Goal: Task Accomplishment & Management: Manage account settings

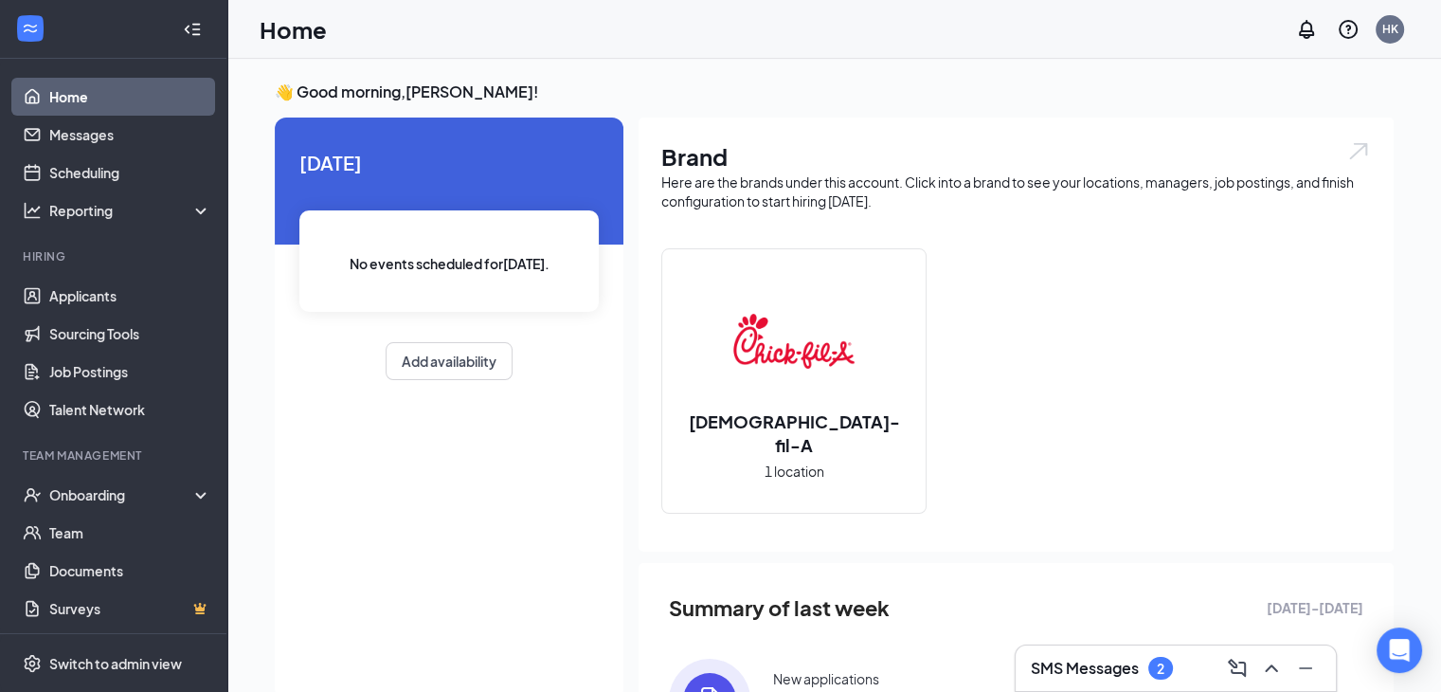
click at [1127, 659] on h3 "SMS Messages" at bounding box center [1085, 668] width 108 height 21
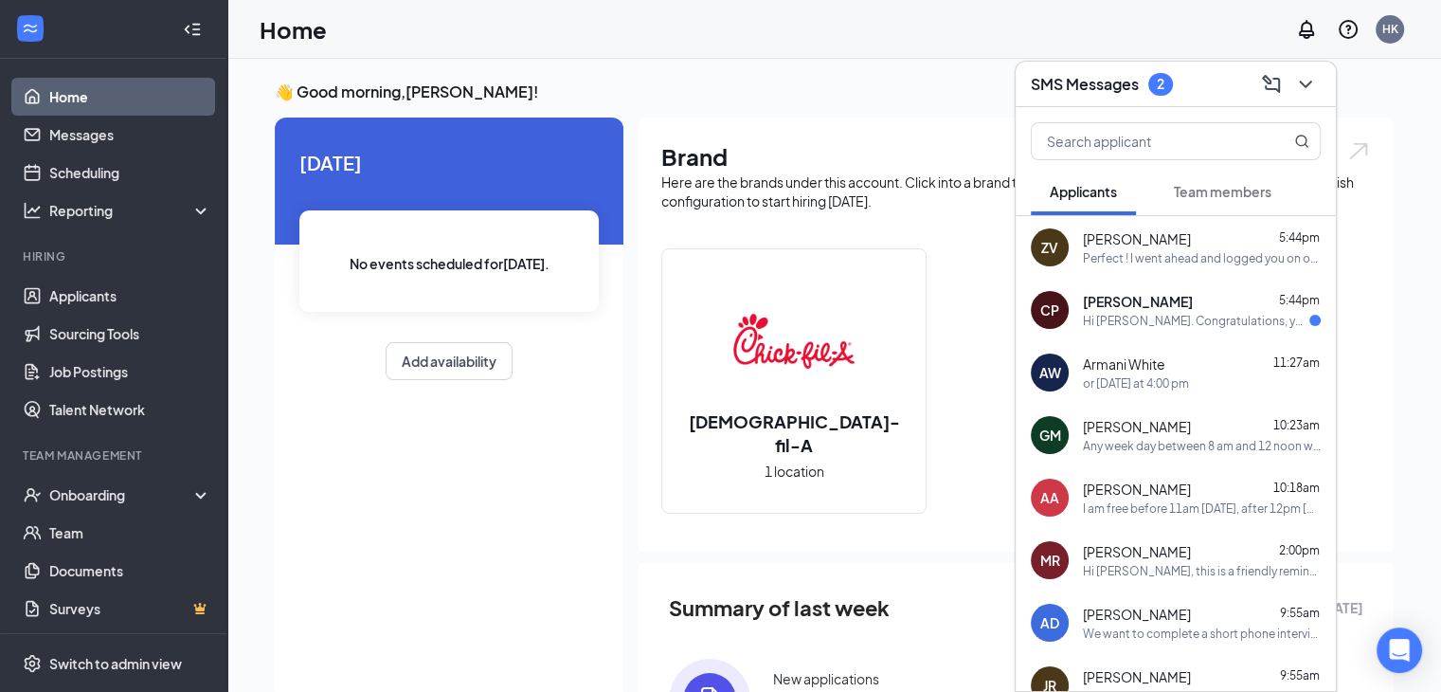
click at [1145, 236] on span "[PERSON_NAME]" at bounding box center [1137, 238] width 108 height 19
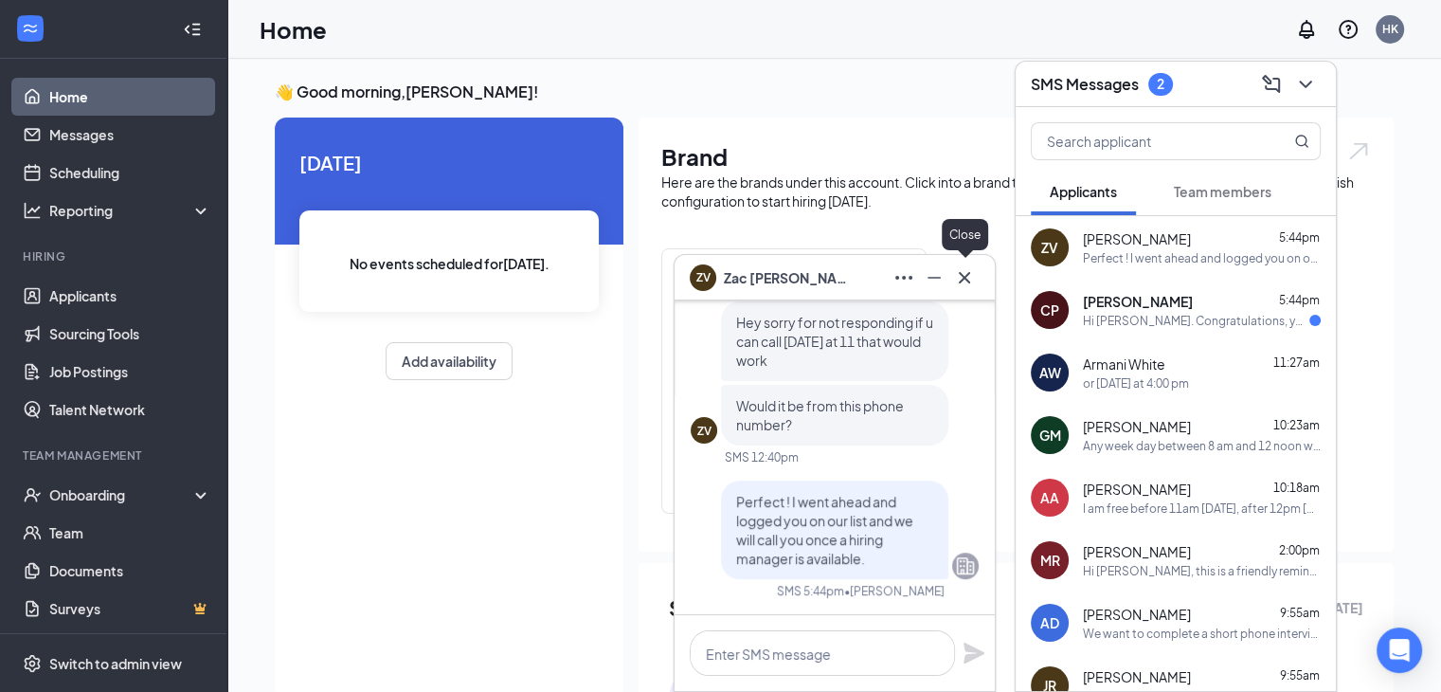
click at [959, 274] on icon "Cross" at bounding box center [964, 277] width 23 height 23
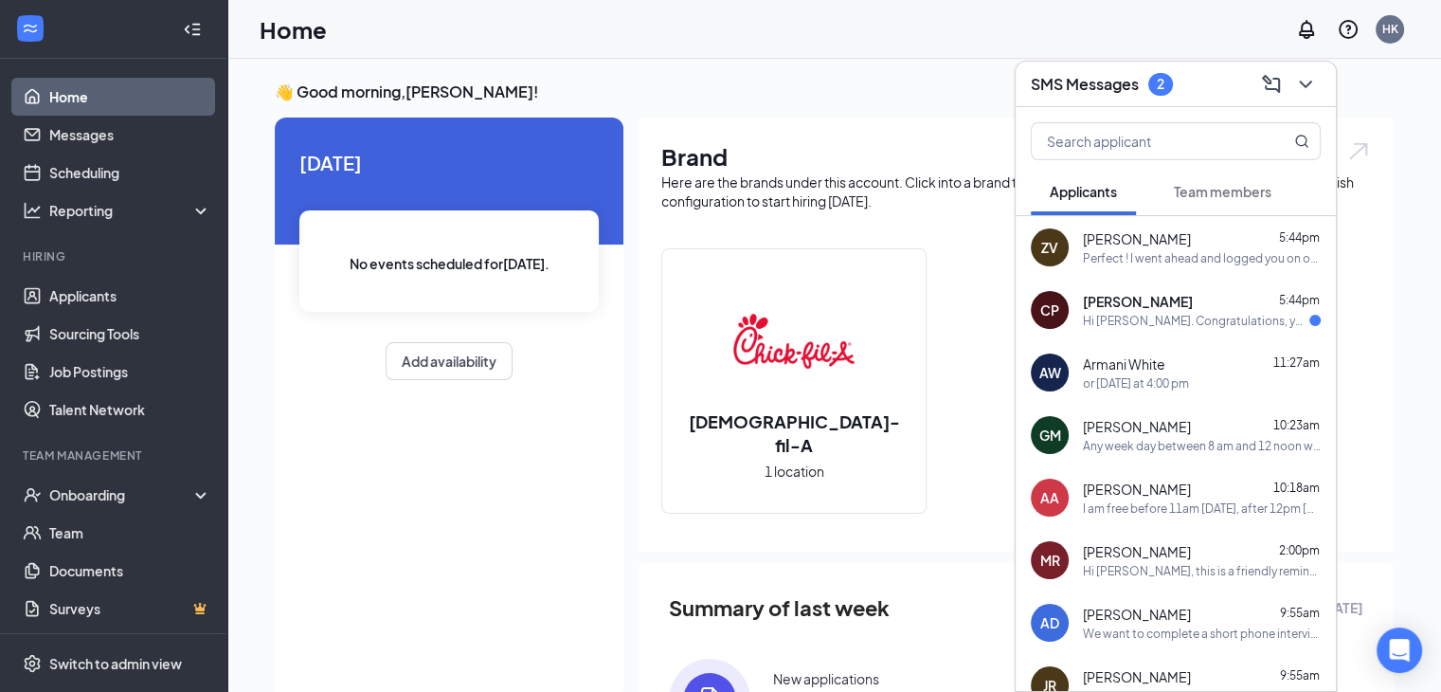
click at [1090, 288] on div "CP [PERSON_NAME] 5:44pm Hi [PERSON_NAME]. Congratulations, your onsite intervie…" at bounding box center [1176, 310] width 320 height 63
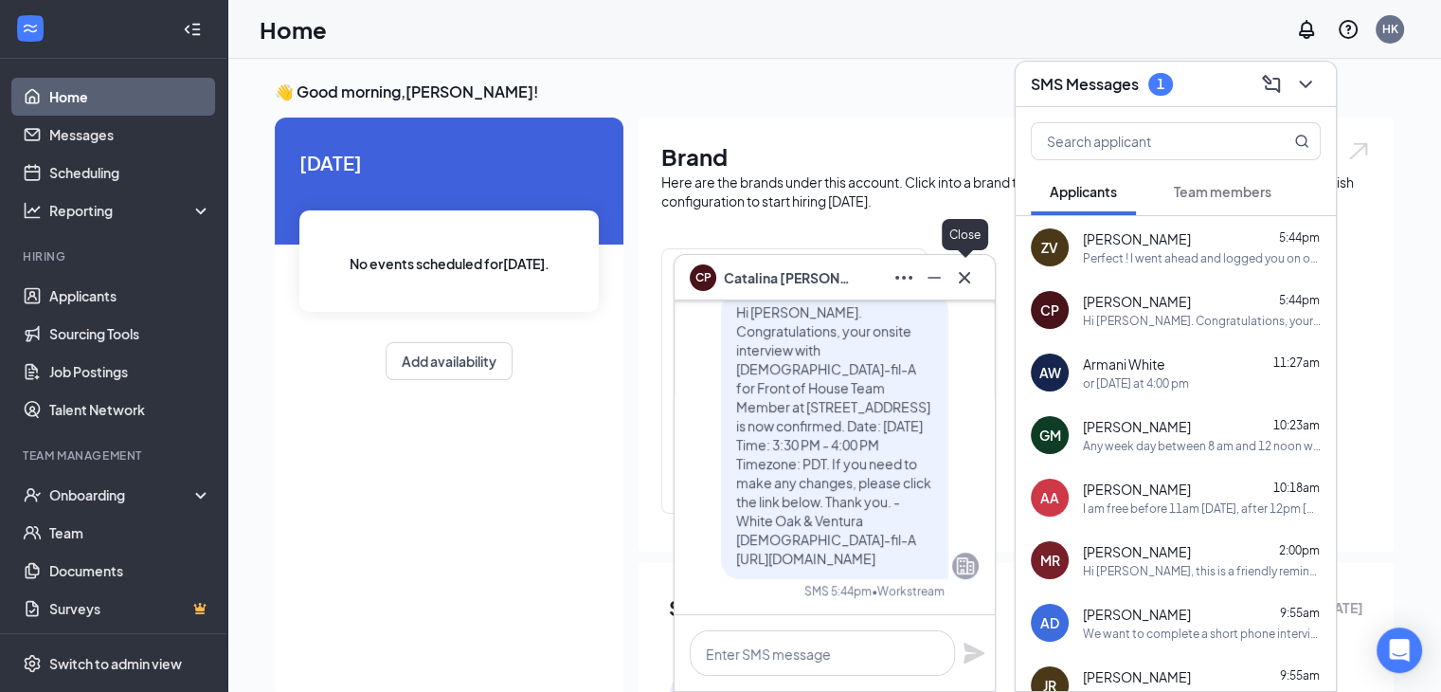
click at [971, 273] on icon "Cross" at bounding box center [964, 277] width 23 height 23
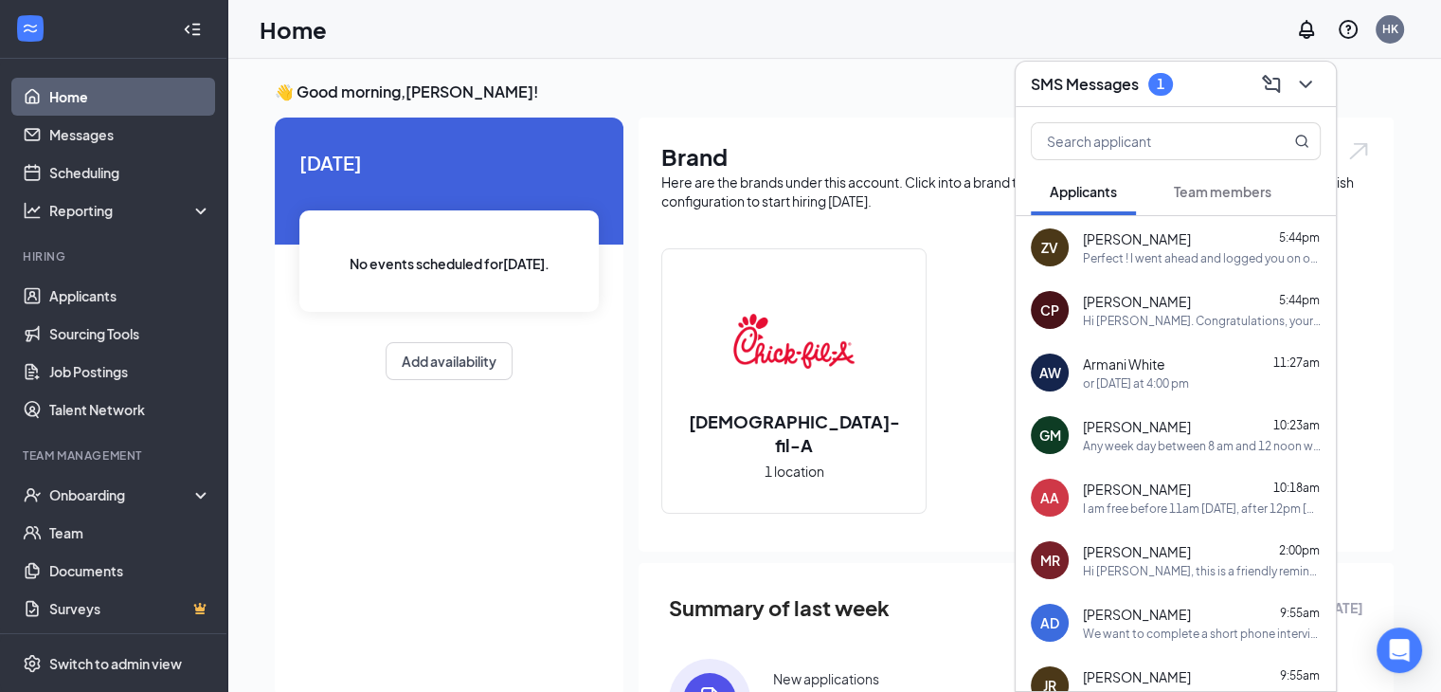
click at [1089, 46] on div "Home HK" at bounding box center [834, 29] width 1214 height 59
click at [1073, 83] on h3 "SMS Messages" at bounding box center [1085, 84] width 108 height 21
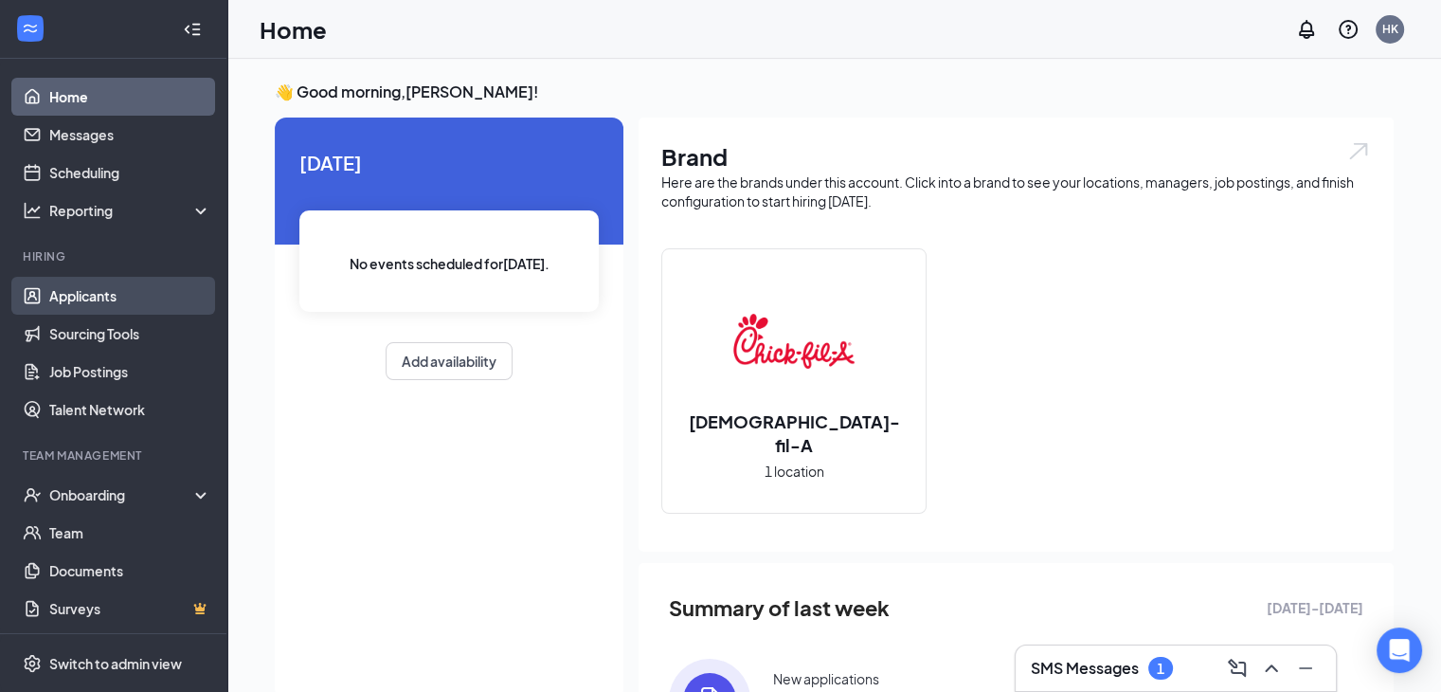
click at [99, 297] on link "Applicants" at bounding box center [130, 296] width 162 height 38
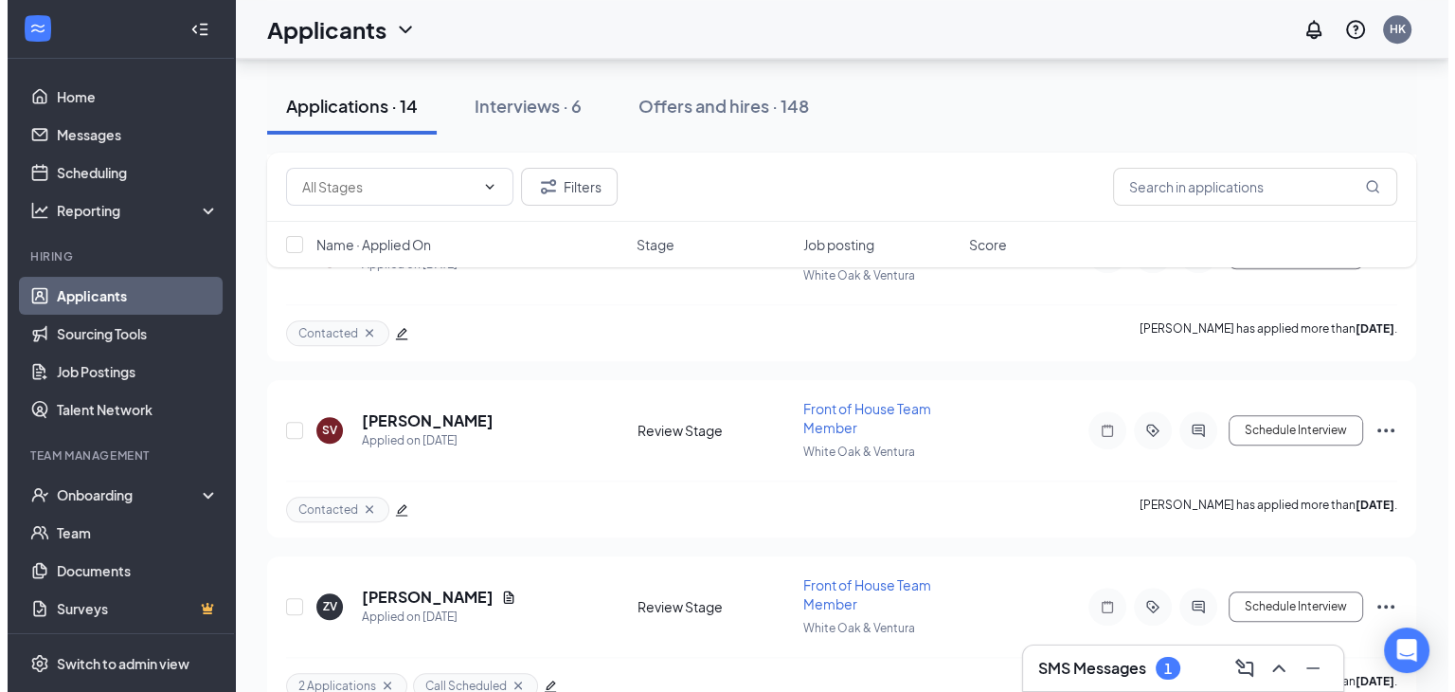
scroll to position [1886, 0]
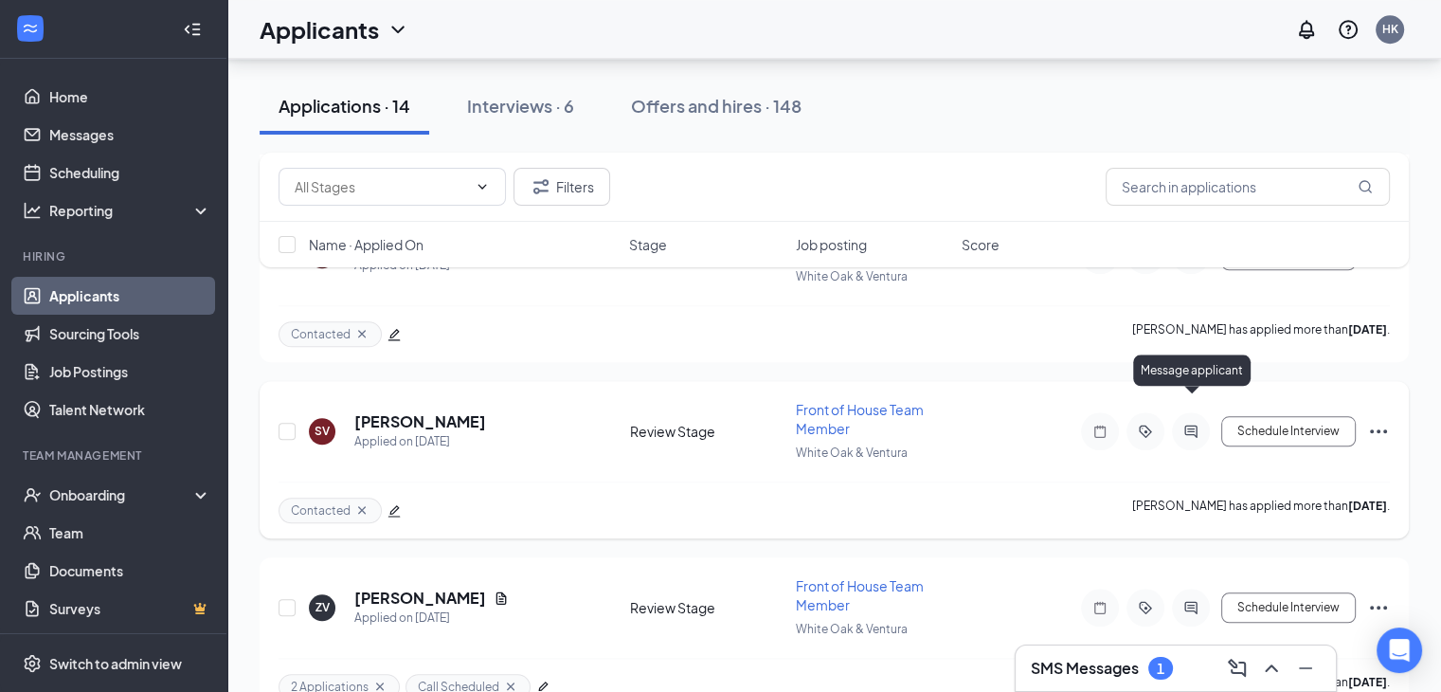
click at [1196, 424] on icon "ActiveChat" at bounding box center [1191, 431] width 23 height 15
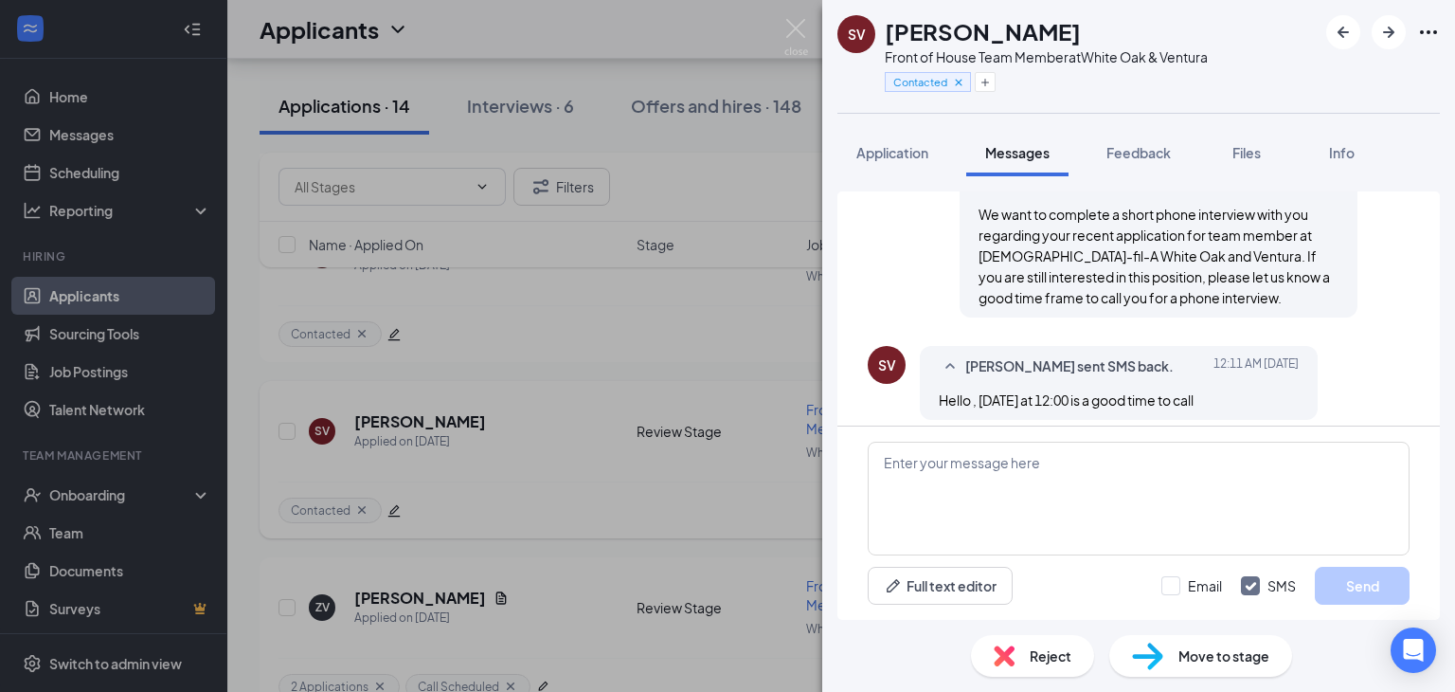
scroll to position [450, 0]
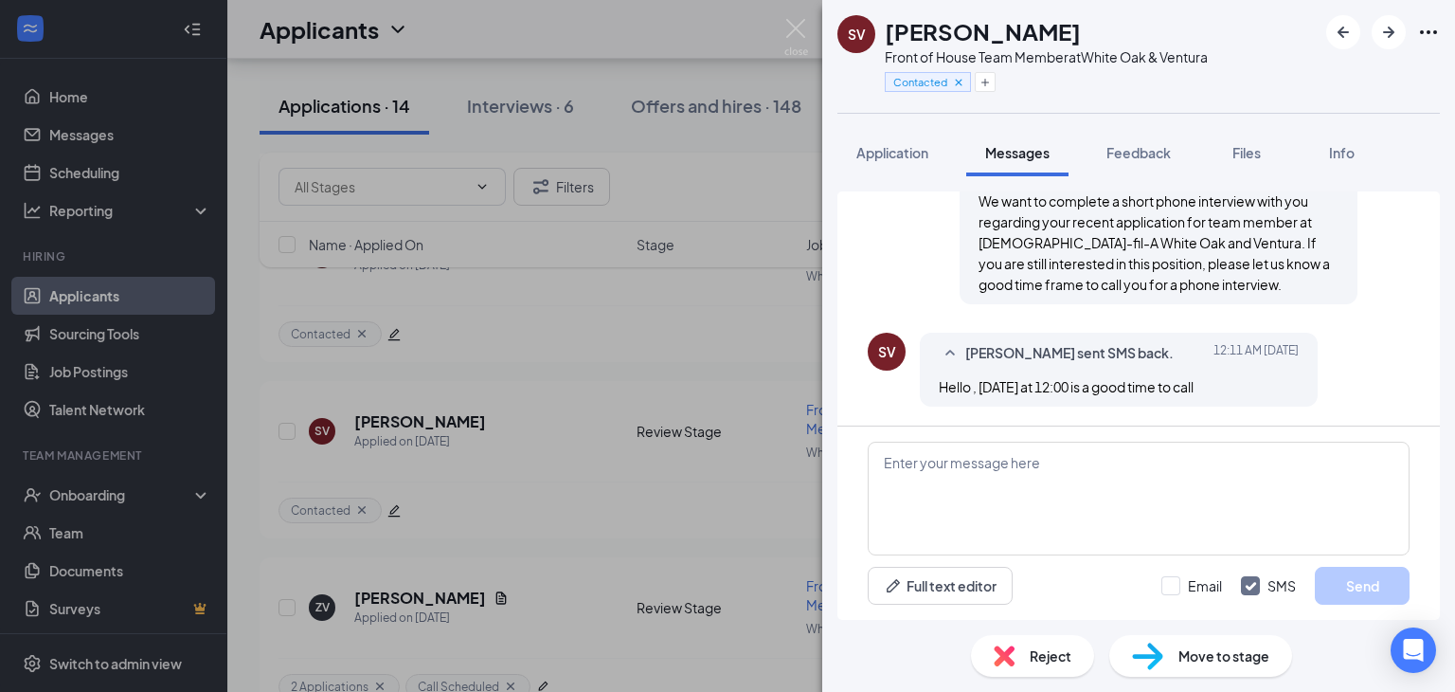
click at [390, 485] on div "SV [PERSON_NAME] Front of House Team Member at White Oak & Ventura Contacted Ap…" at bounding box center [727, 346] width 1455 height 692
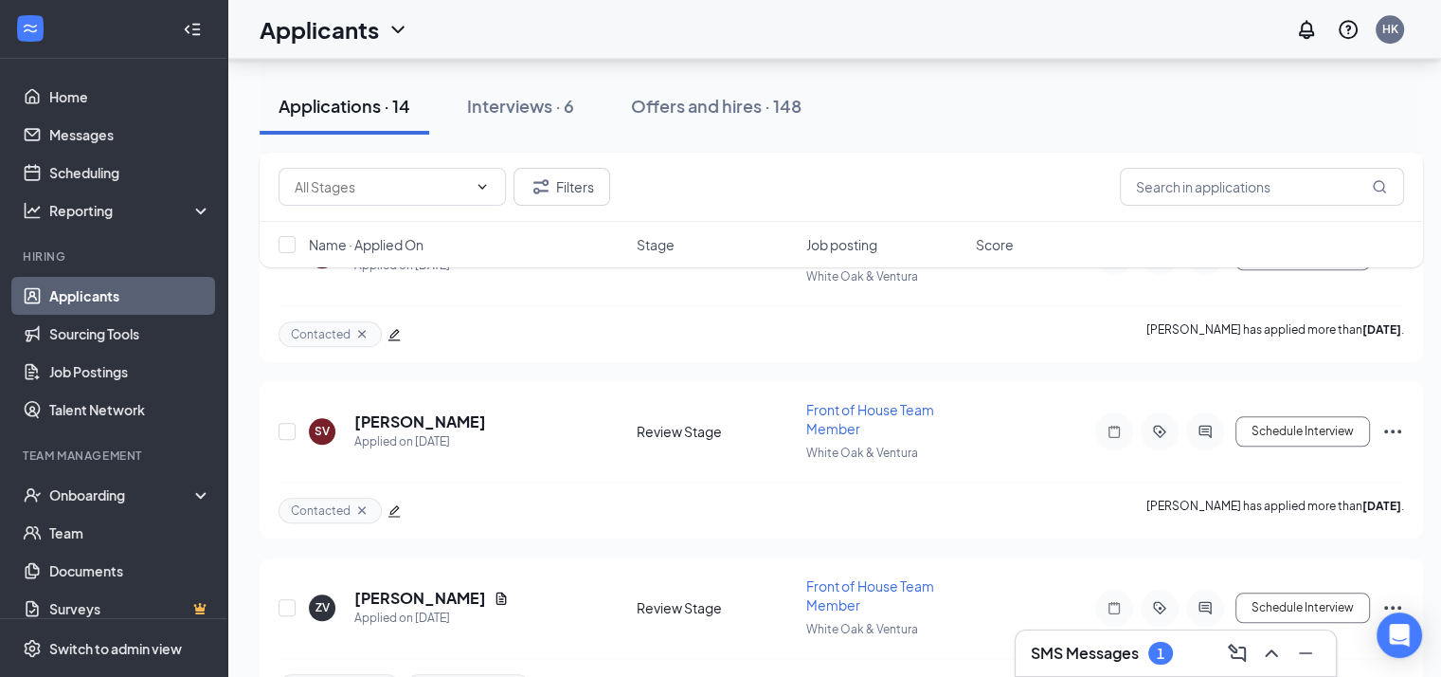
click at [390, 504] on icon "edit" at bounding box center [394, 510] width 13 height 13
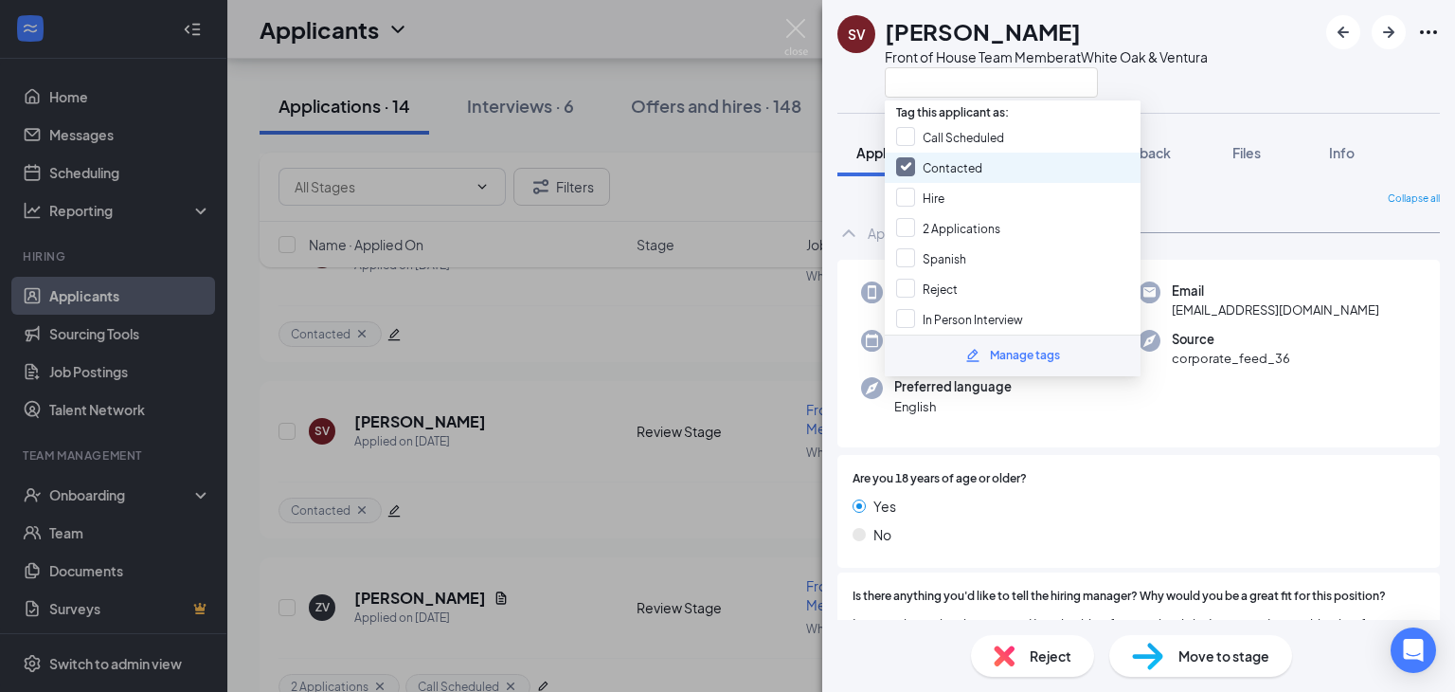
click at [967, 161] on input "Contacted" at bounding box center [939, 167] width 86 height 21
checkbox input "false"
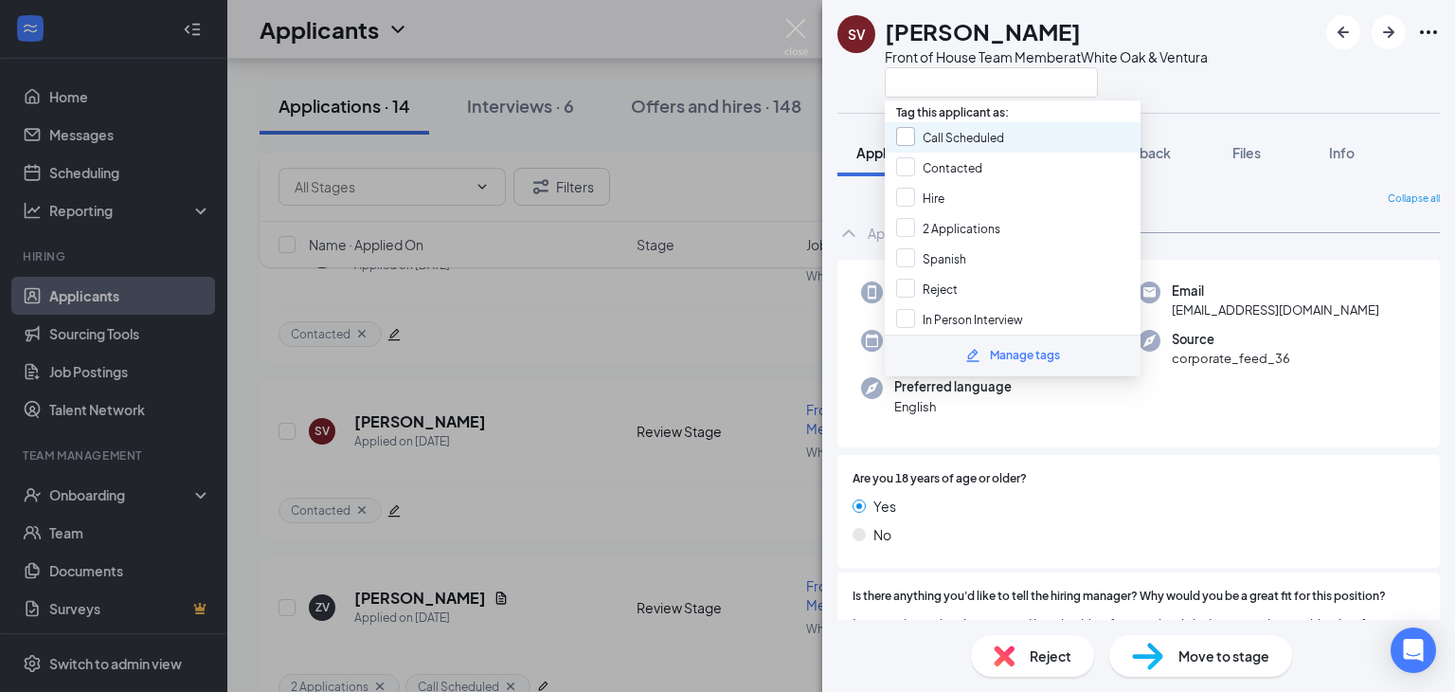
click at [960, 135] on input "Call Scheduled" at bounding box center [950, 137] width 108 height 21
checkbox input "true"
click at [796, 21] on img at bounding box center [797, 37] width 24 height 37
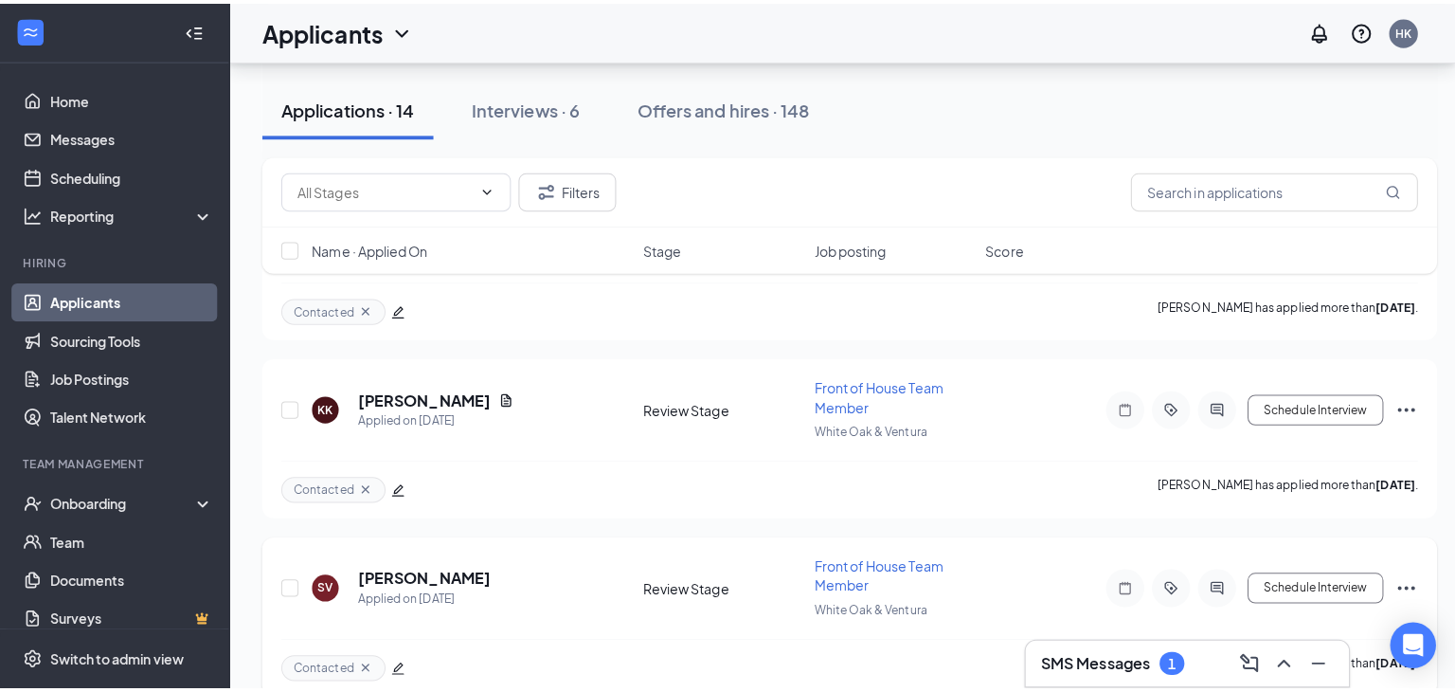
scroll to position [1727, 0]
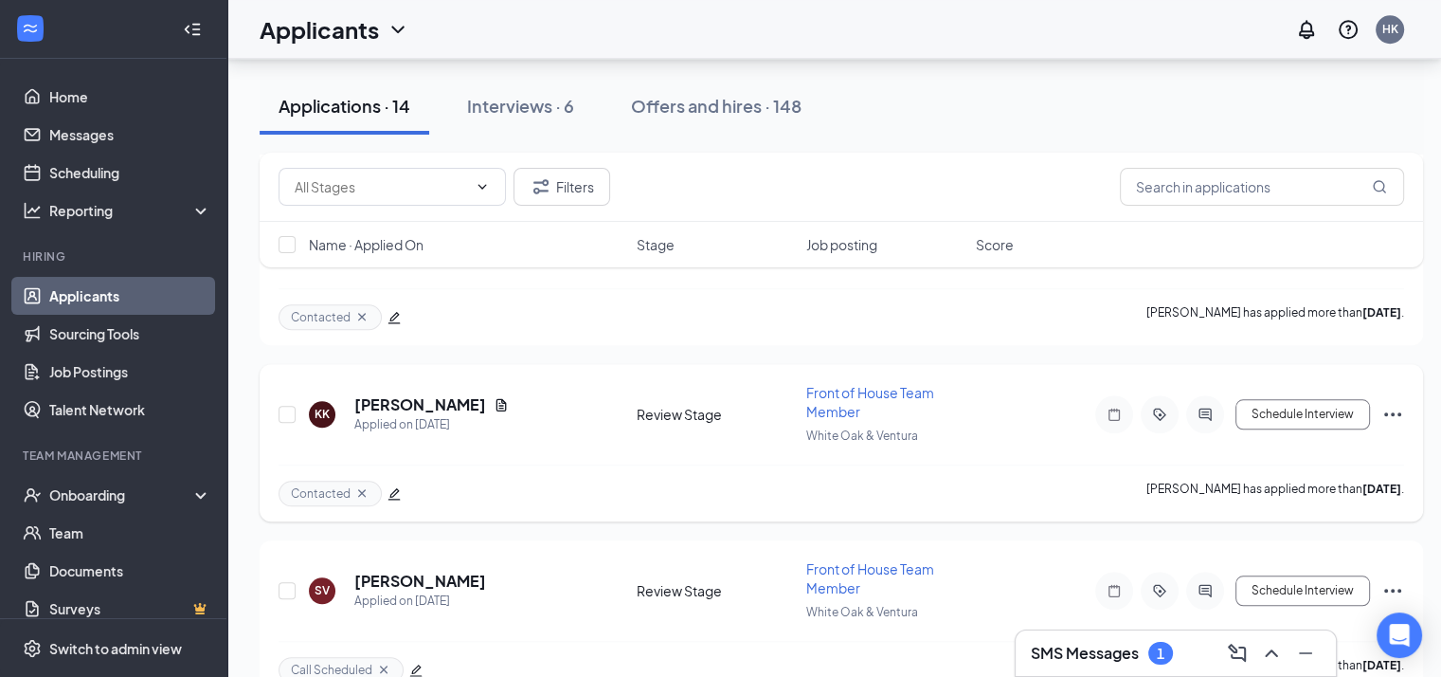
click at [1205, 395] on div at bounding box center [1205, 414] width 38 height 38
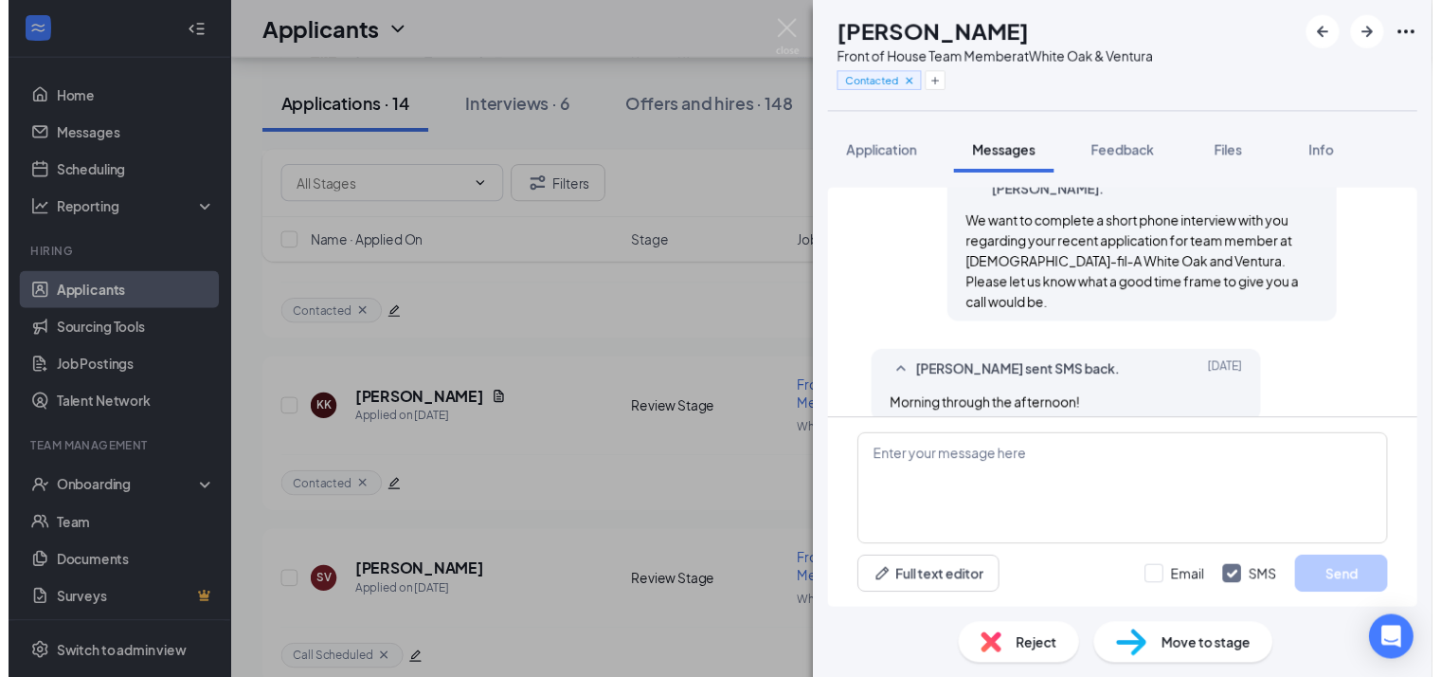
scroll to position [428, 0]
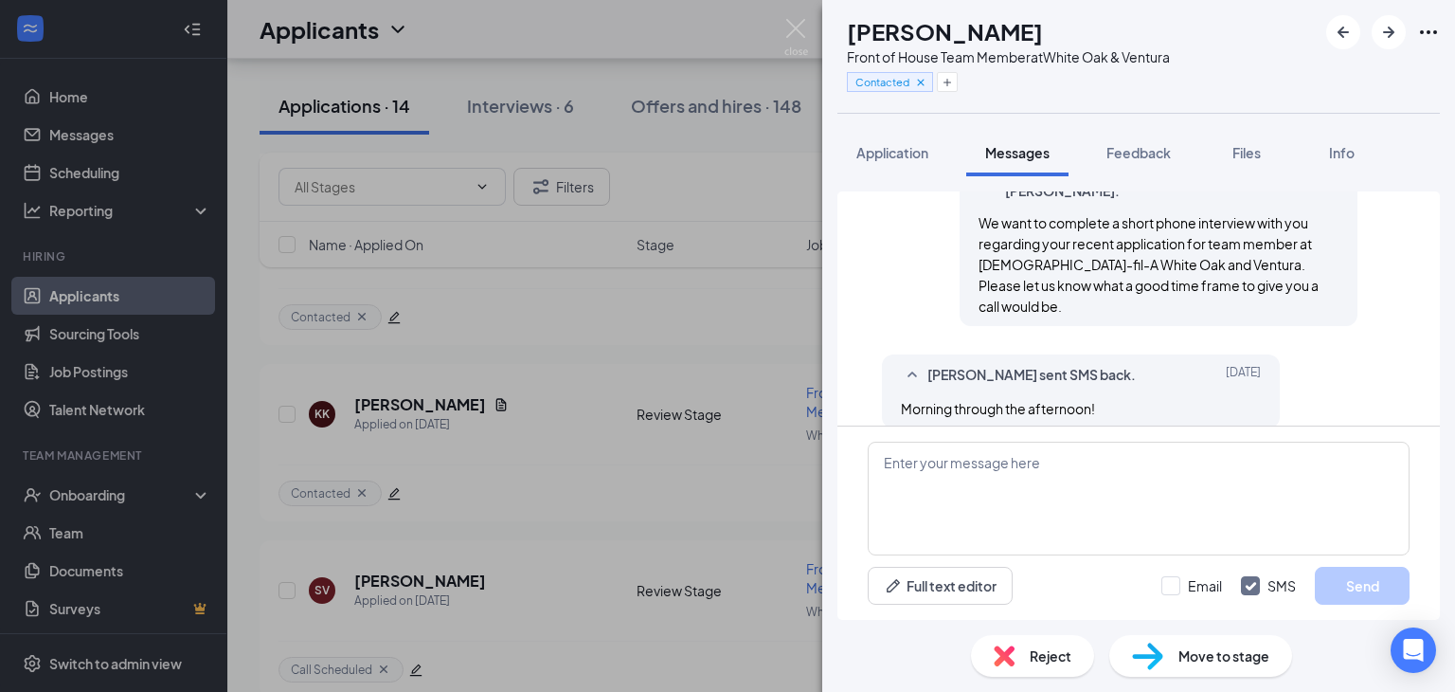
click at [788, 15] on div "KK [PERSON_NAME] Front of House Team Member at White Oak & Ventura Contacted Ap…" at bounding box center [727, 346] width 1455 height 692
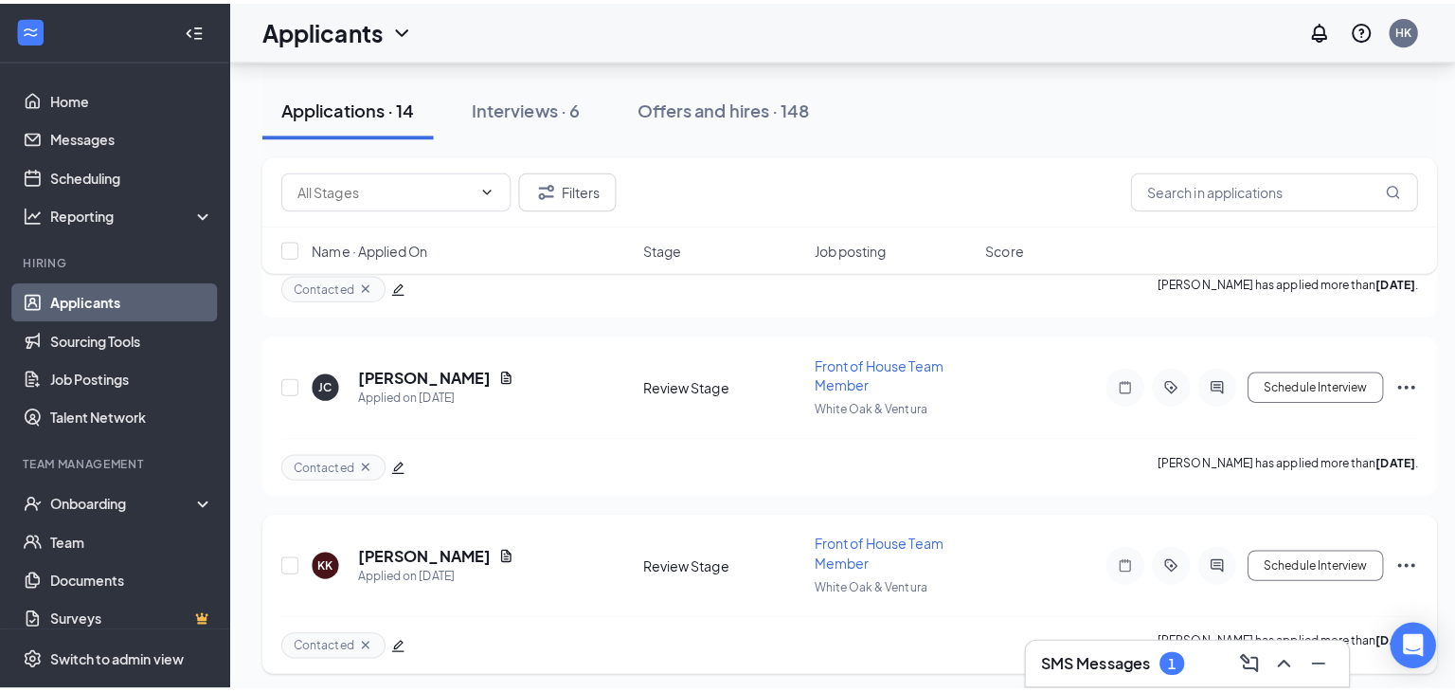
scroll to position [1579, 0]
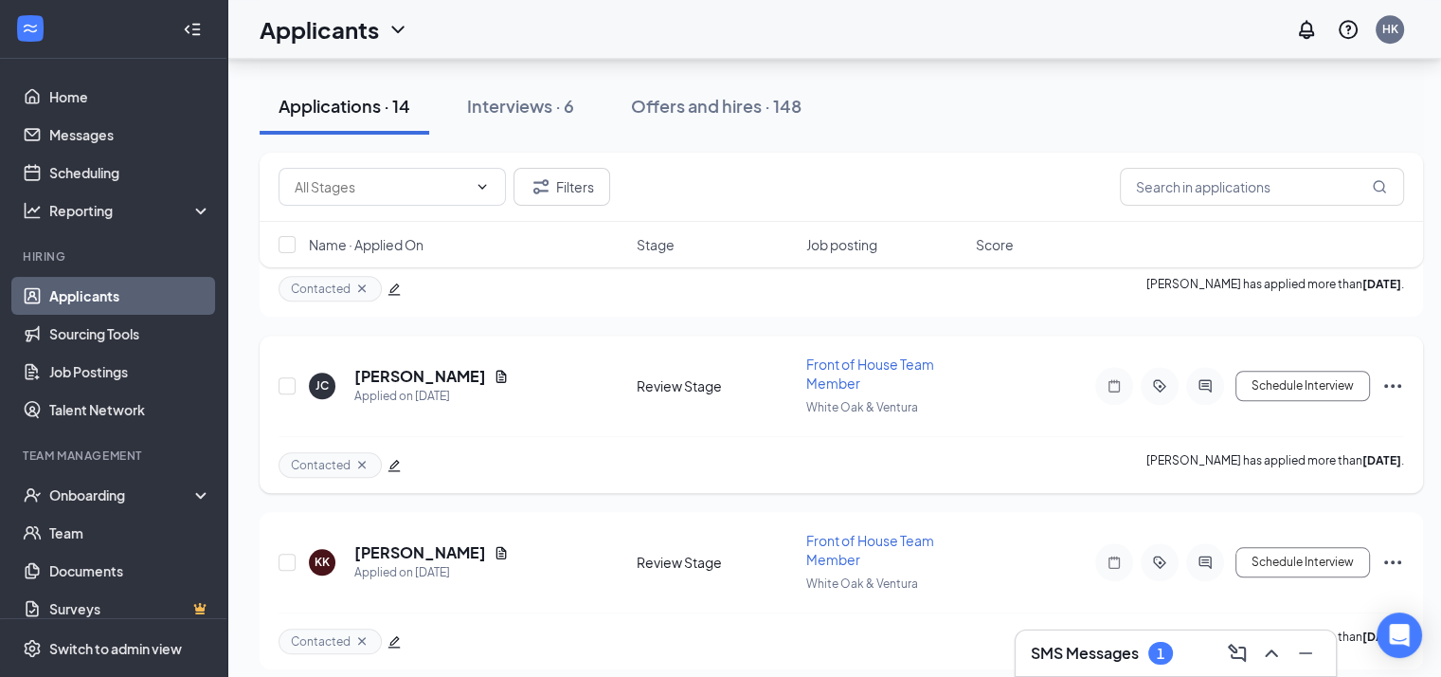
click at [1207, 372] on div at bounding box center [1205, 386] width 38 height 38
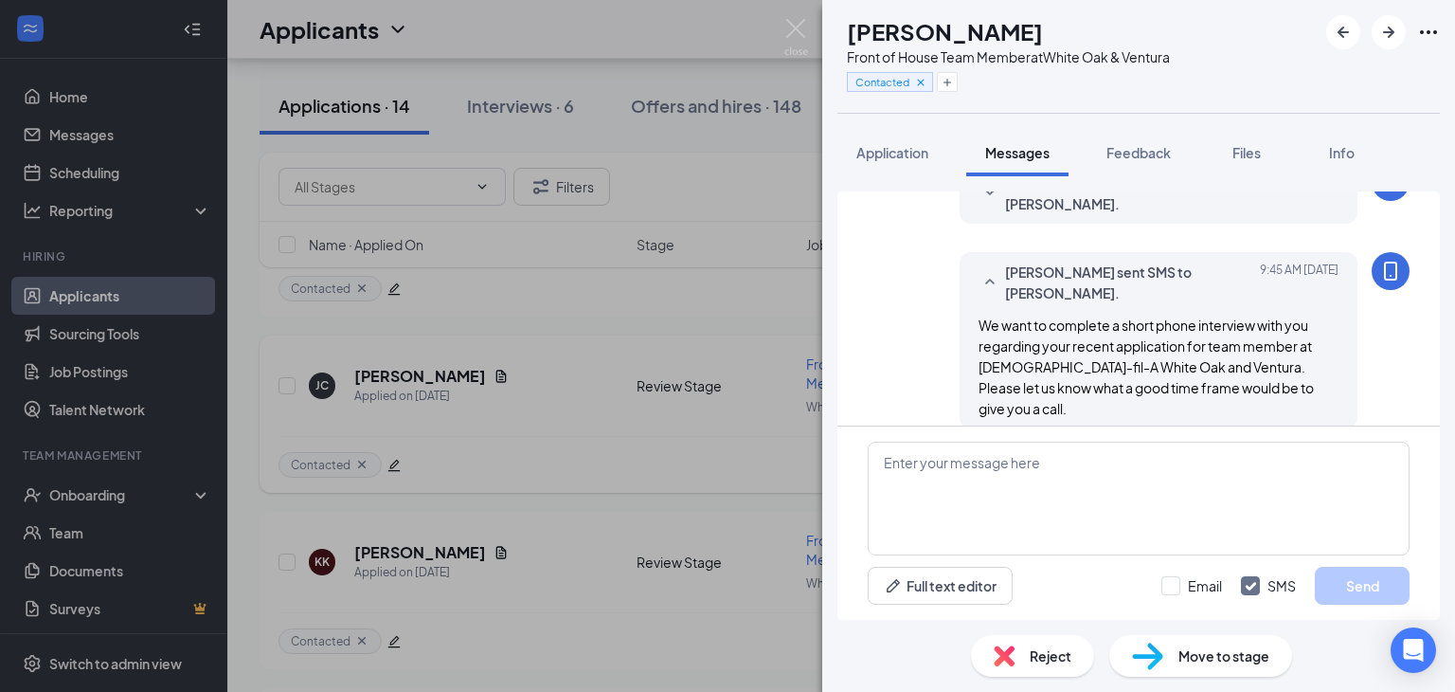
scroll to position [416, 0]
click at [790, 39] on img at bounding box center [797, 37] width 24 height 37
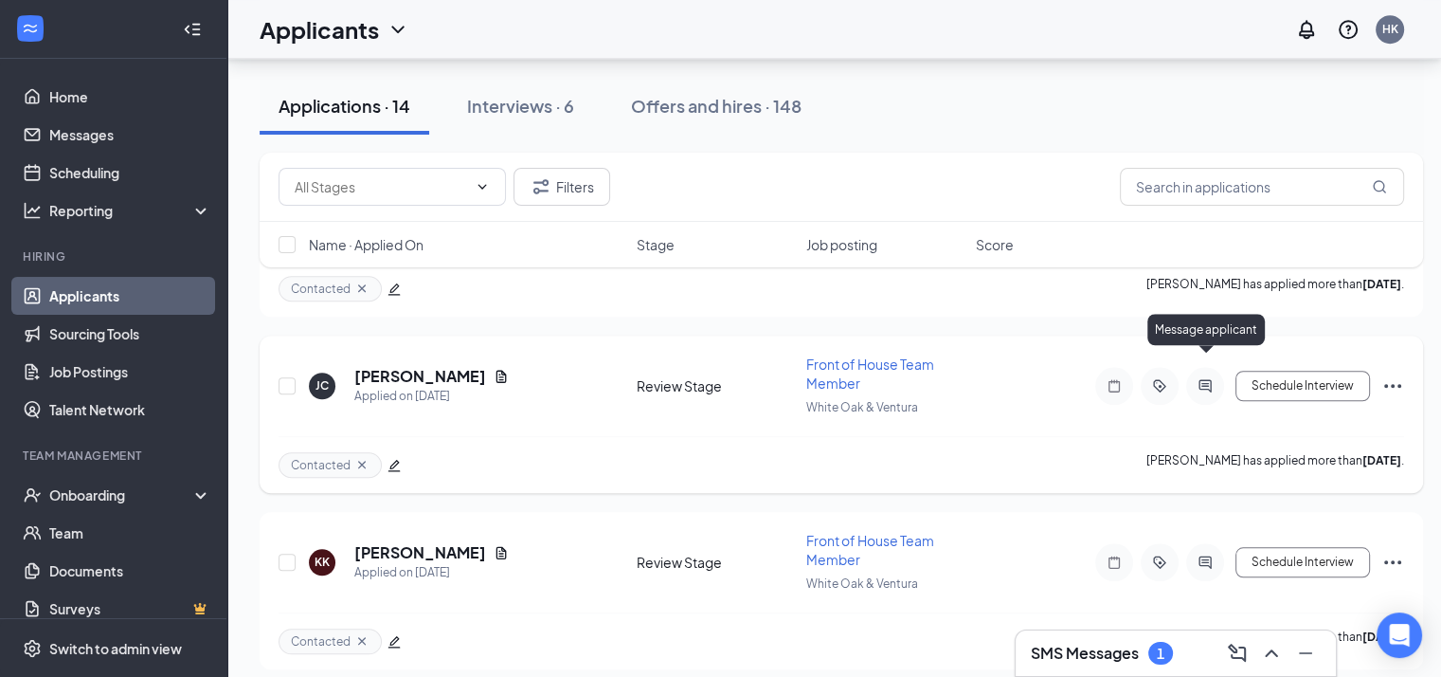
click at [1202, 378] on icon "ActiveChat" at bounding box center [1205, 385] width 23 height 15
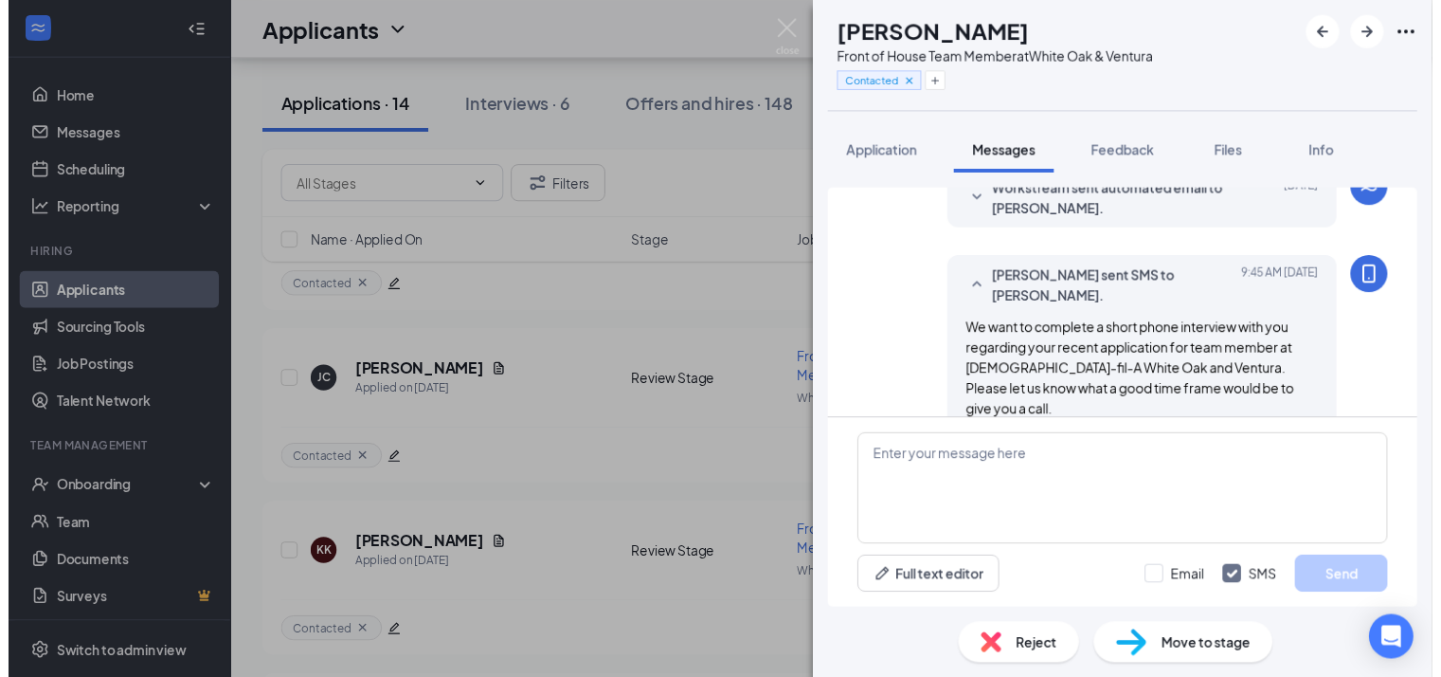
scroll to position [416, 0]
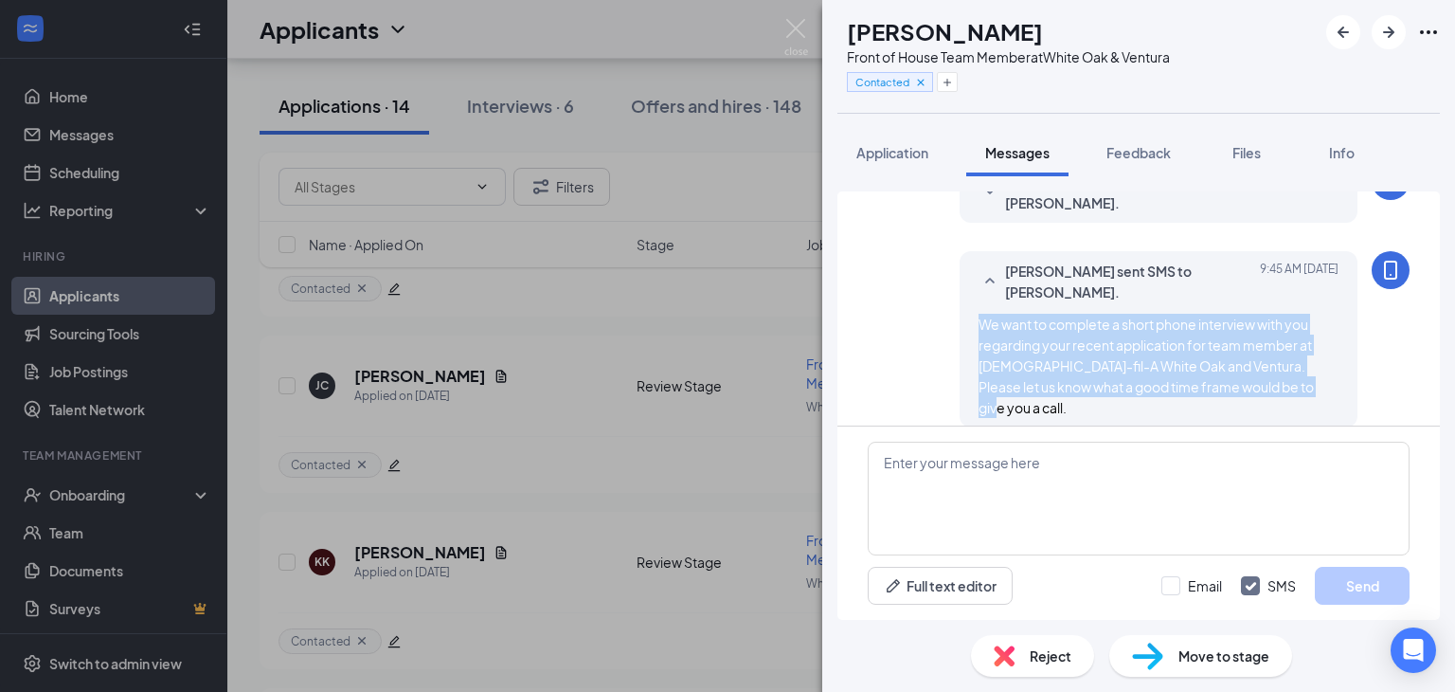
drag, startPoint x: 1293, startPoint y: 388, endPoint x: 953, endPoint y: 327, distance: 345.5
click at [960, 327] on div "[PERSON_NAME] sent SMS to [PERSON_NAME]. [DATE] 9:45 AM We want to complete a s…" at bounding box center [1159, 339] width 398 height 176
copy span "We want to complete a short phone interview with you regarding your recent appl…"
click at [800, 22] on img at bounding box center [797, 37] width 24 height 37
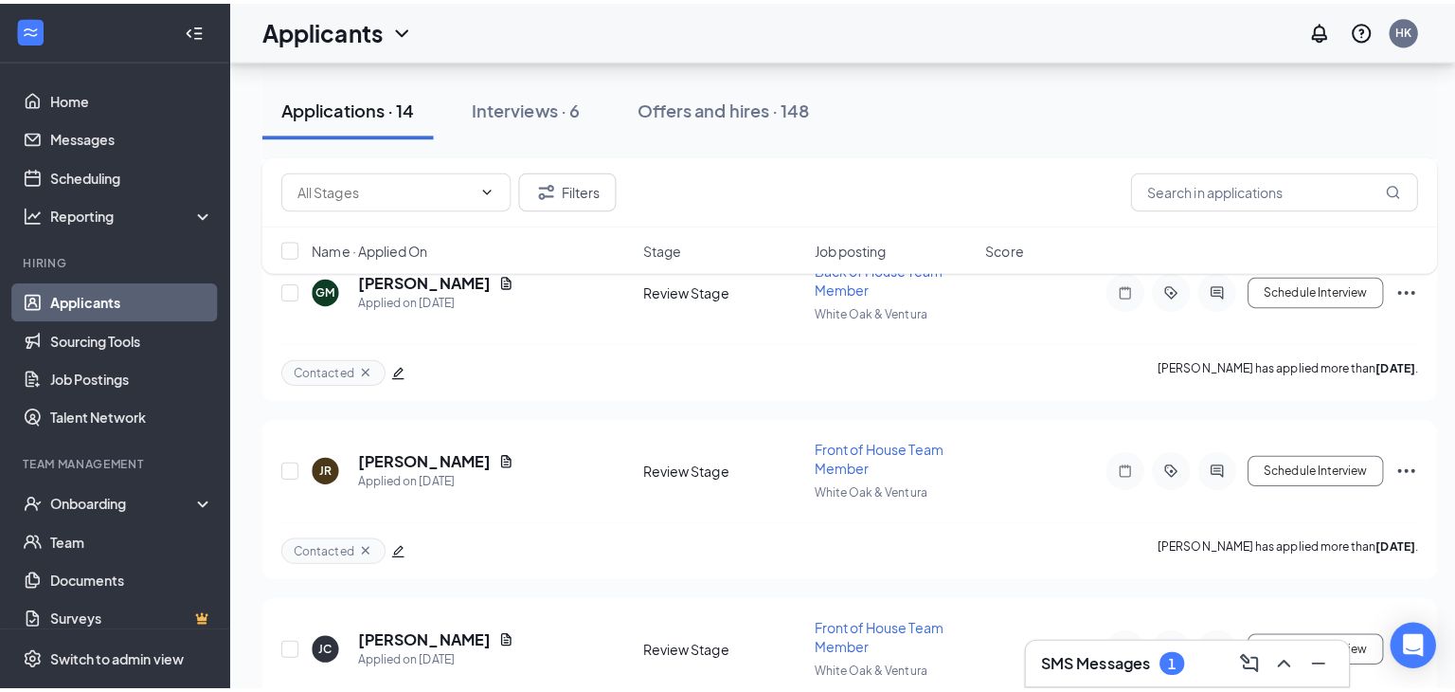
scroll to position [1324, 0]
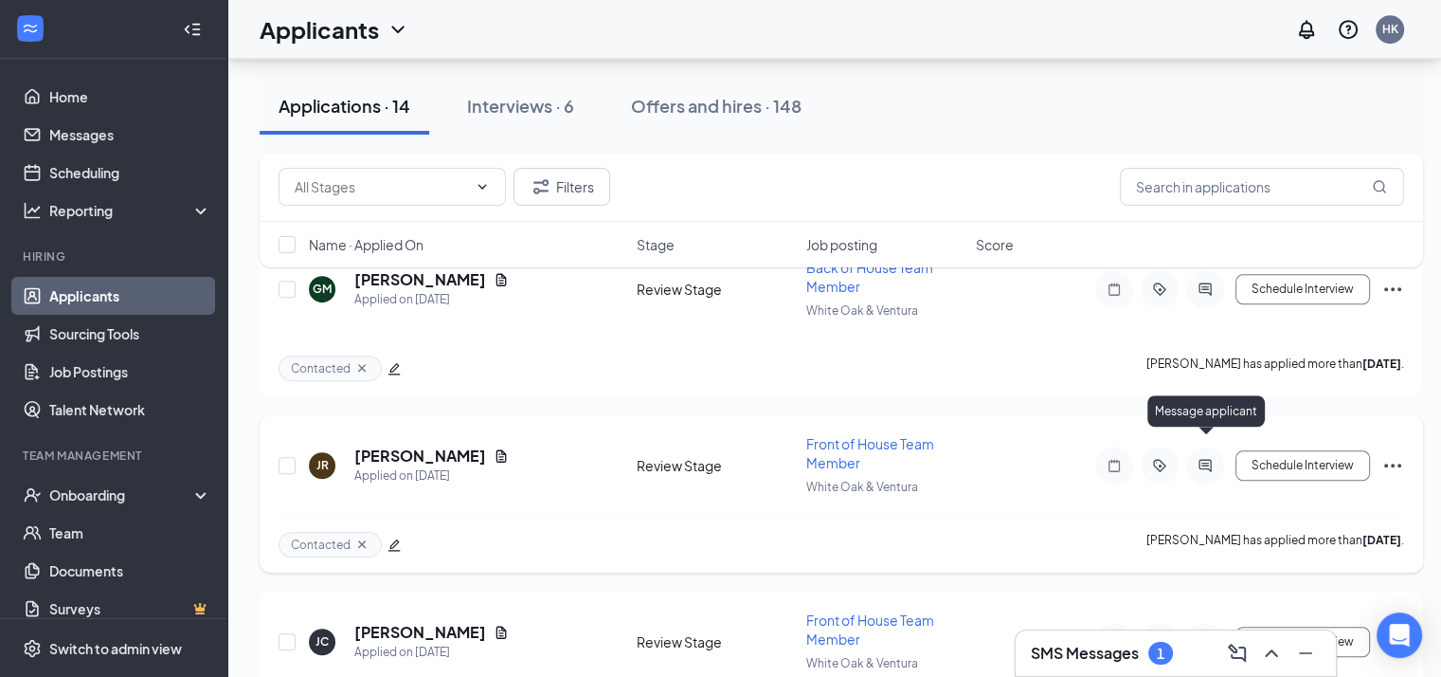
click at [1207, 459] on icon "ActiveChat" at bounding box center [1205, 465] width 12 height 12
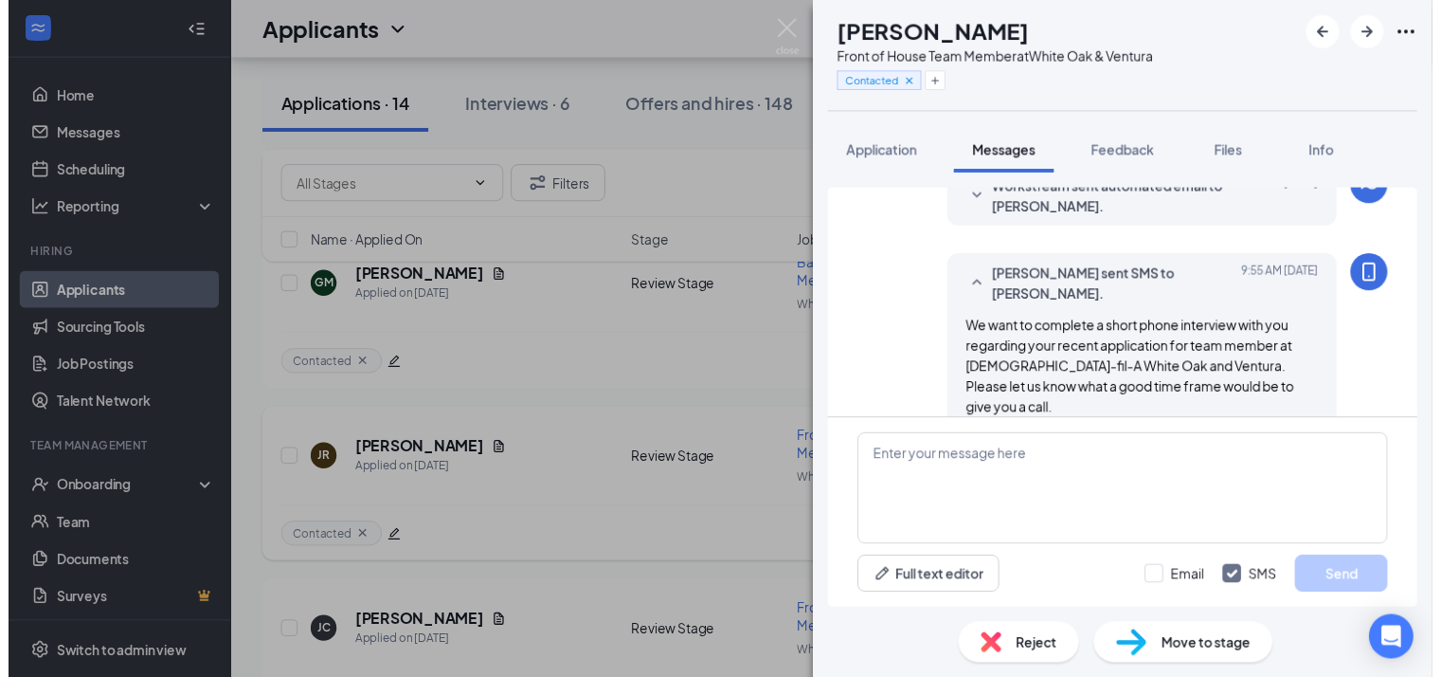
scroll to position [326, 0]
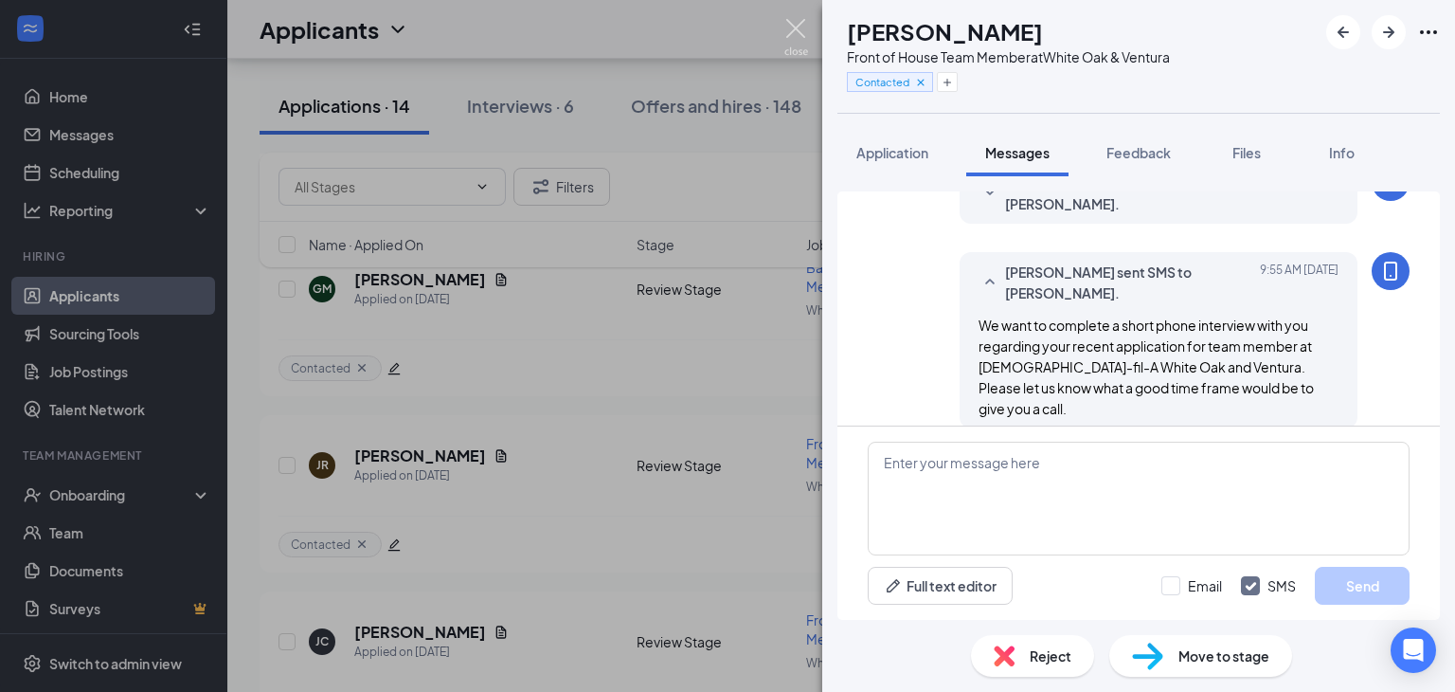
click at [796, 26] on img at bounding box center [797, 37] width 24 height 37
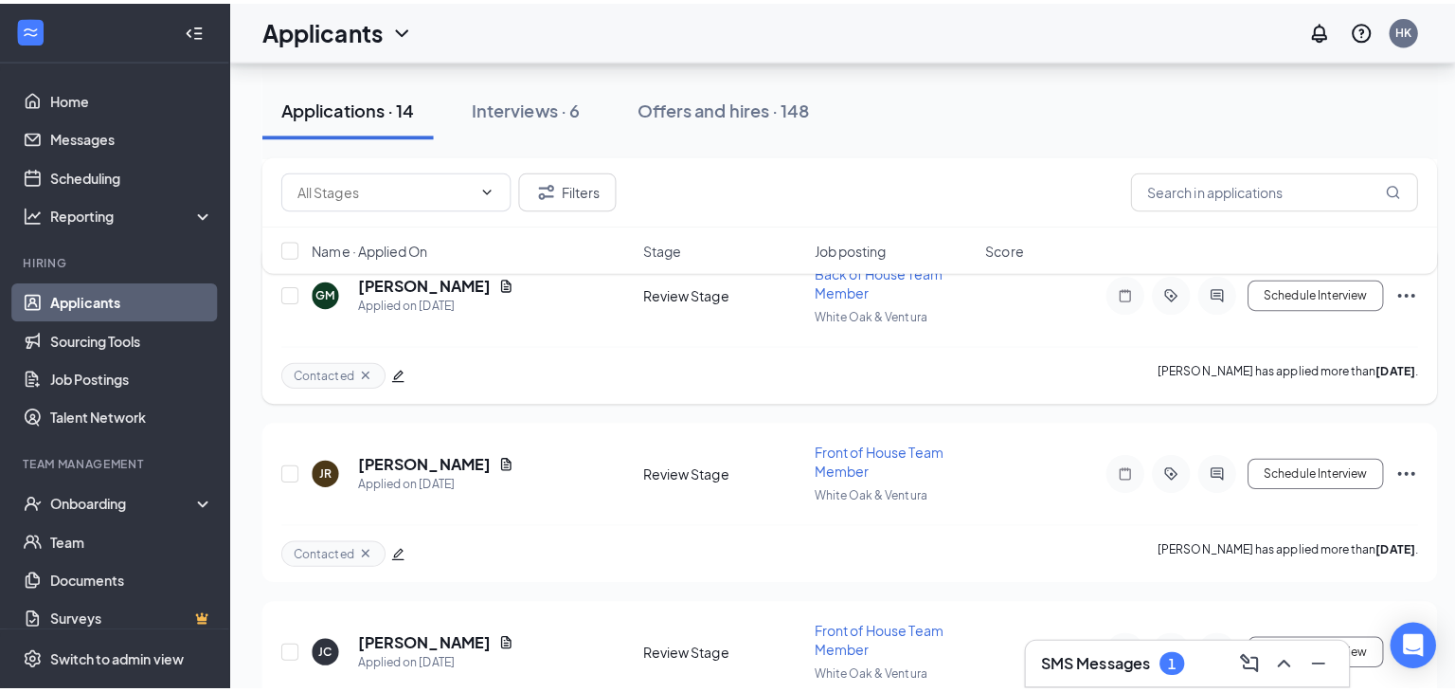
scroll to position [1225, 0]
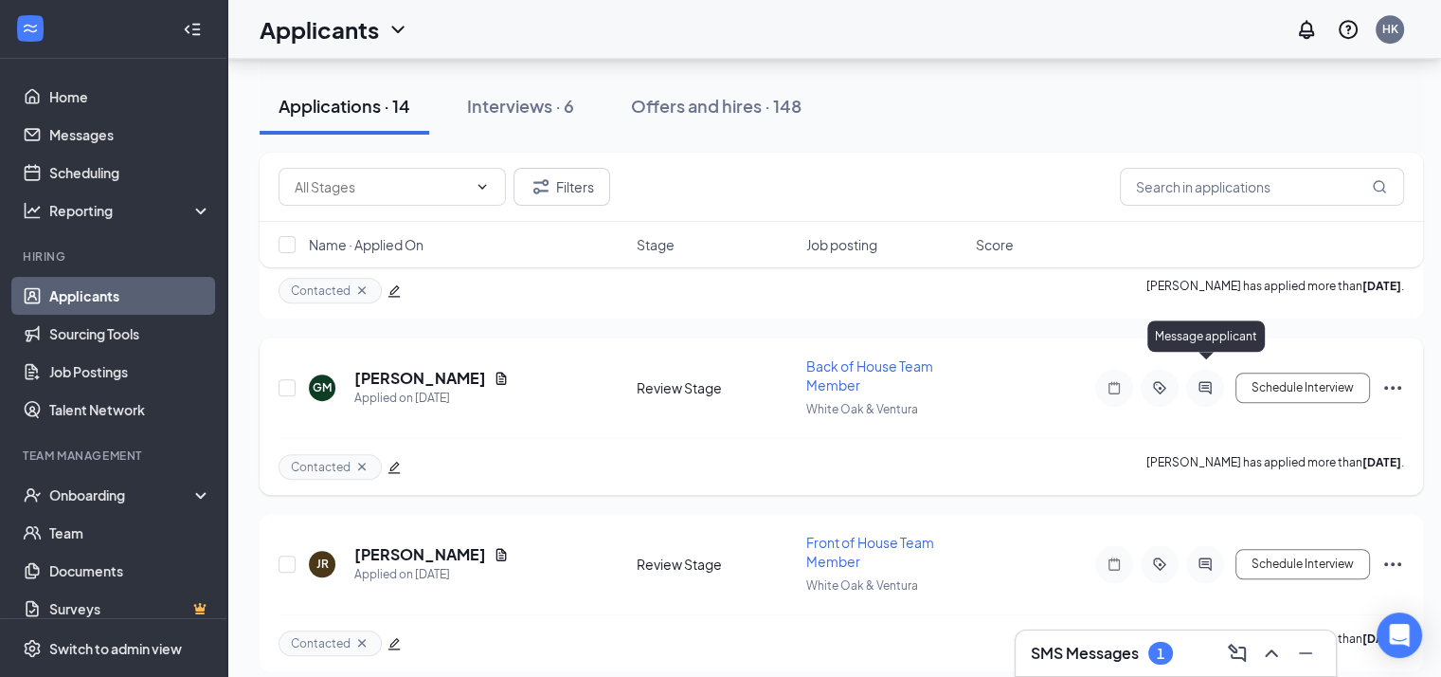
click at [1203, 381] on icon "ActiveChat" at bounding box center [1205, 387] width 12 height 12
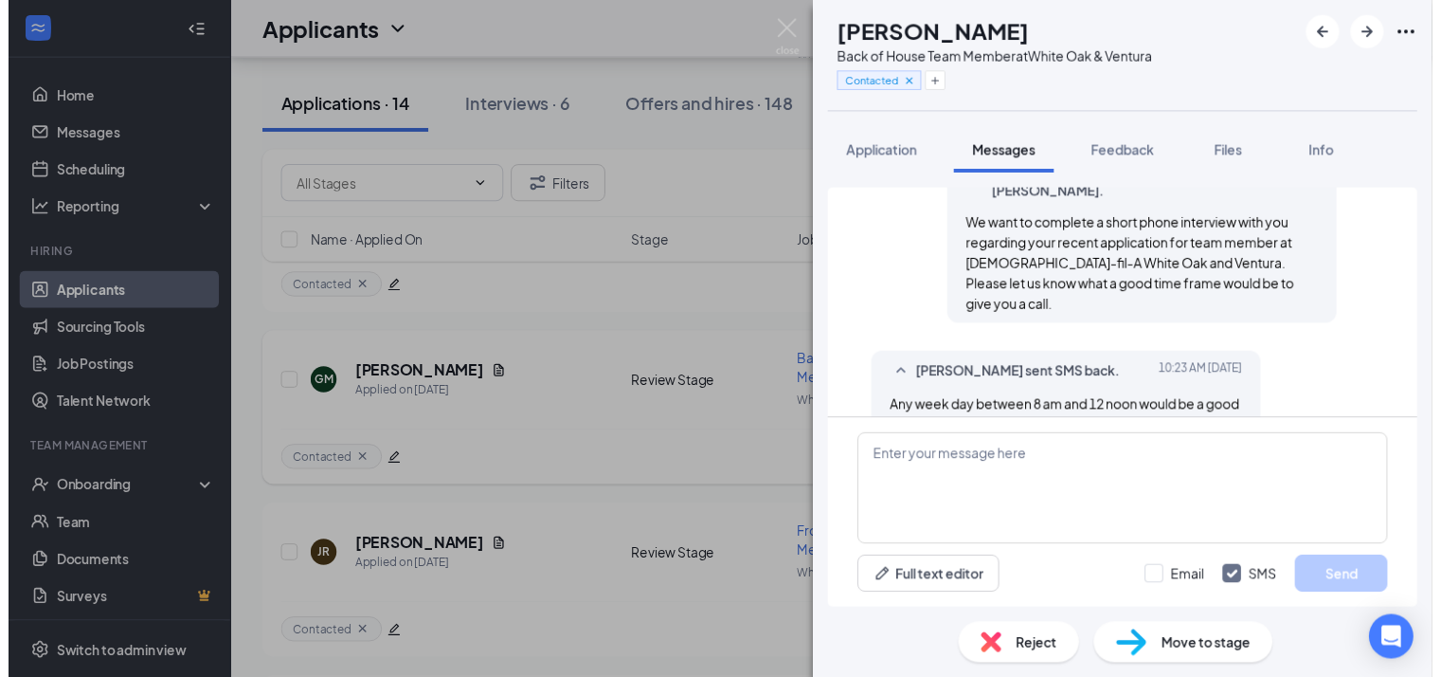
scroll to position [538, 0]
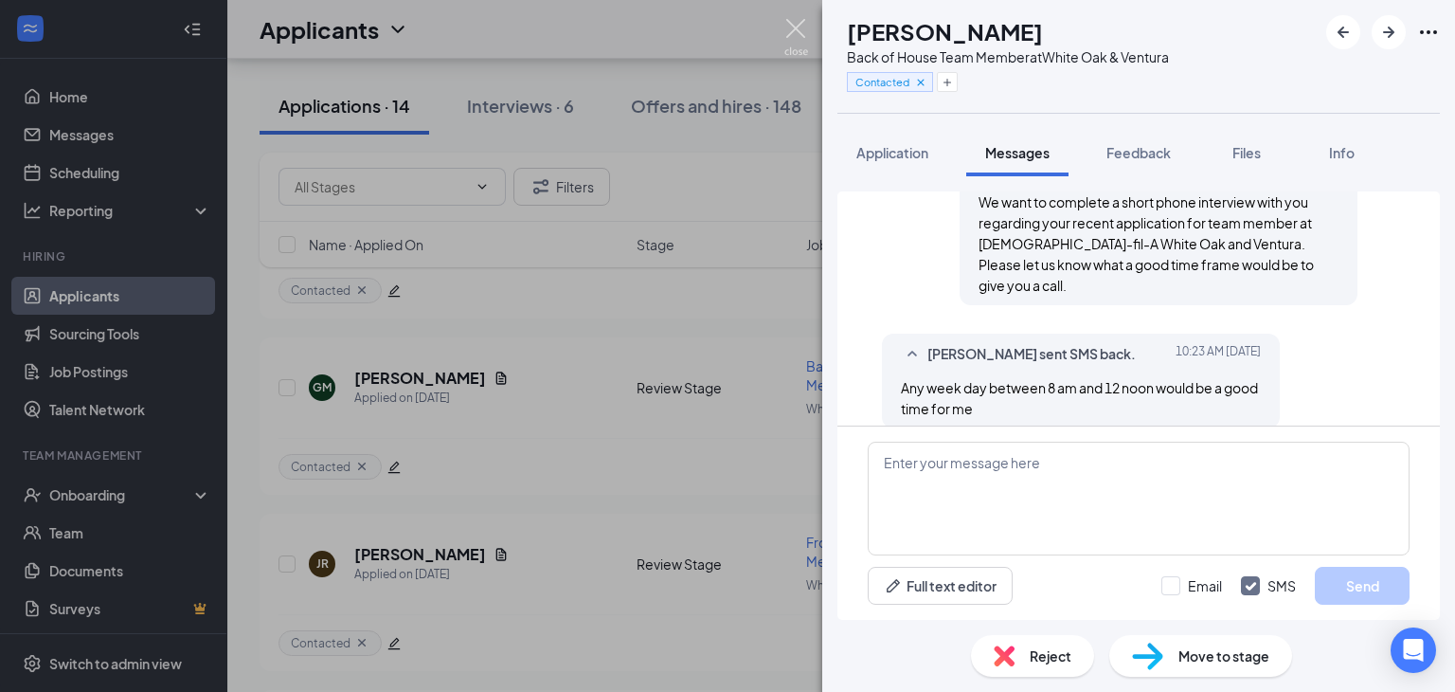
click at [793, 27] on img at bounding box center [797, 37] width 24 height 37
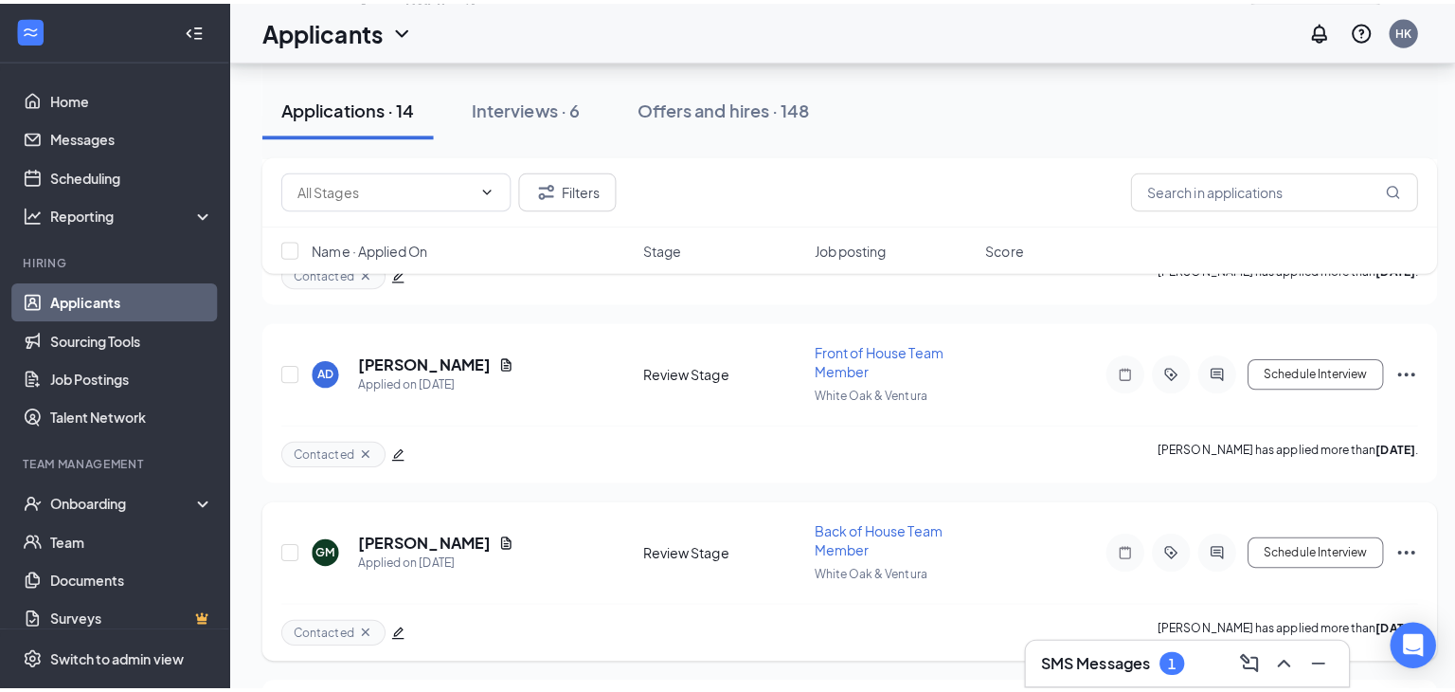
scroll to position [1068, 0]
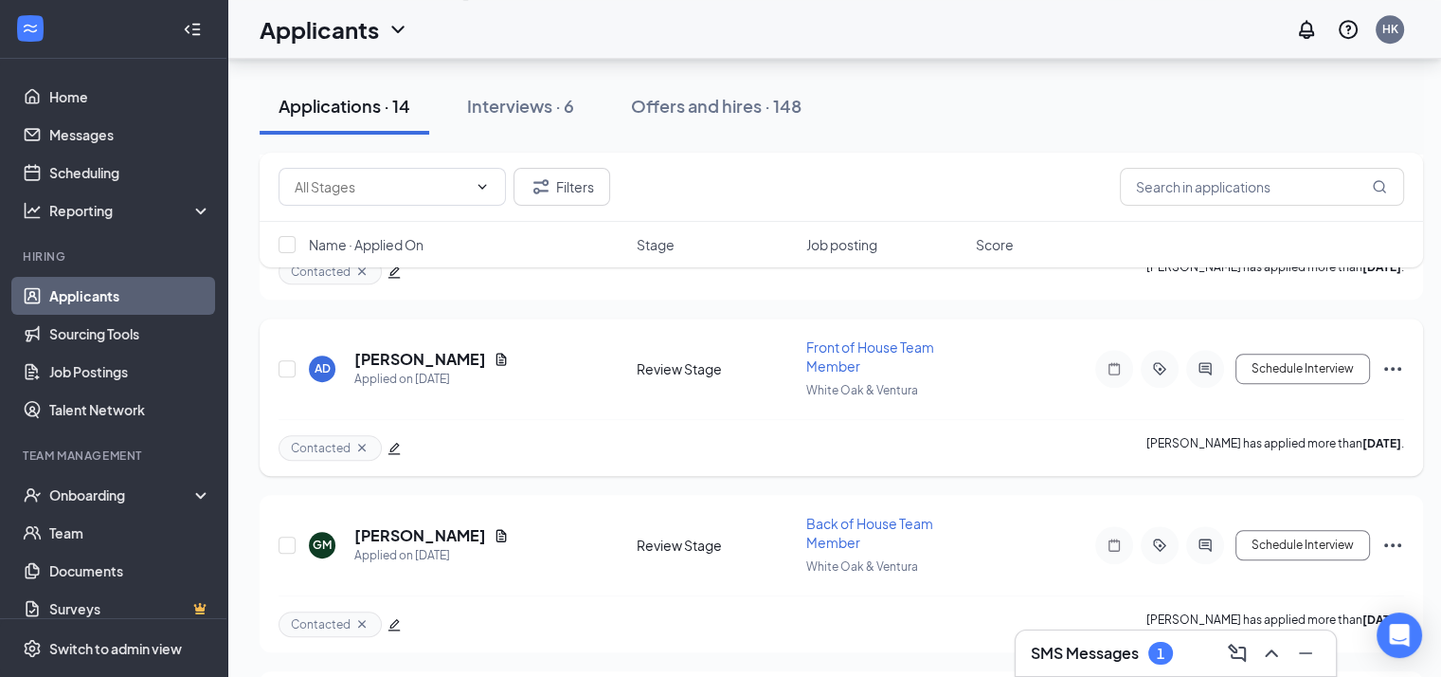
click at [1199, 350] on div at bounding box center [1205, 369] width 38 height 38
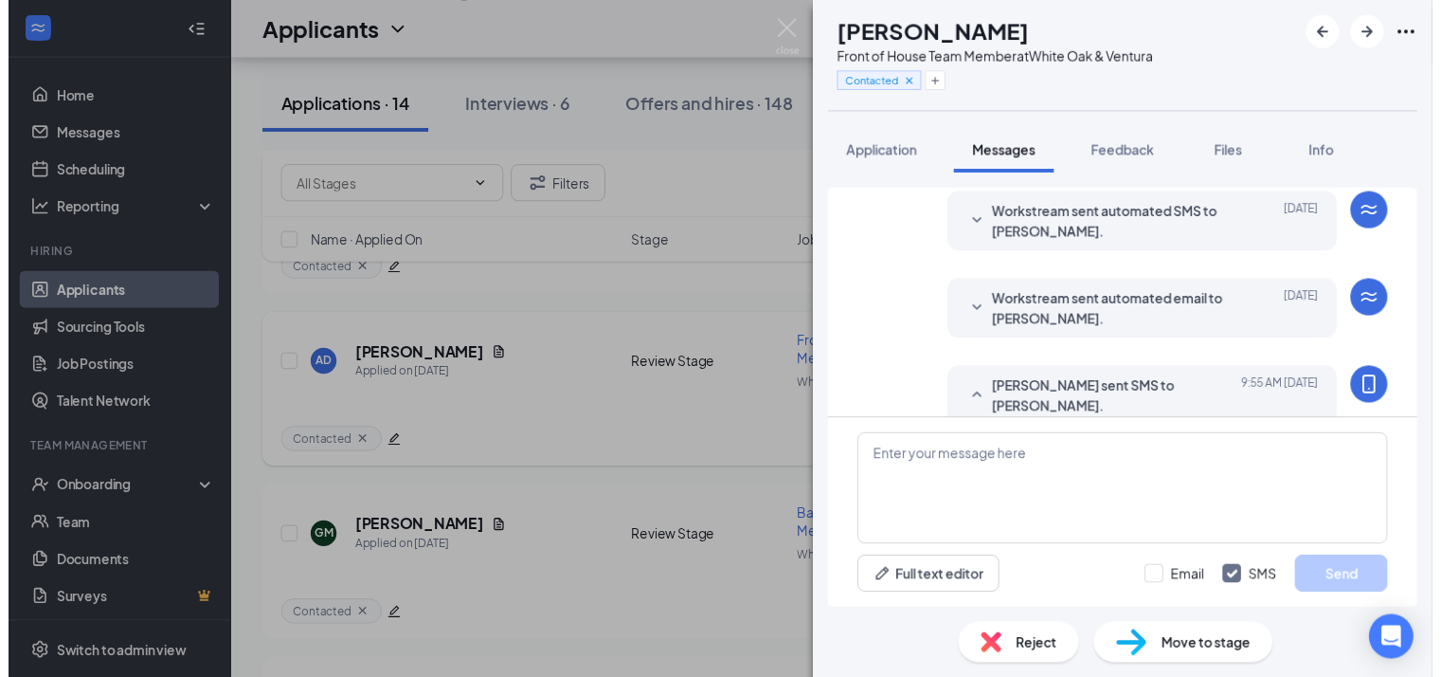
scroll to position [326, 0]
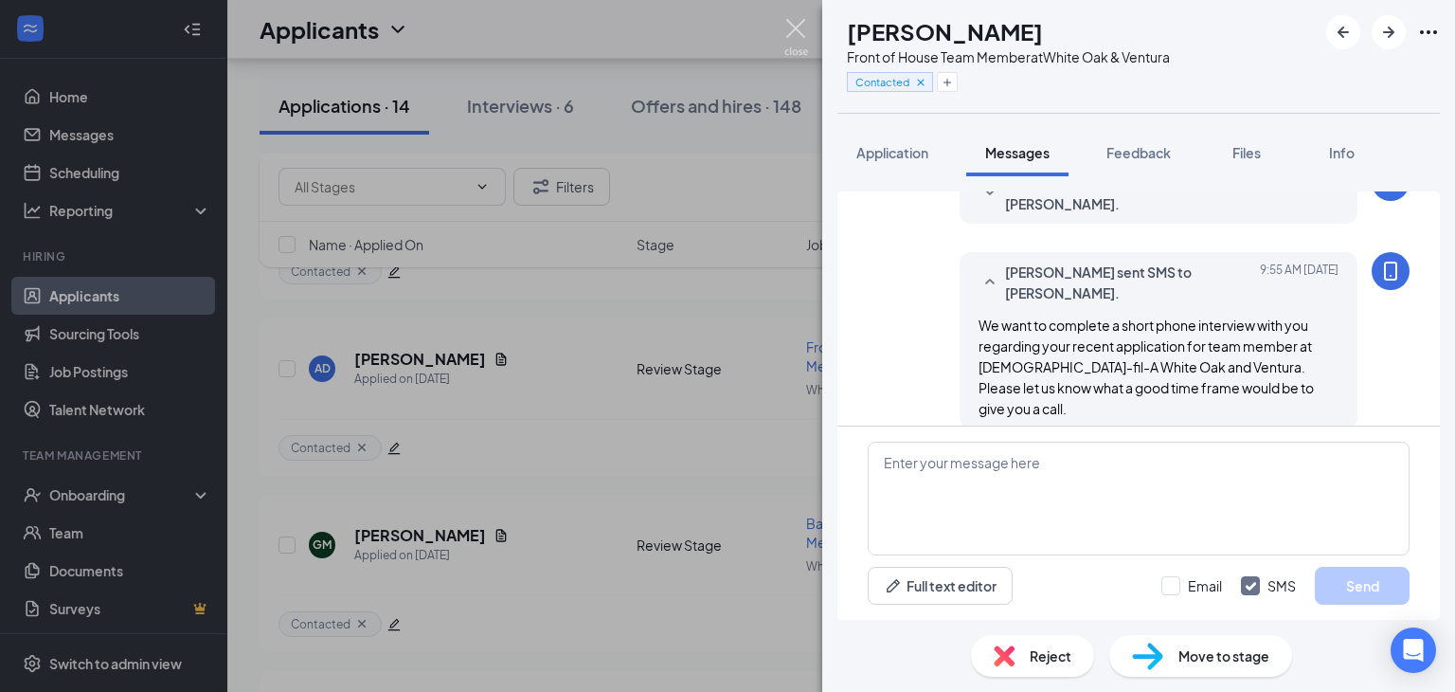
click at [796, 34] on img at bounding box center [797, 37] width 24 height 37
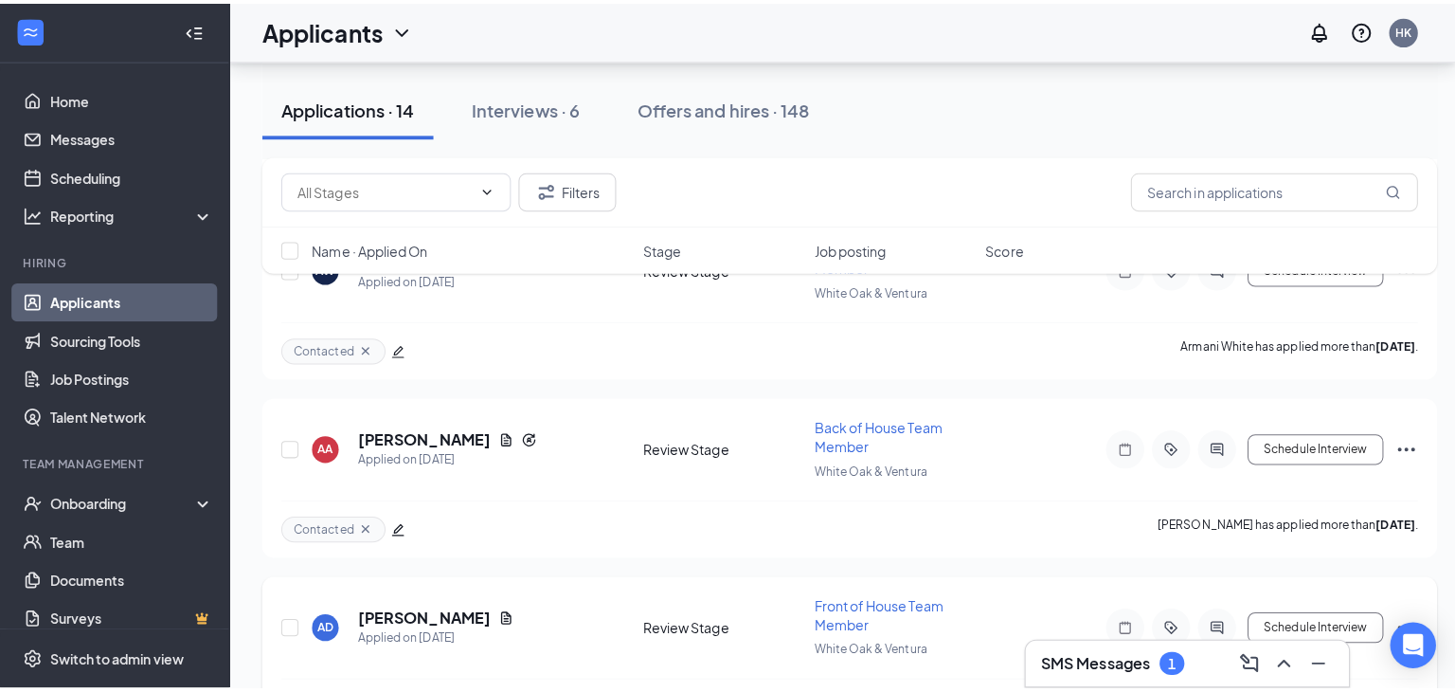
scroll to position [818, 0]
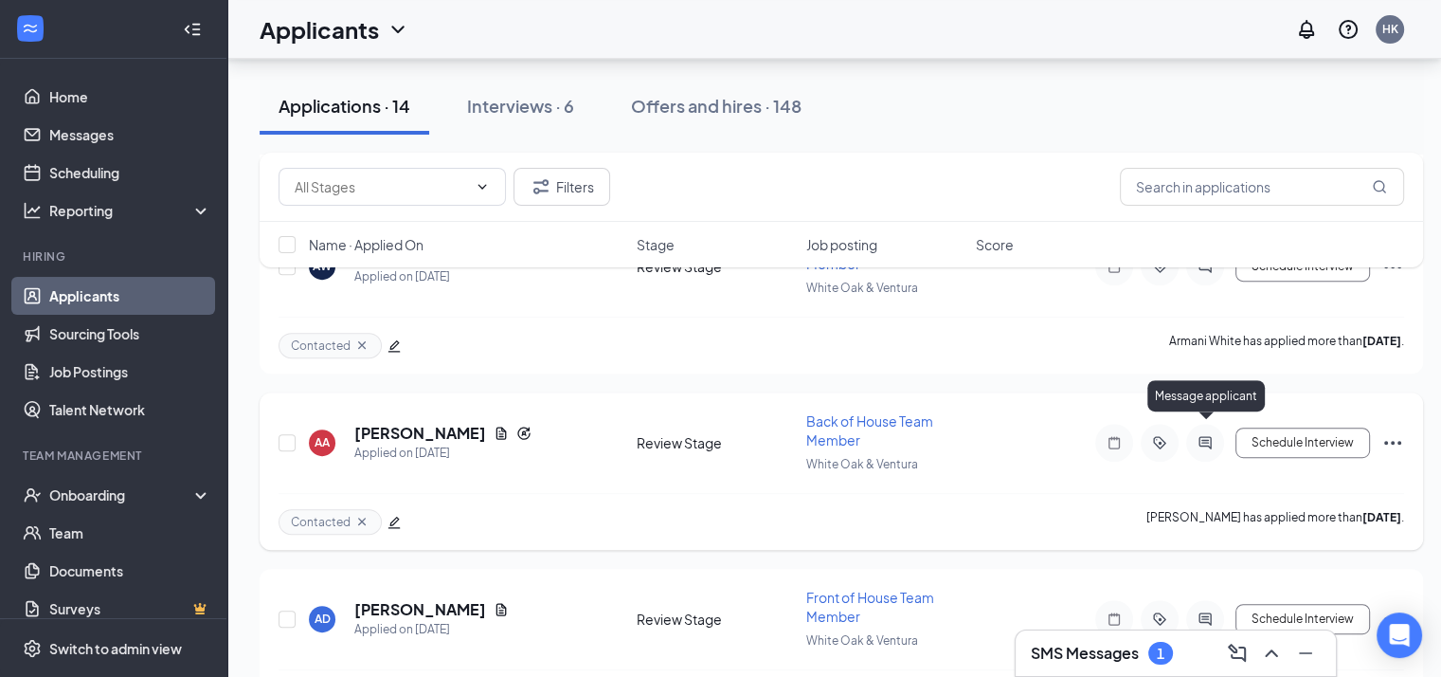
click at [1209, 435] on icon "ActiveChat" at bounding box center [1205, 442] width 23 height 15
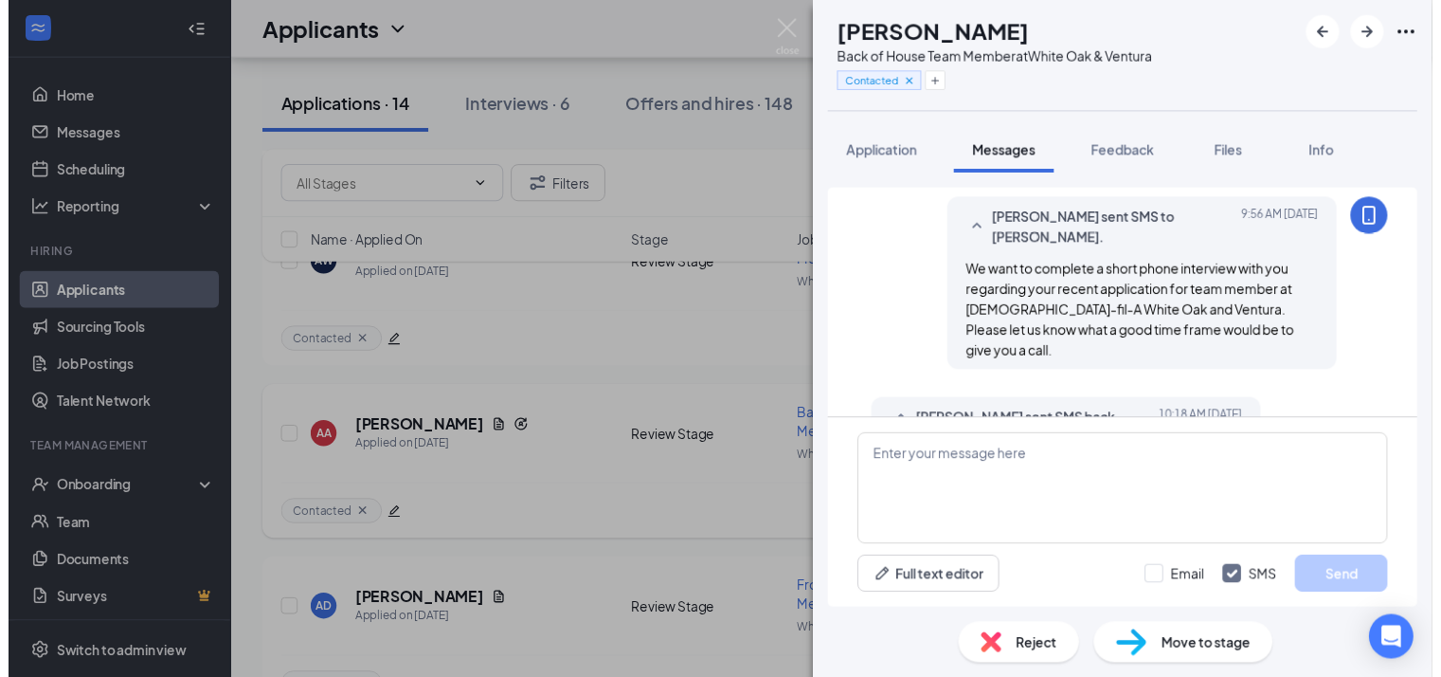
scroll to position [499, 0]
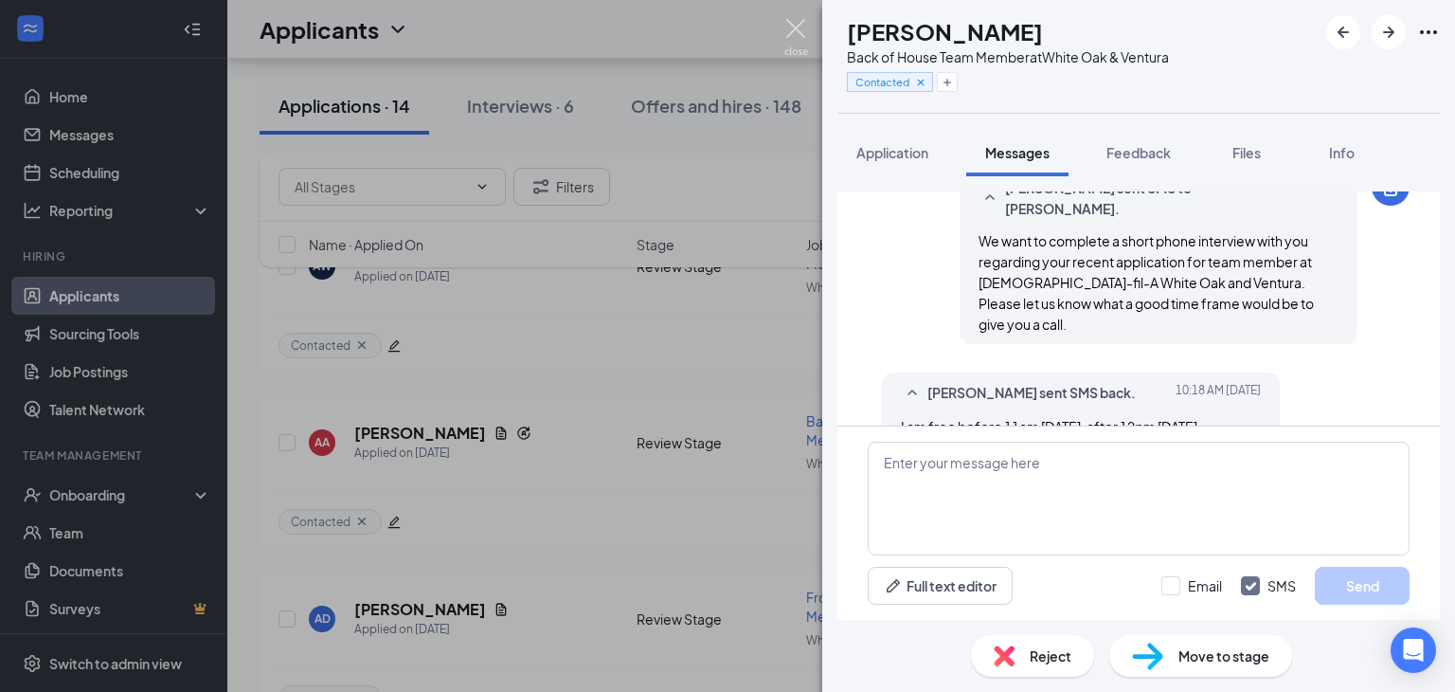
click at [790, 48] on img at bounding box center [797, 37] width 24 height 37
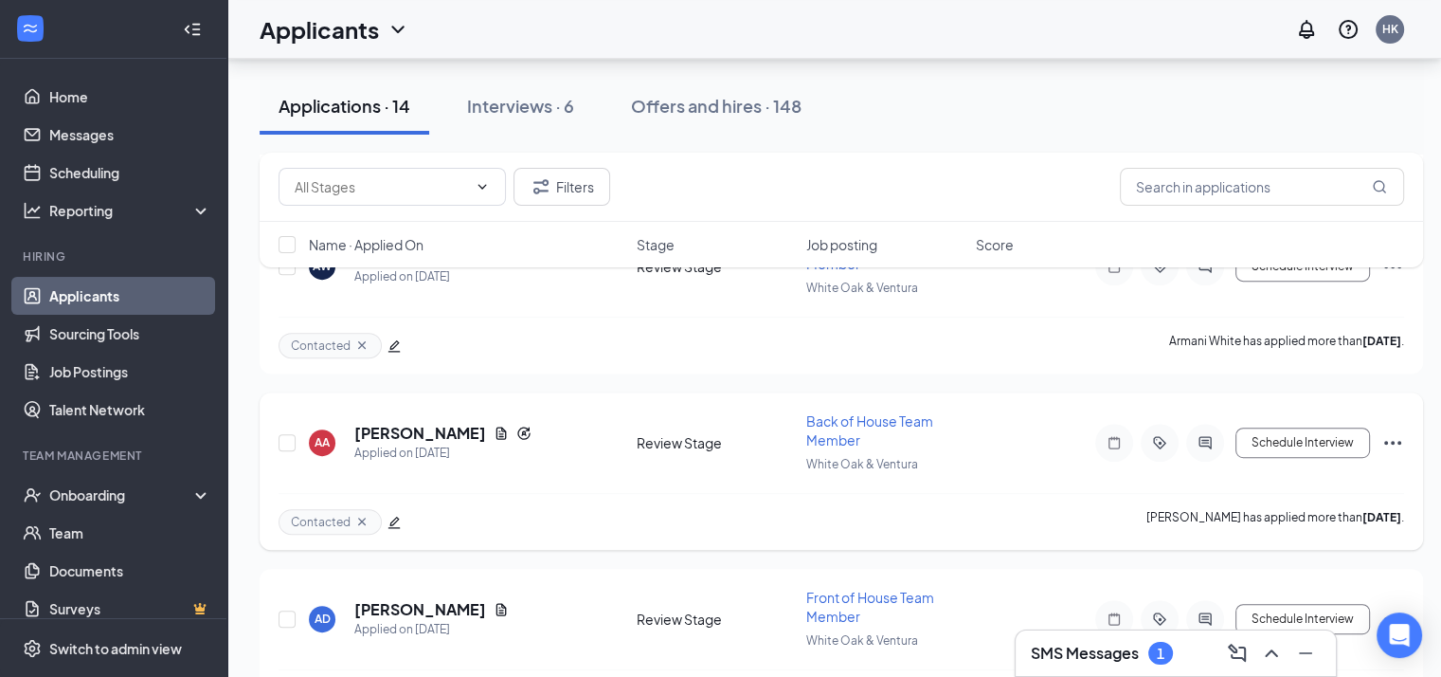
click at [398, 515] on icon "edit" at bounding box center [394, 521] width 13 height 13
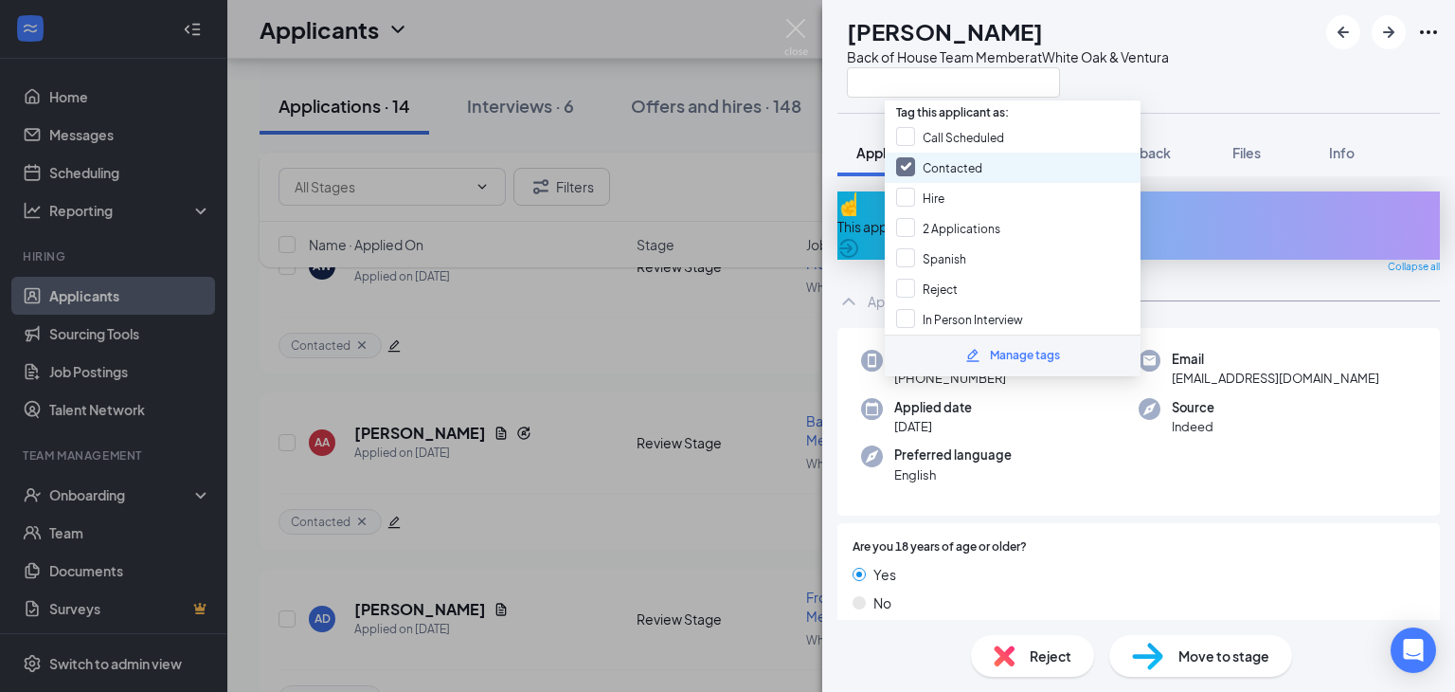
click at [985, 171] on div "Contacted" at bounding box center [1013, 168] width 256 height 30
checkbox input "false"
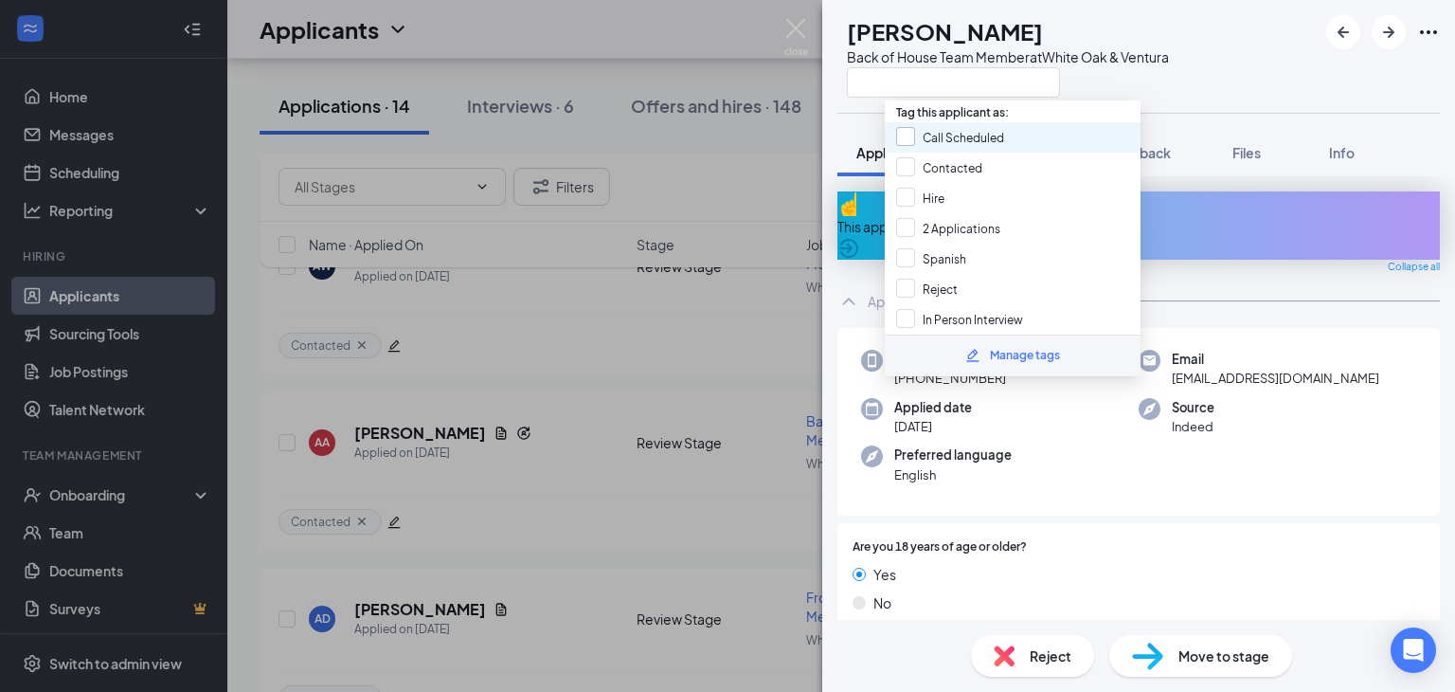
click at [991, 142] on input "Call Scheduled" at bounding box center [950, 137] width 108 height 21
checkbox input "true"
click at [788, 32] on img at bounding box center [797, 37] width 24 height 37
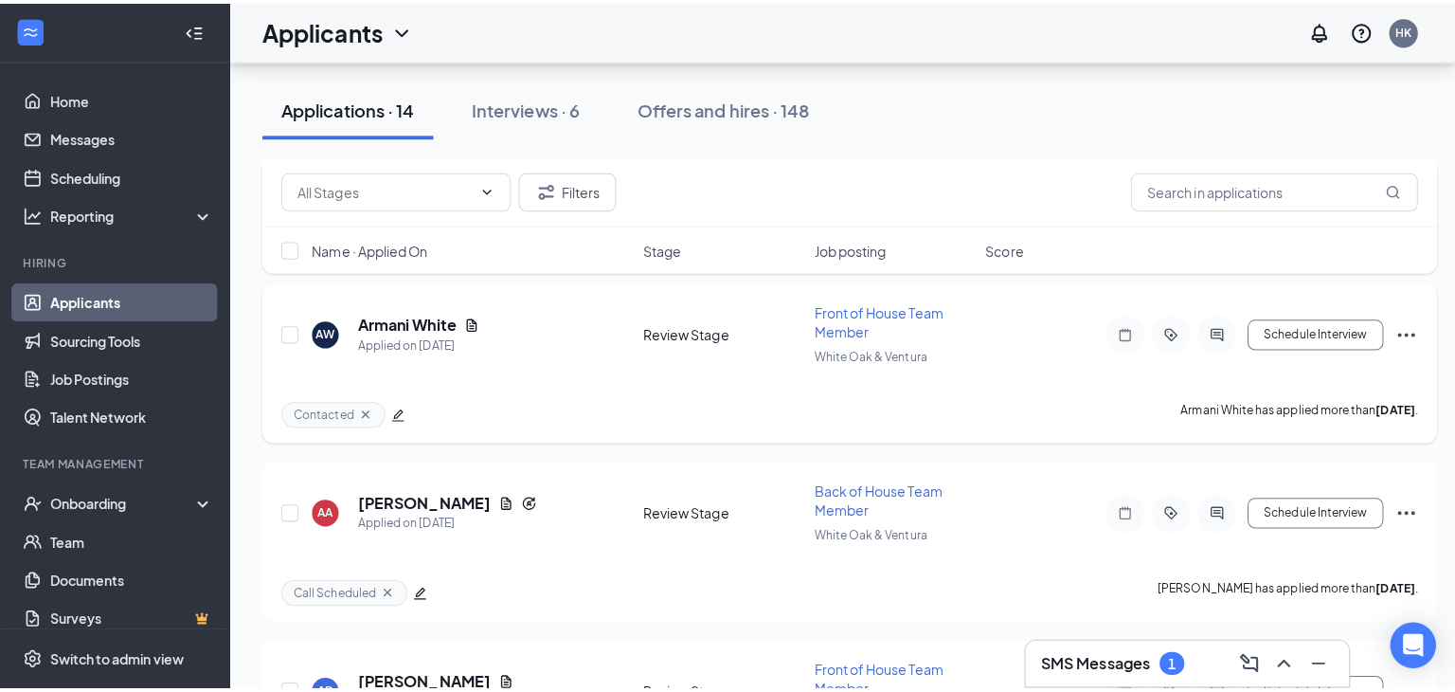
scroll to position [707, 0]
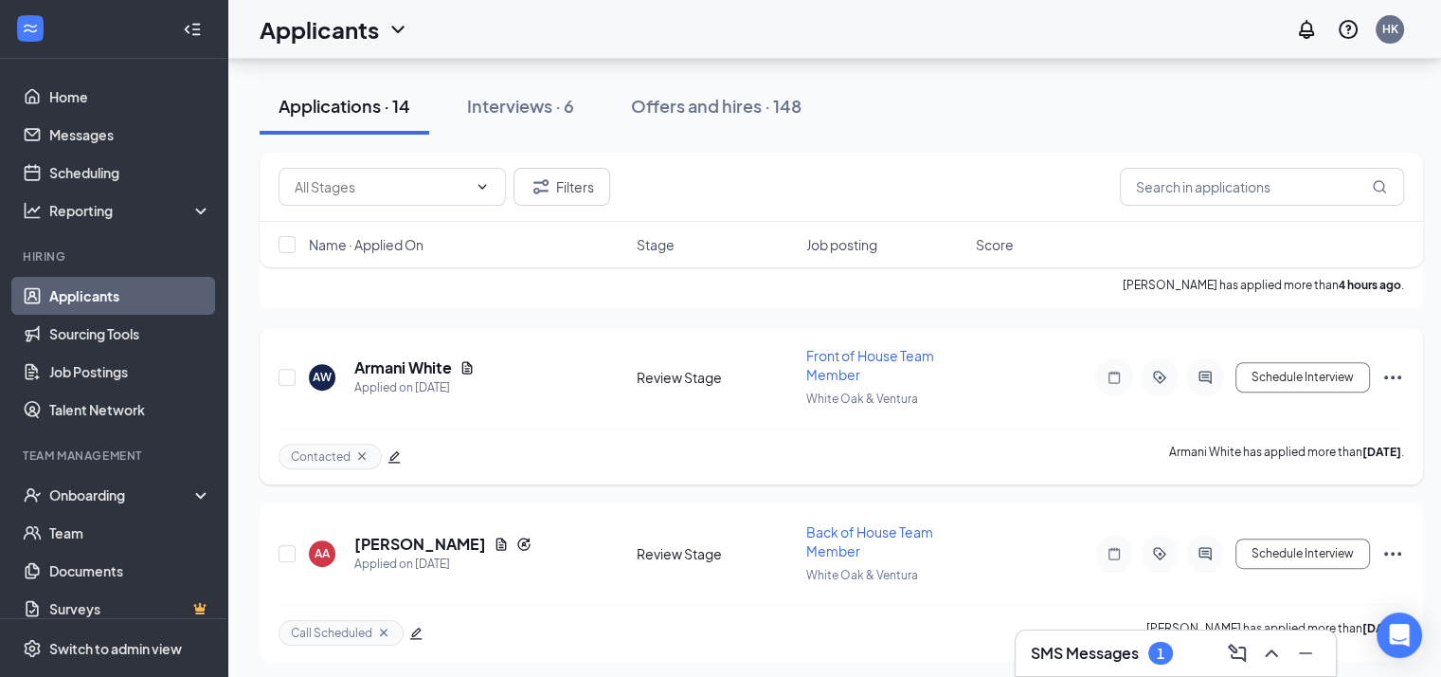
click at [1210, 375] on div at bounding box center [1205, 377] width 38 height 38
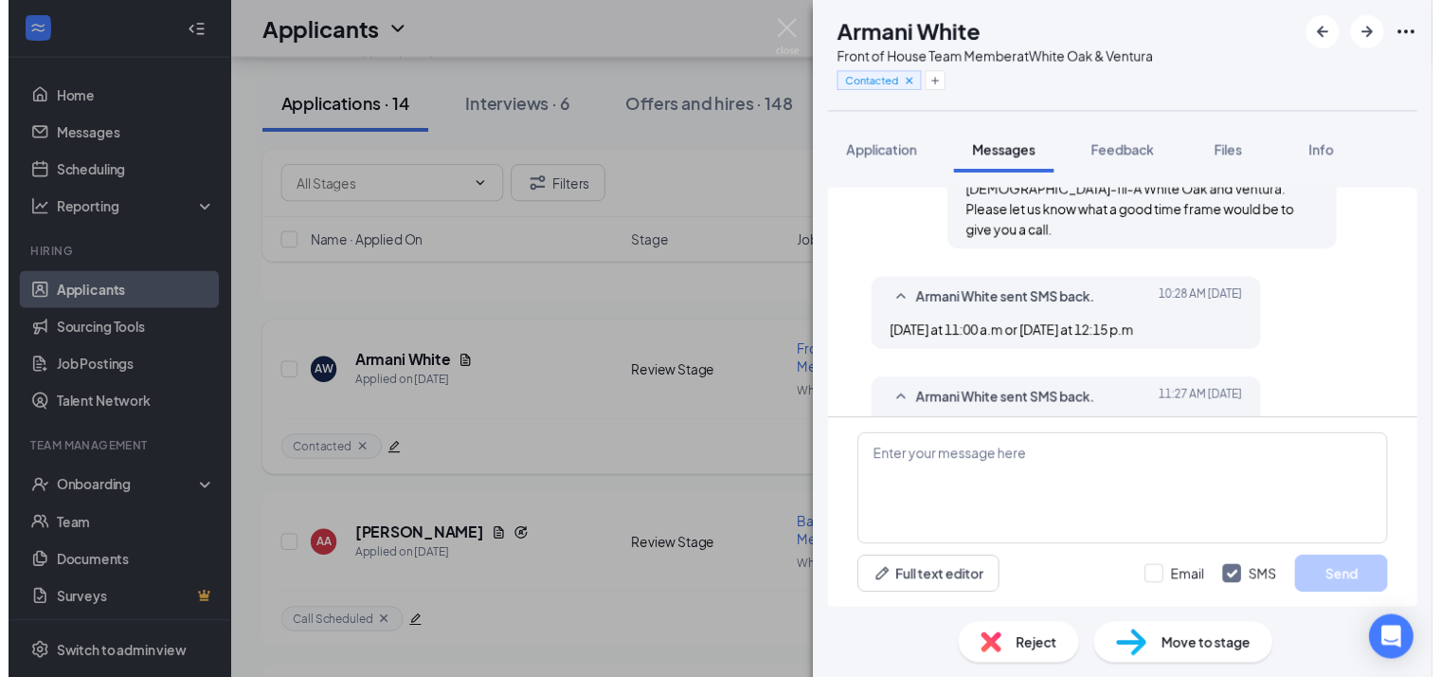
scroll to position [531, 0]
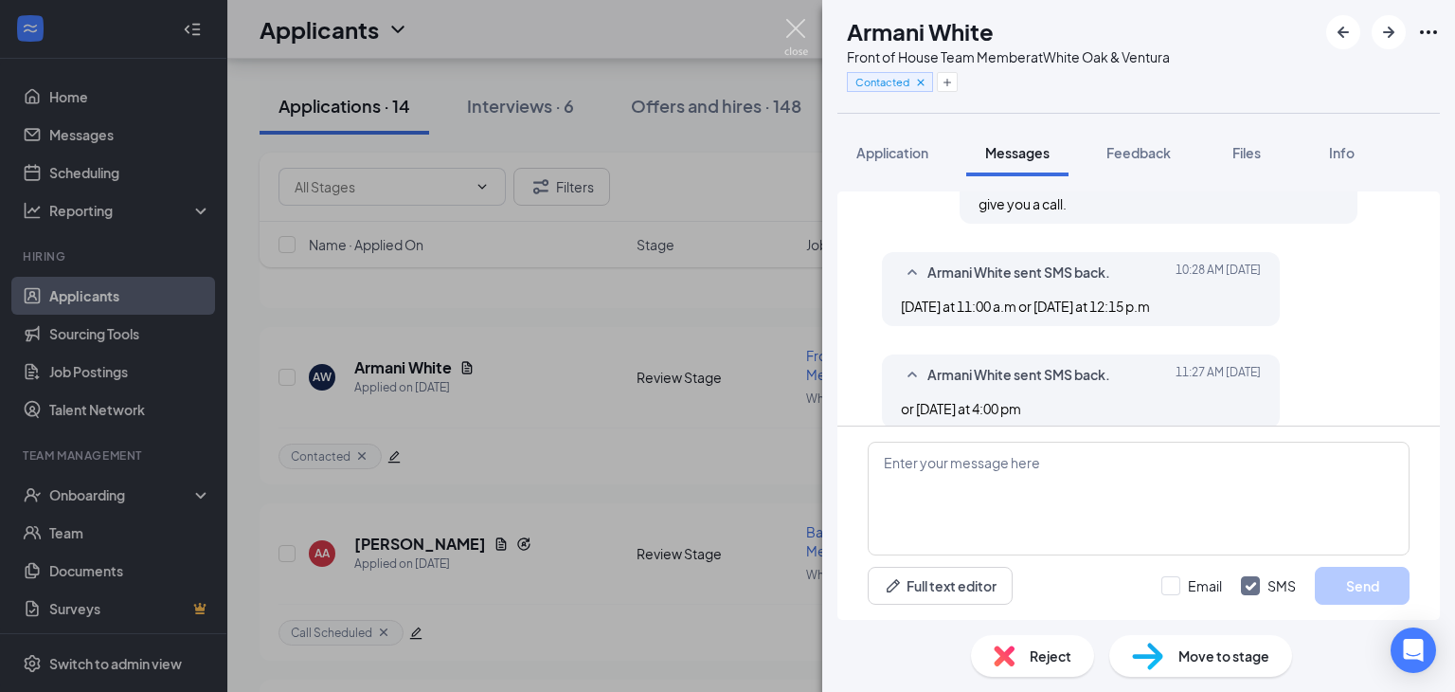
click at [792, 34] on img at bounding box center [797, 37] width 24 height 37
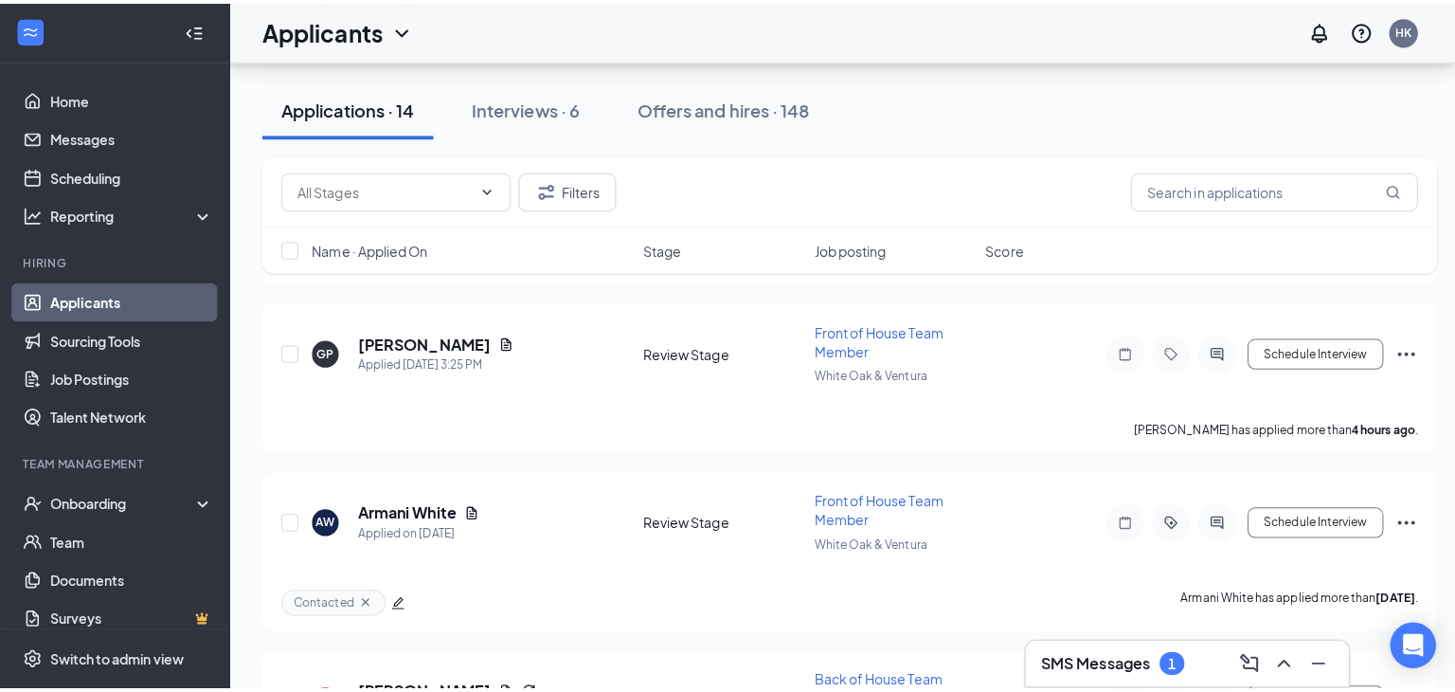
scroll to position [568, 0]
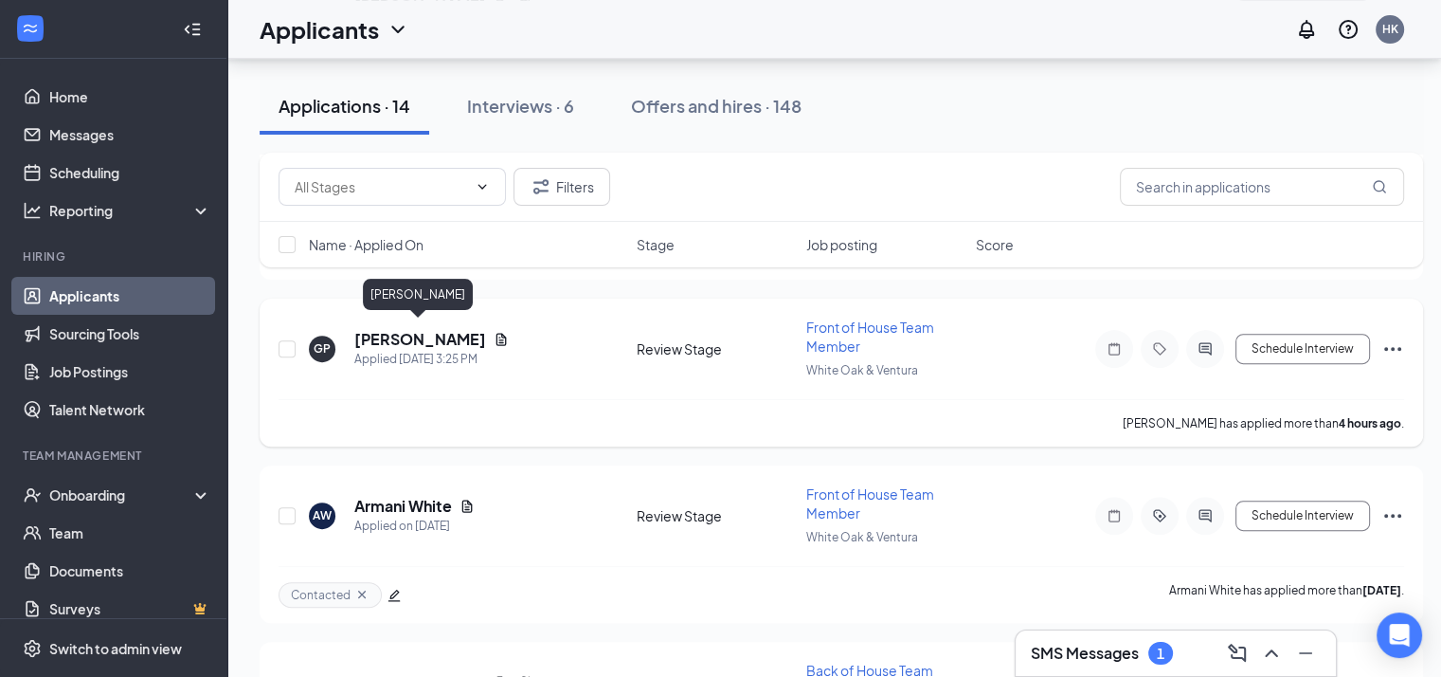
click at [437, 329] on h5 "[PERSON_NAME]" at bounding box center [420, 339] width 132 height 21
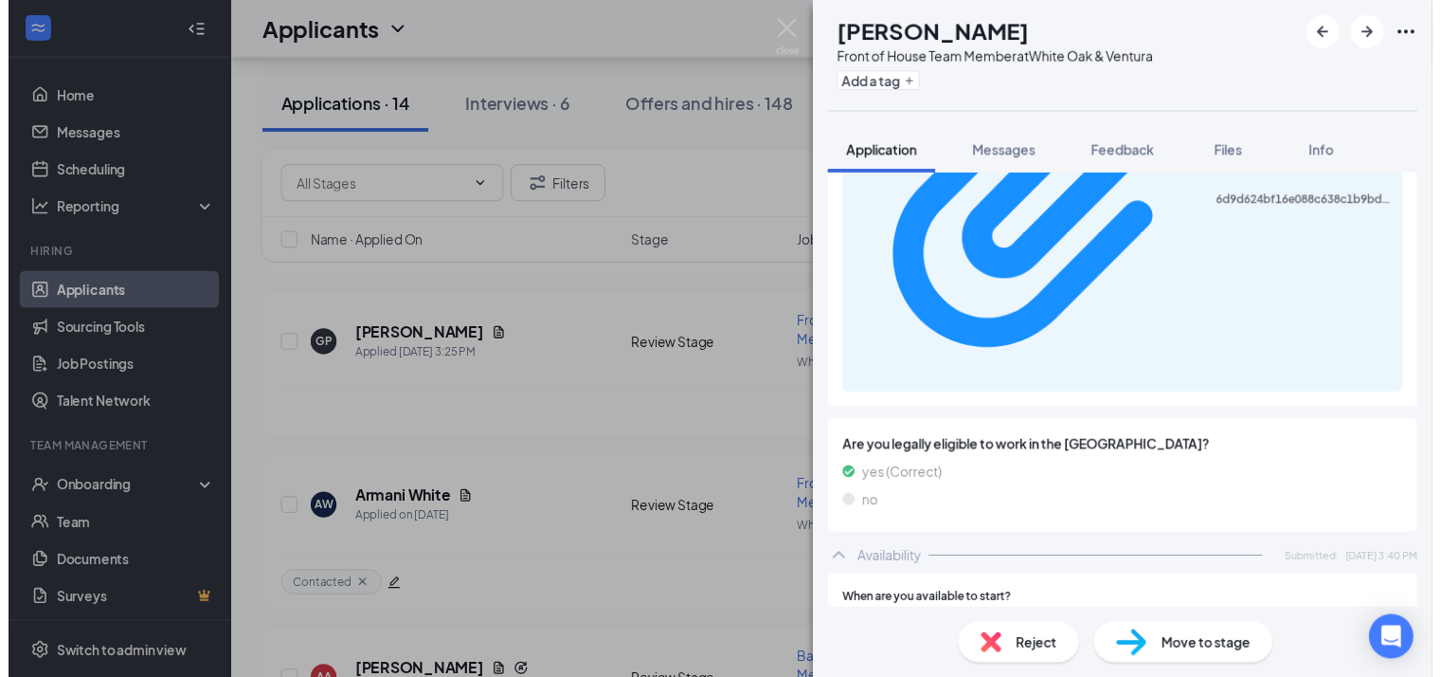
scroll to position [1234, 0]
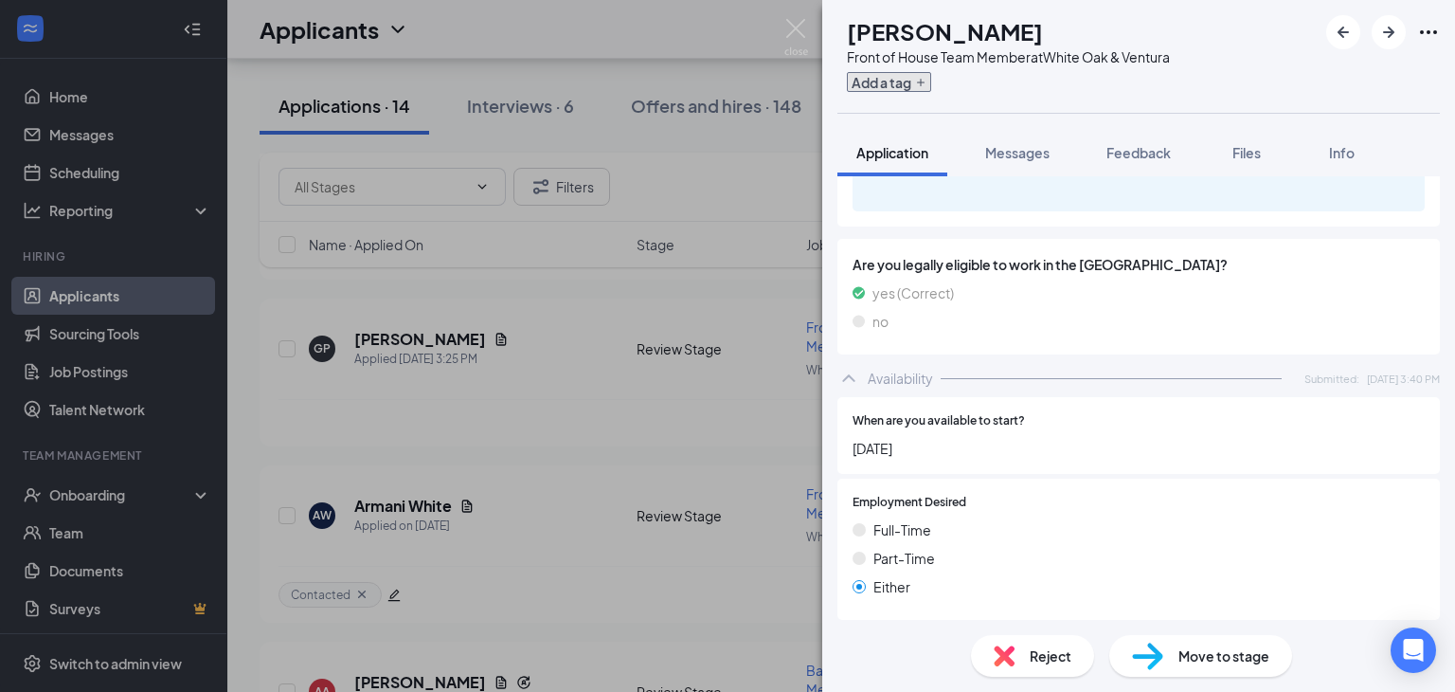
click at [927, 82] on icon "Plus" at bounding box center [920, 82] width 11 height 11
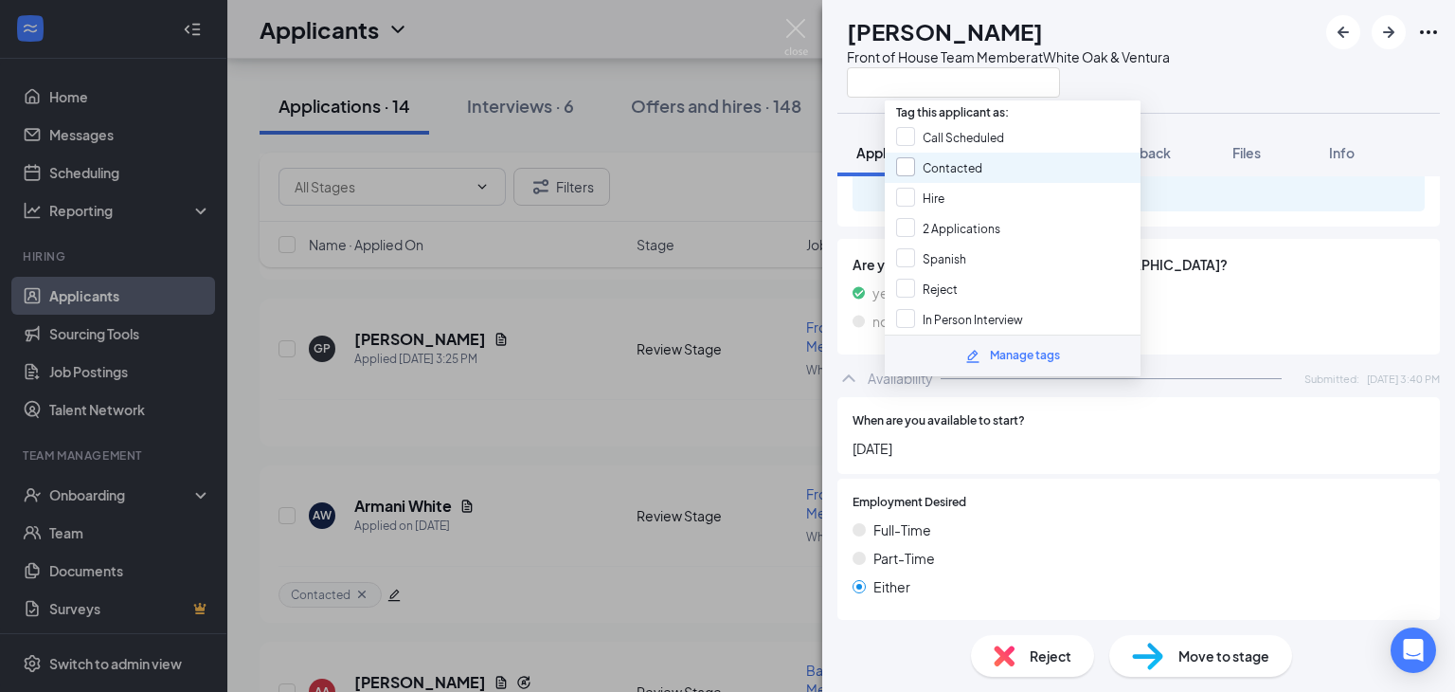
click at [965, 157] on input "Contacted" at bounding box center [939, 167] width 86 height 21
click at [979, 162] on input "Contacted" at bounding box center [939, 167] width 86 height 21
checkbox input "false"
click at [802, 39] on img at bounding box center [797, 37] width 24 height 37
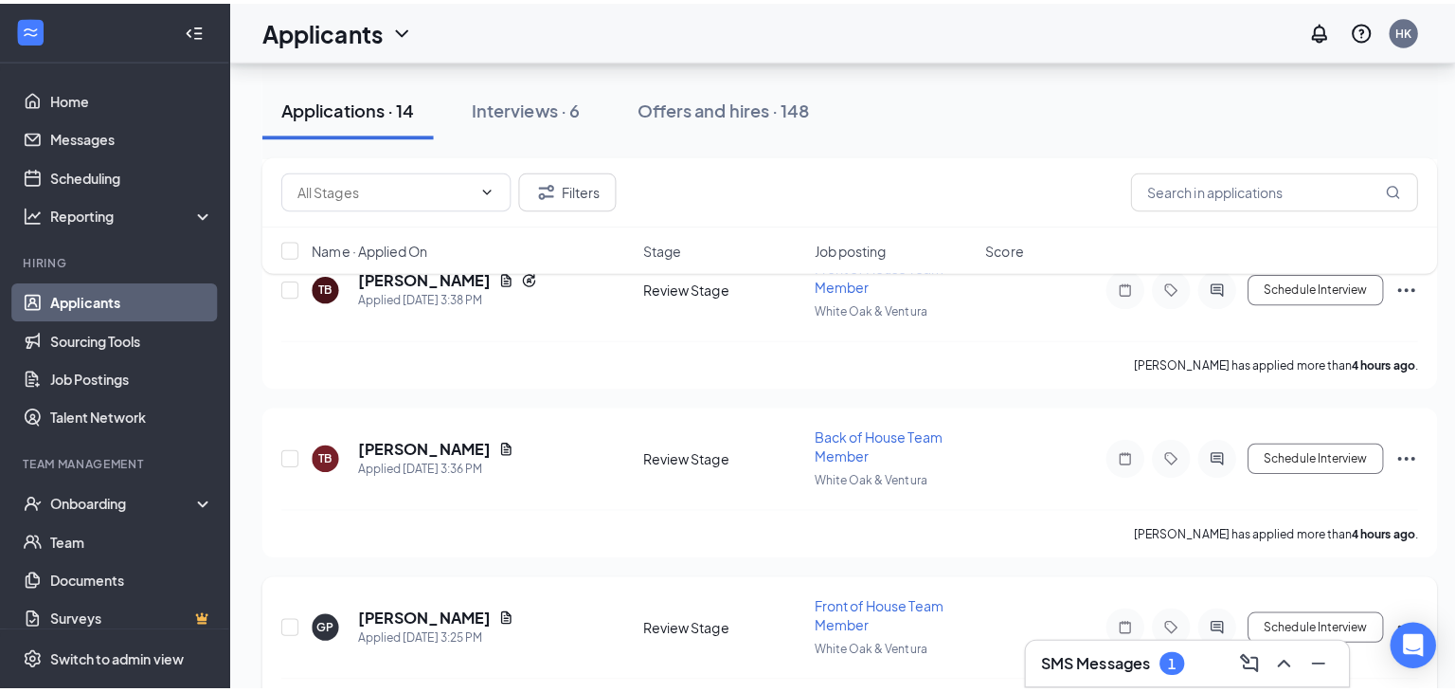
scroll to position [299, 0]
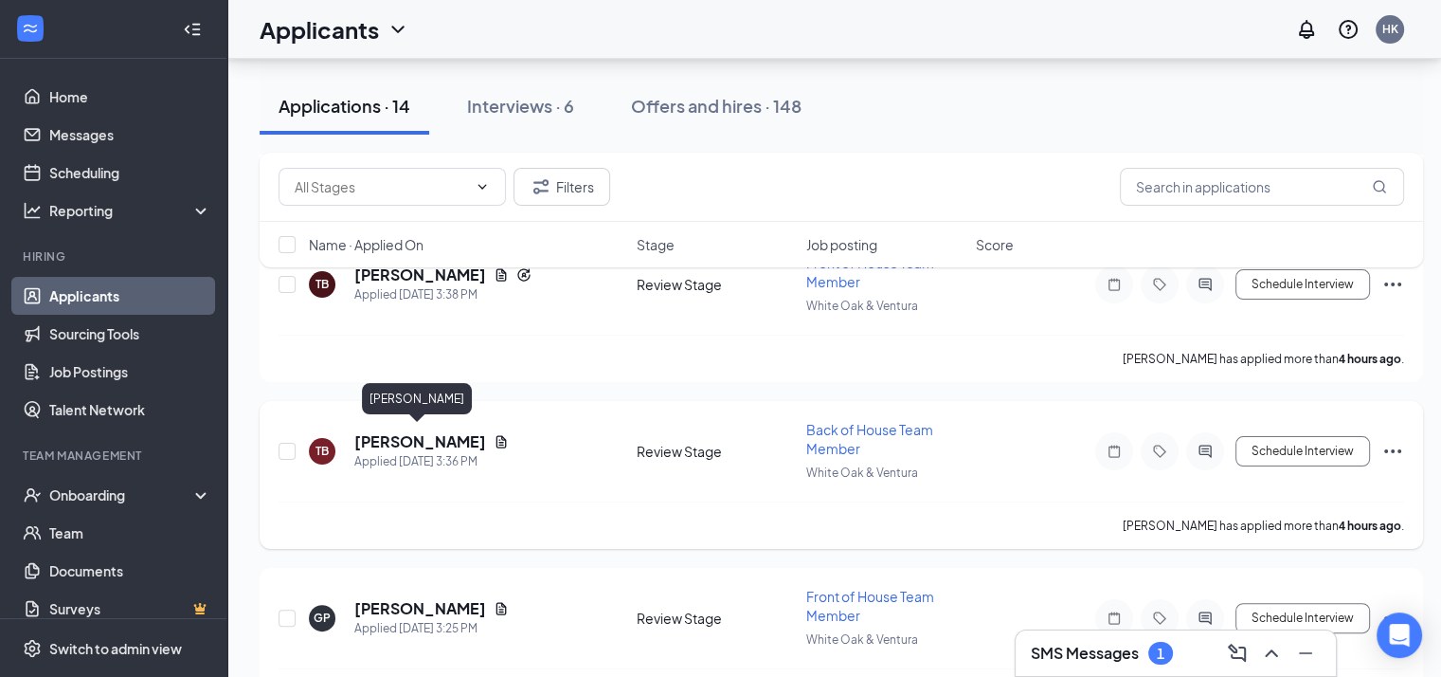
click at [431, 436] on h5 "[PERSON_NAME]" at bounding box center [420, 441] width 132 height 21
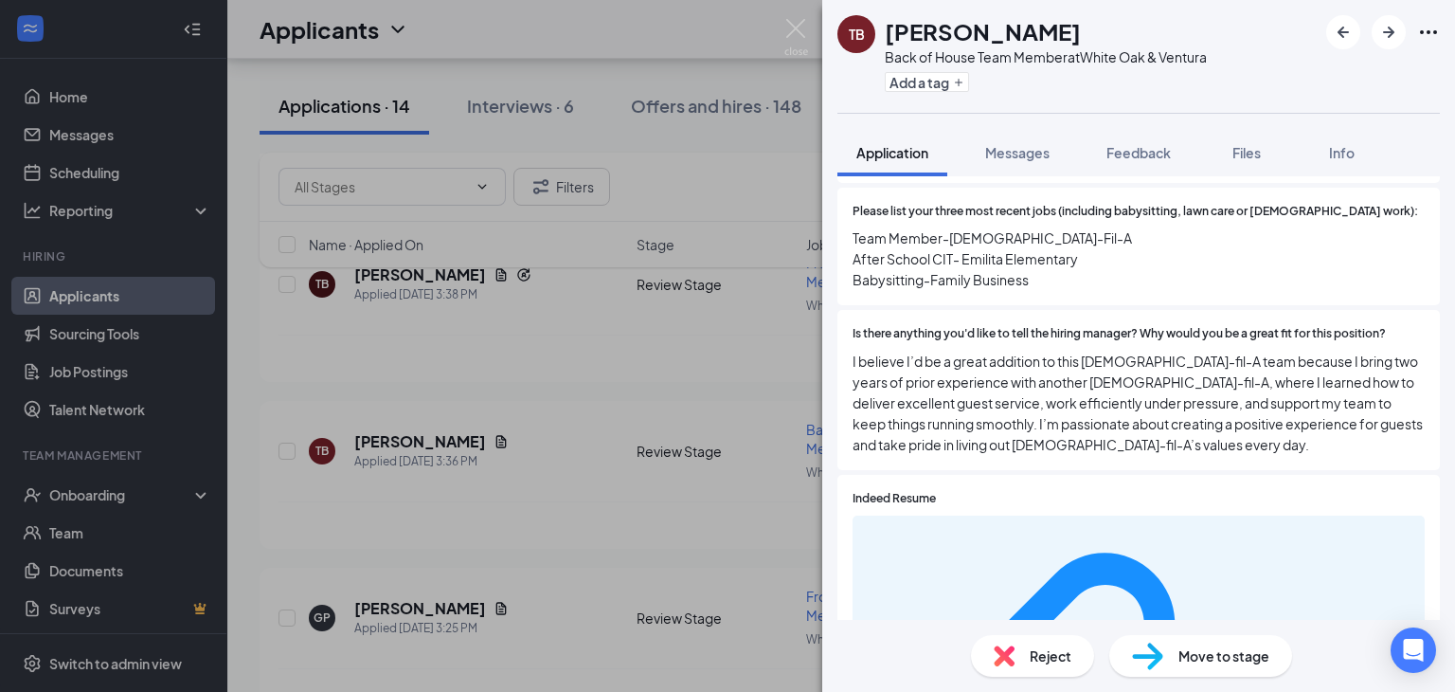
scroll to position [675, 0]
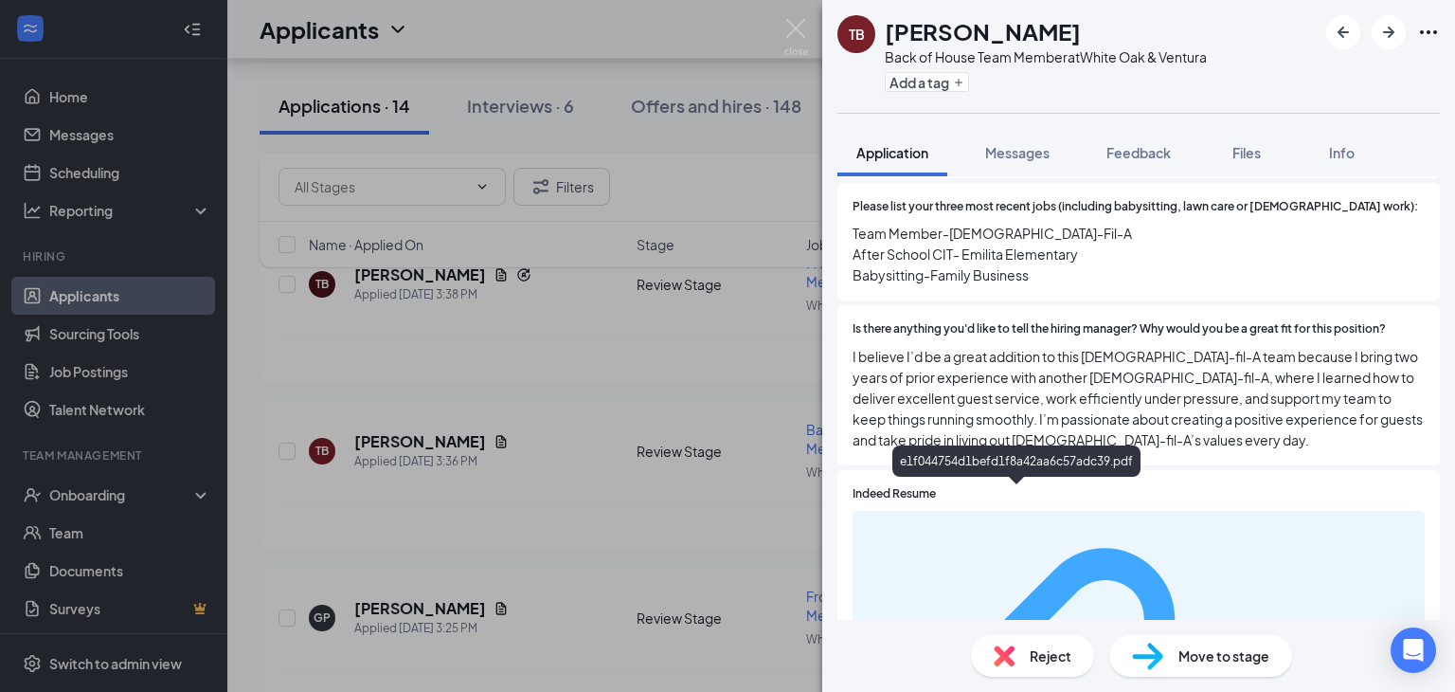
click at [1235, 691] on div "e1f044754d1befd1f8a42aa6c57adc39.pdf" at bounding box center [1324, 704] width 179 height 15
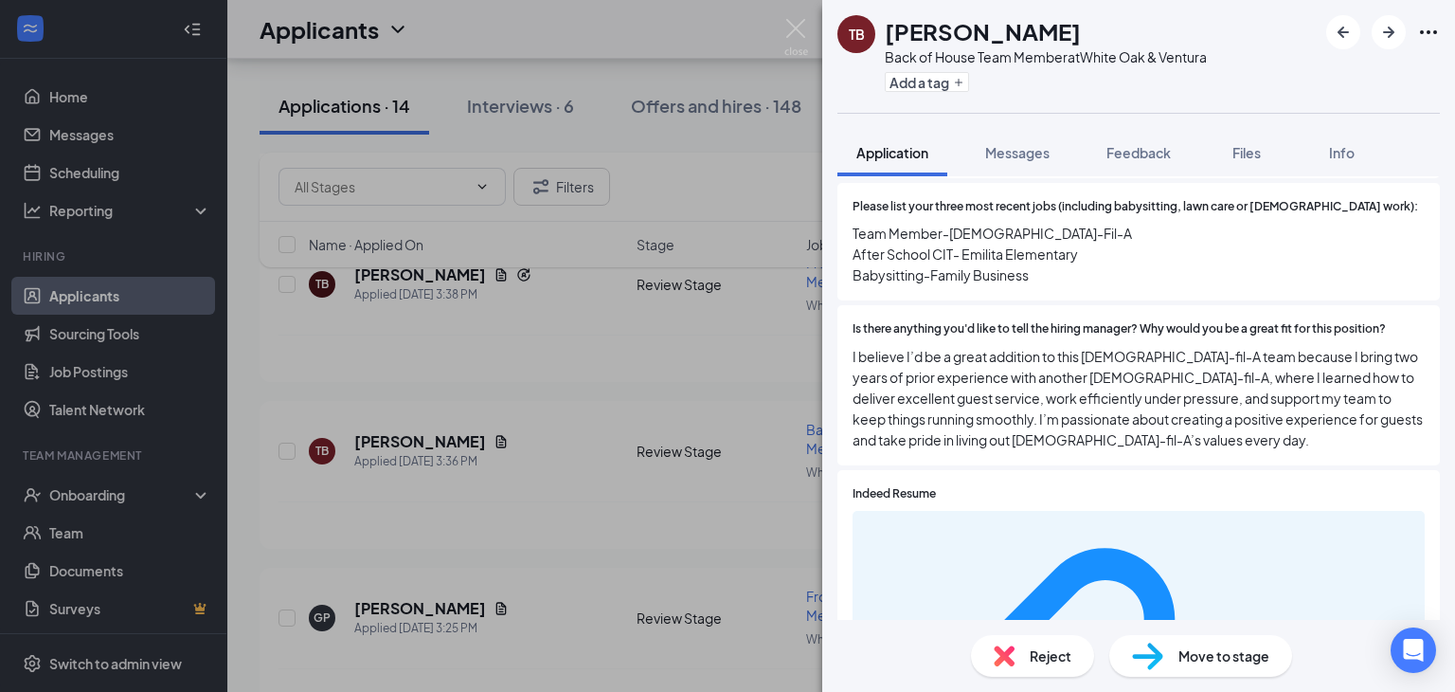
click at [1012, 641] on div "Reject" at bounding box center [1032, 656] width 123 height 42
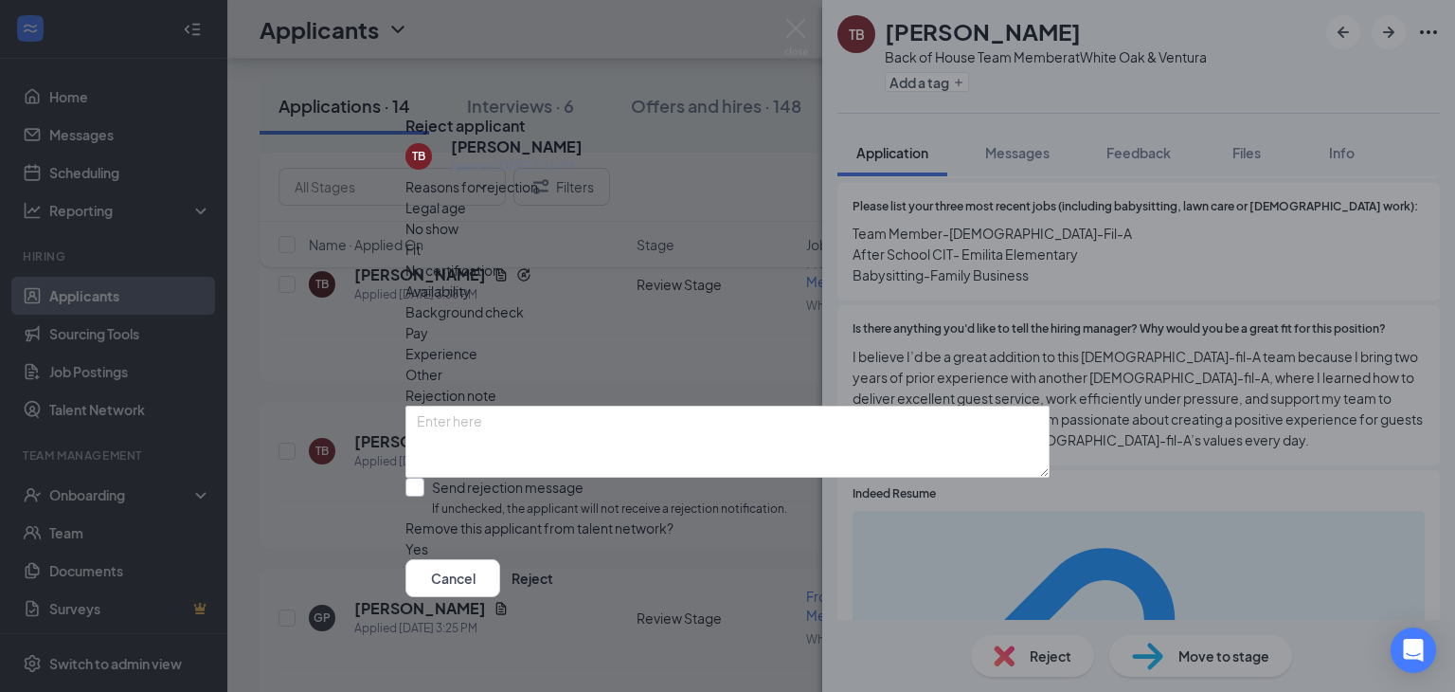
click at [495, 478] on input "Send rejection message If unchecked, the applicant will not receive a rejection…" at bounding box center [597, 498] width 382 height 41
checkbox input "true"
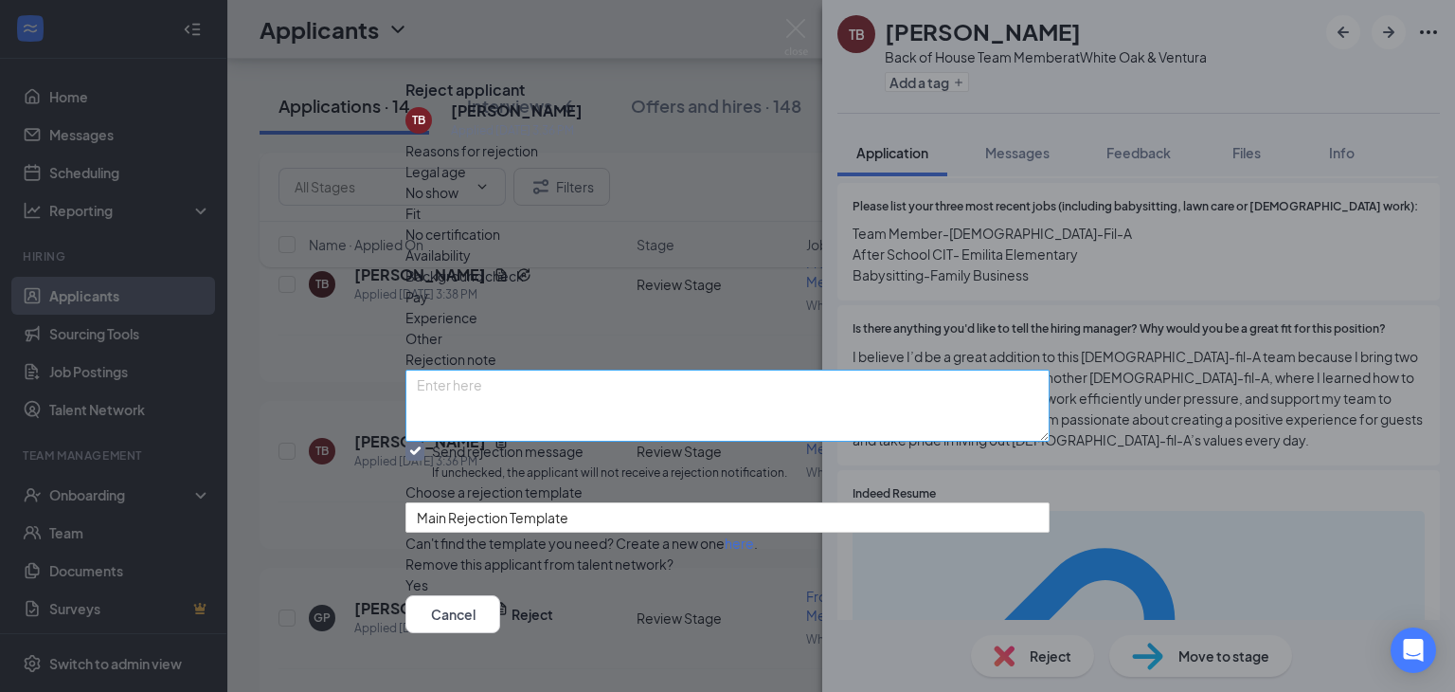
scroll to position [110, 0]
click at [553, 600] on button "Reject" at bounding box center [533, 614] width 42 height 38
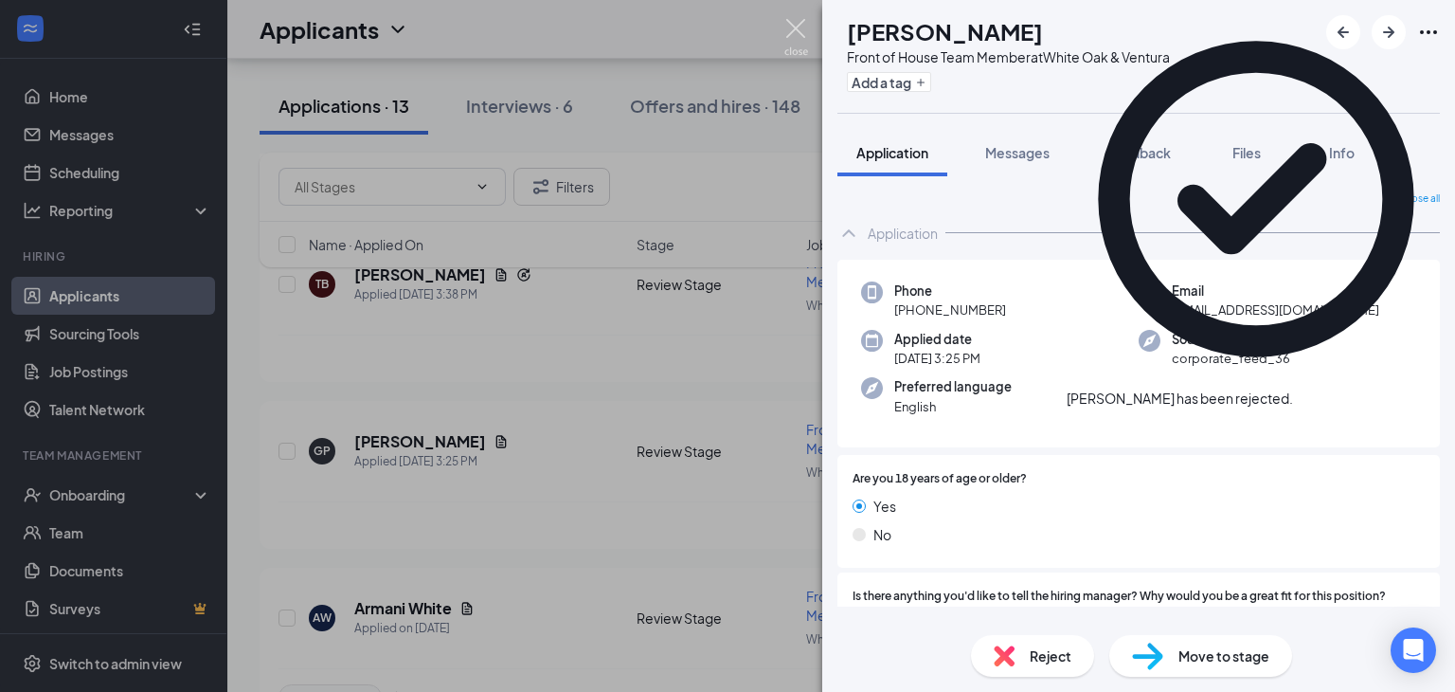
click at [796, 36] on img at bounding box center [797, 37] width 24 height 37
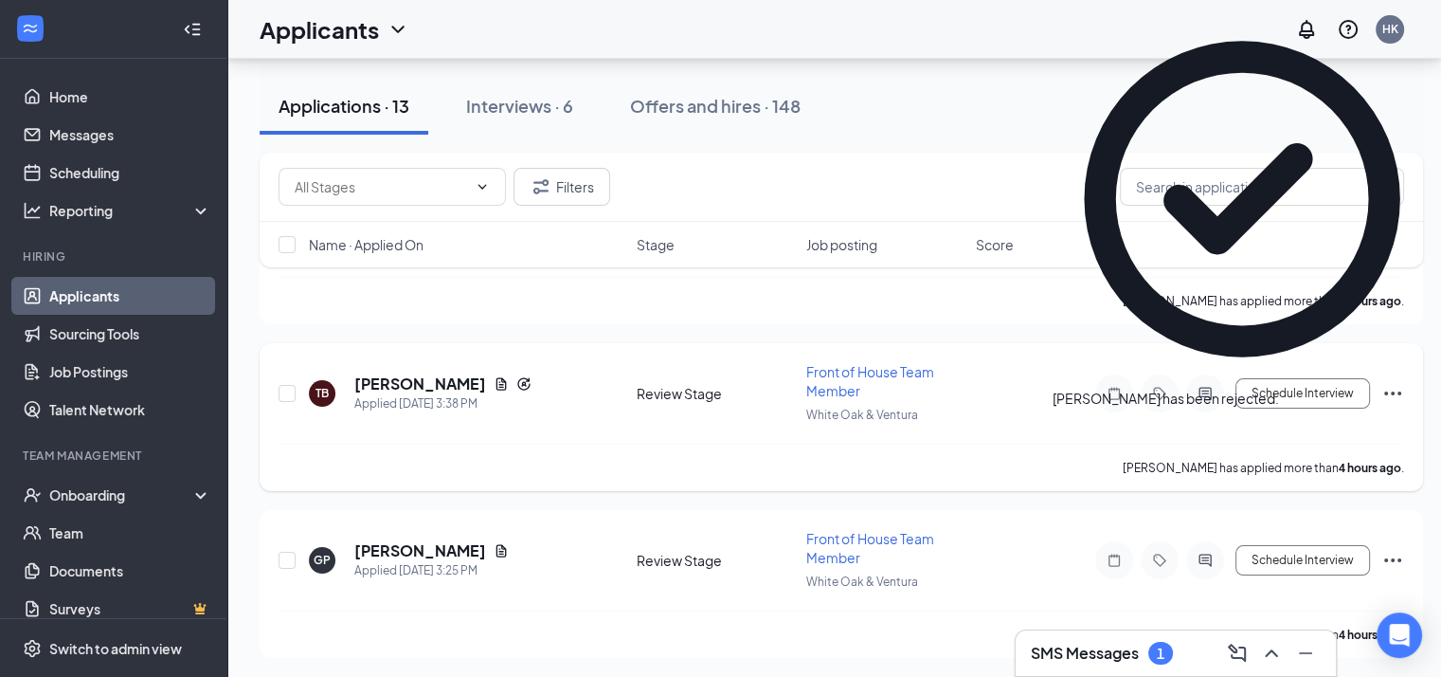
scroll to position [186, 0]
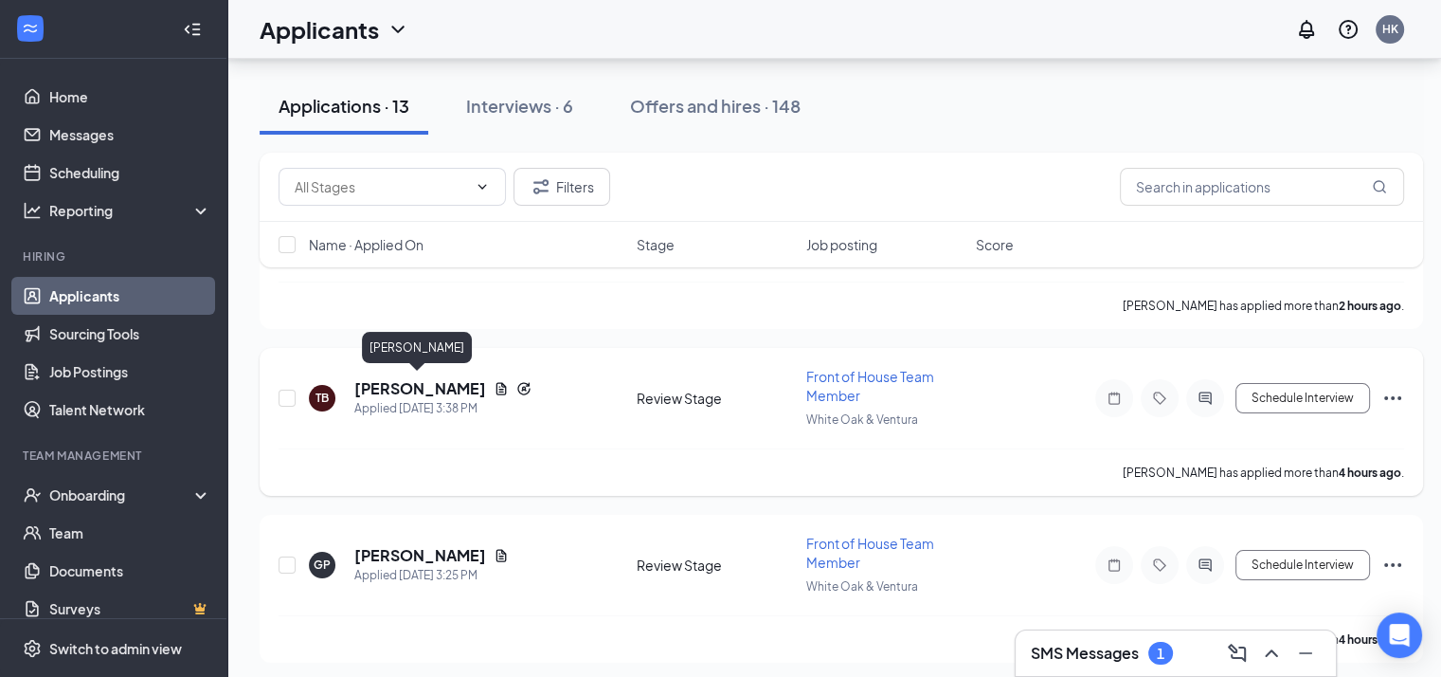
click at [402, 378] on h5 "[PERSON_NAME]" at bounding box center [420, 388] width 132 height 21
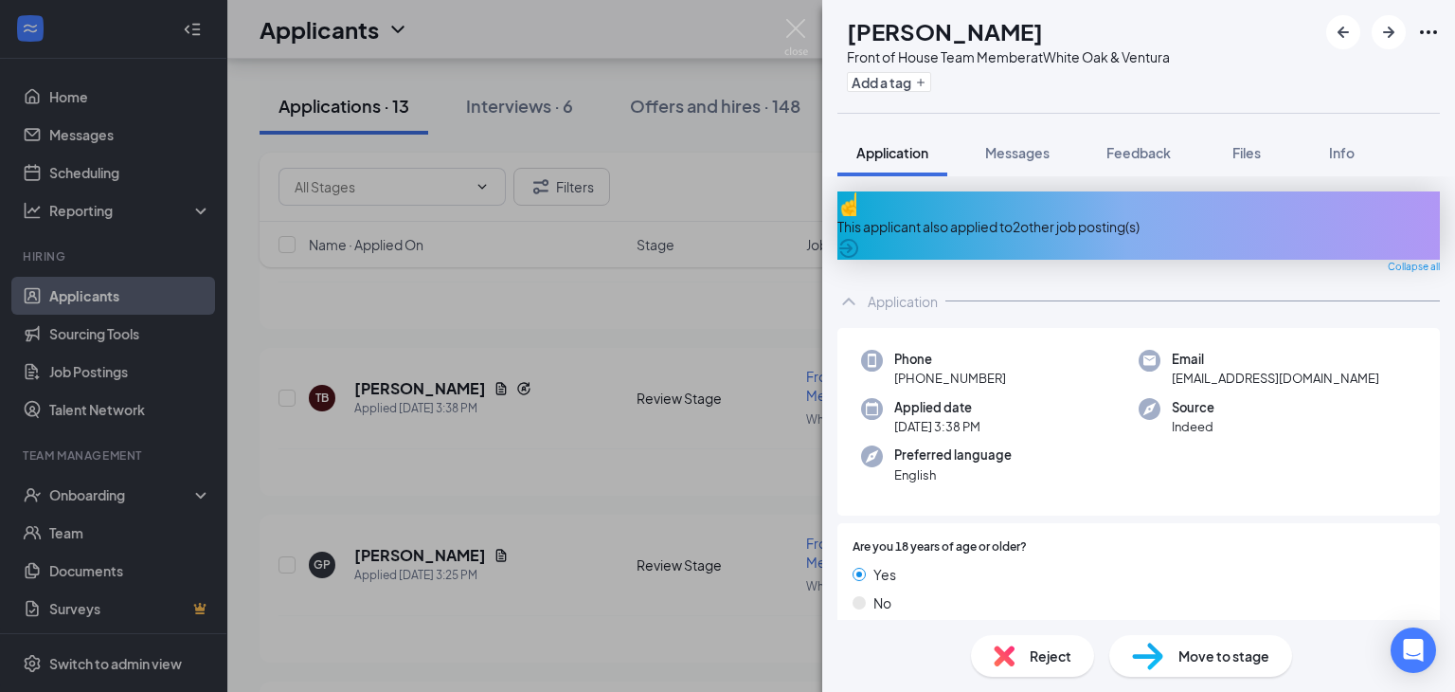
click at [1031, 656] on span "Reject" at bounding box center [1051, 655] width 42 height 21
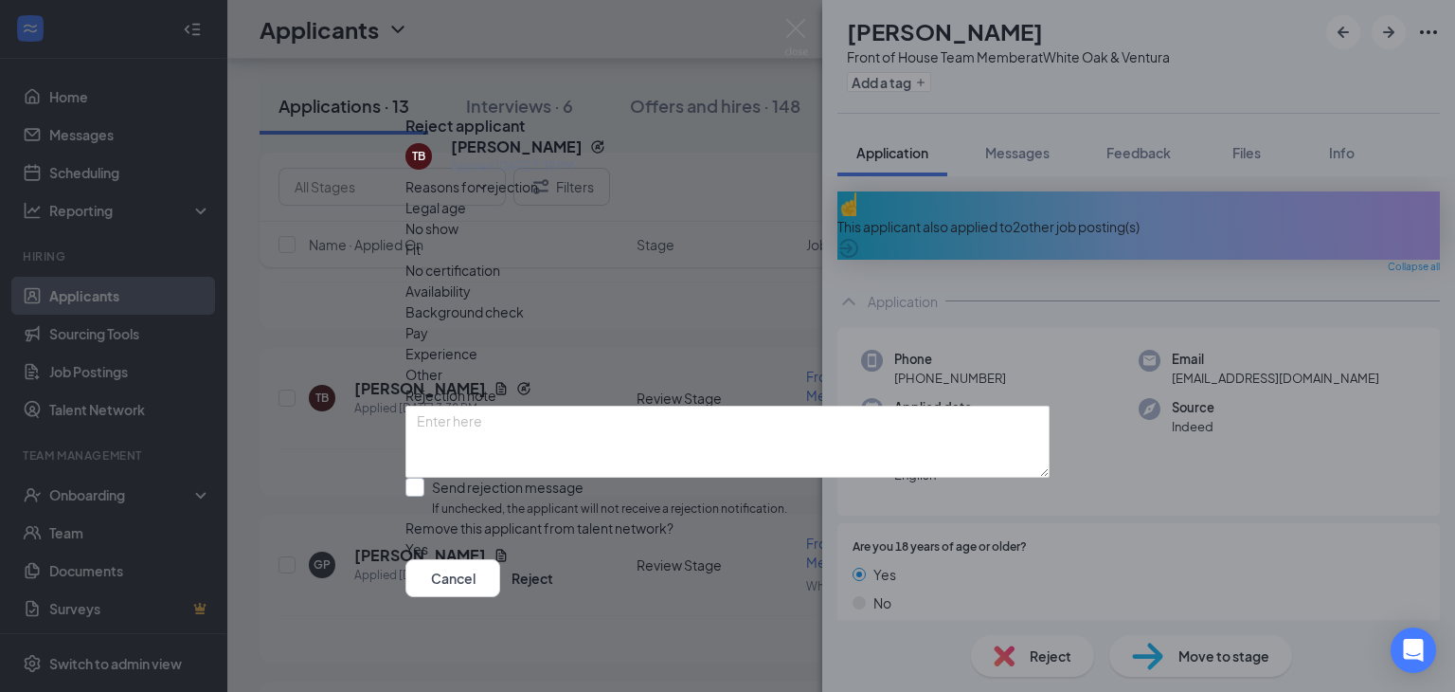
click at [568, 478] on input "Send rejection message If unchecked, the applicant will not receive a rejection…" at bounding box center [597, 498] width 382 height 41
checkbox input "true"
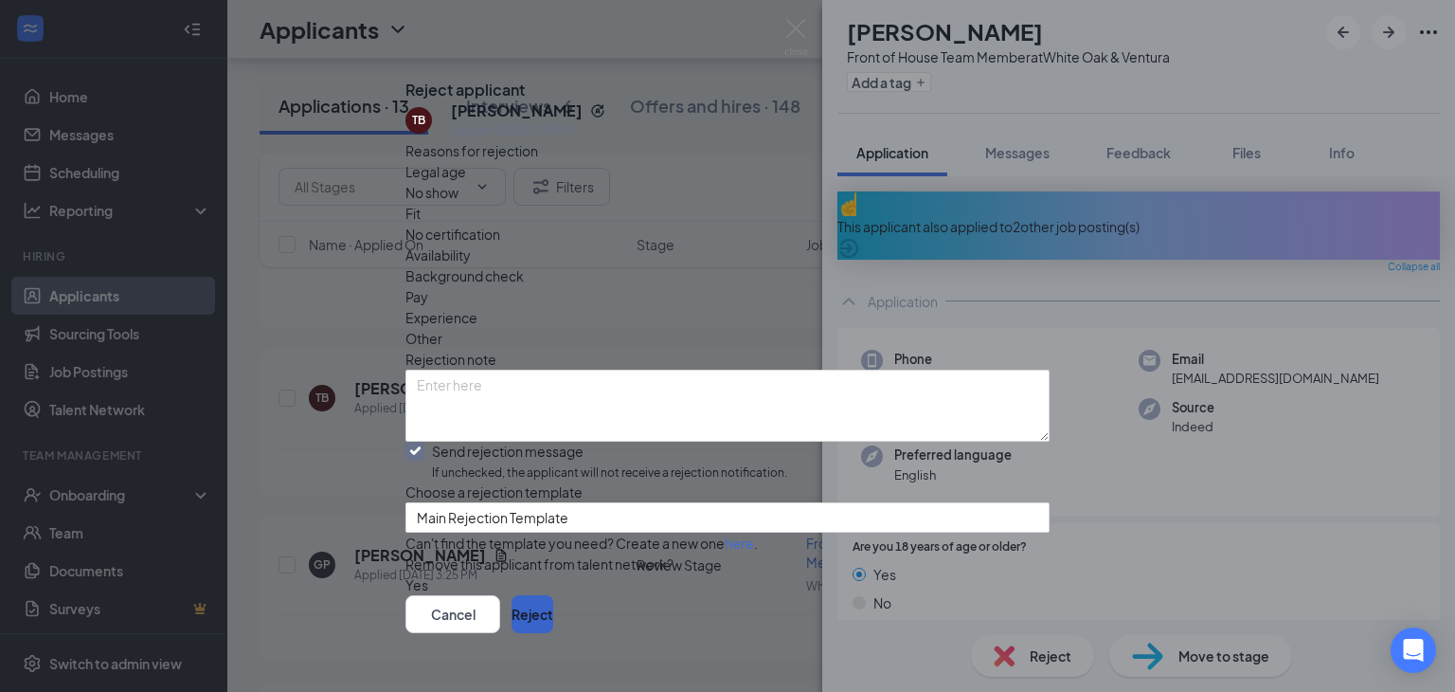
click at [553, 595] on button "Reject" at bounding box center [533, 614] width 42 height 38
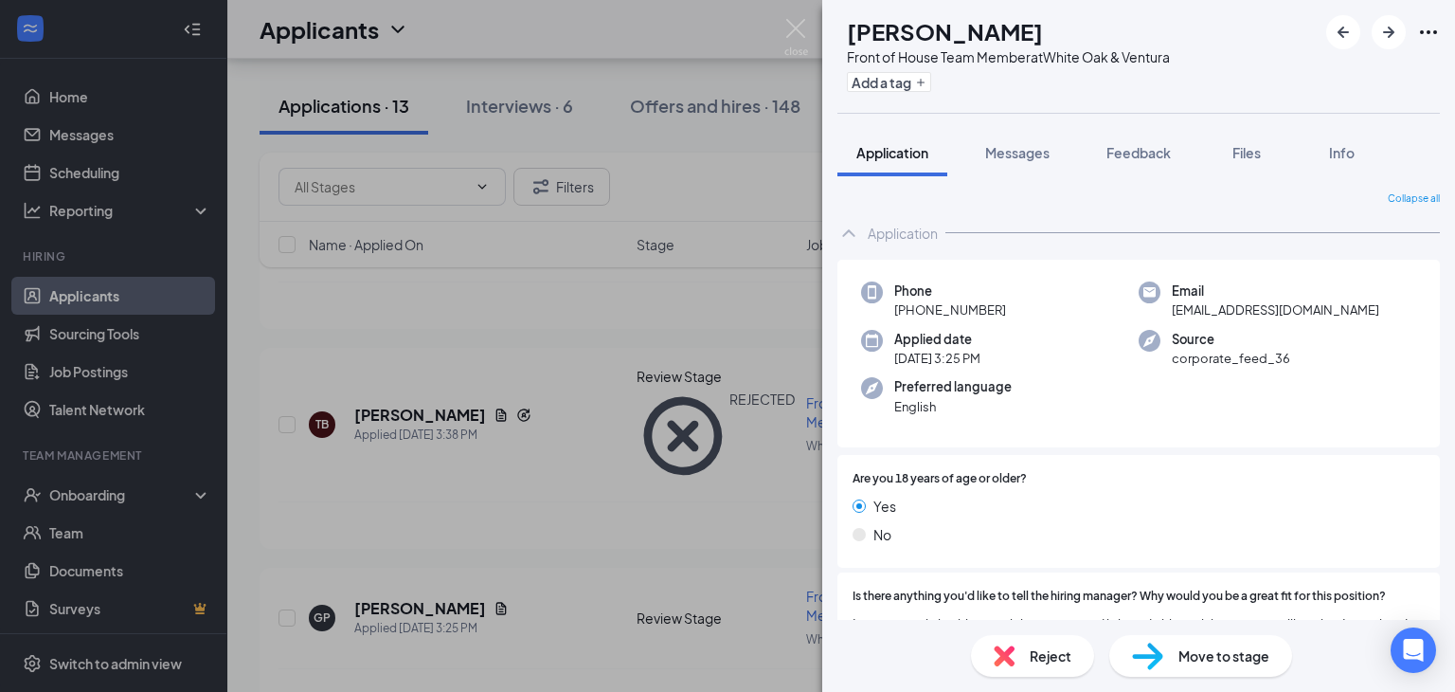
click at [973, 588] on span "Is there anything you'd like to tell the hiring manager? Why would you be a gre…" at bounding box center [1119, 596] width 533 height 18
click at [797, 35] on img at bounding box center [797, 37] width 24 height 37
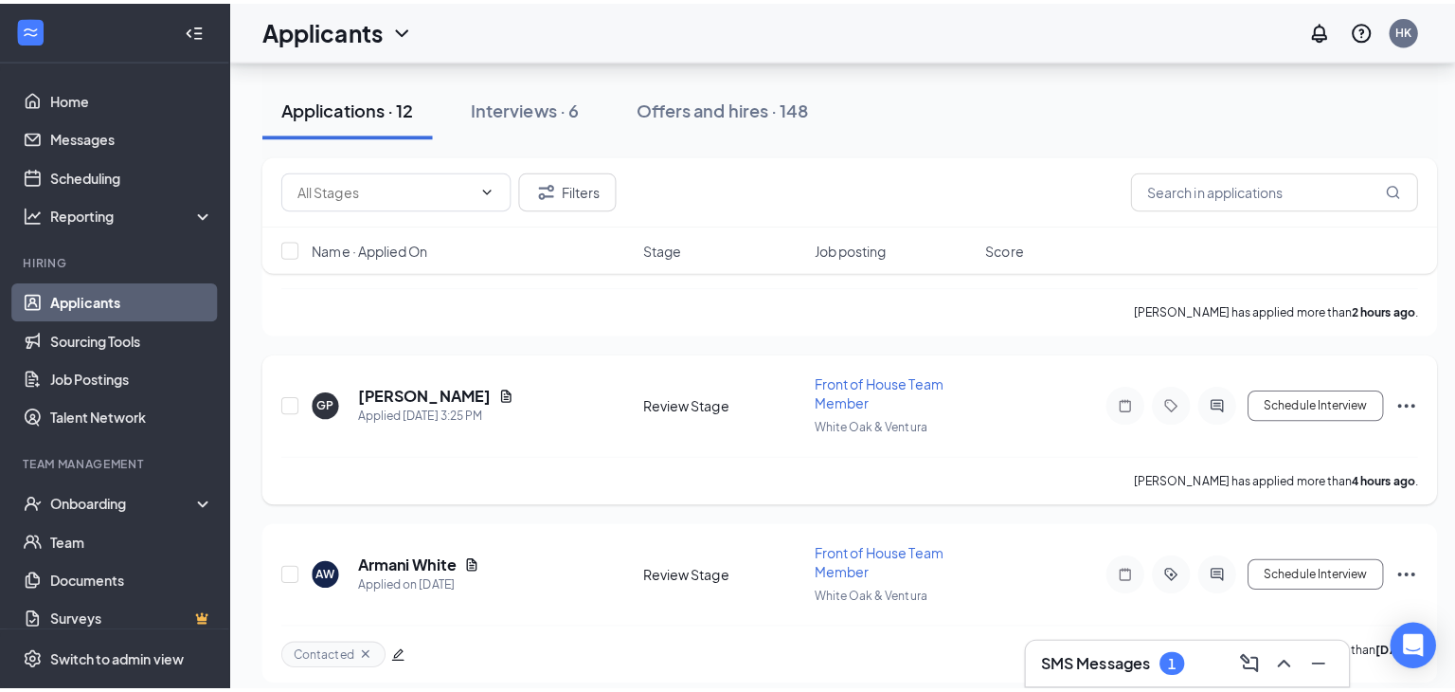
scroll to position [43, 0]
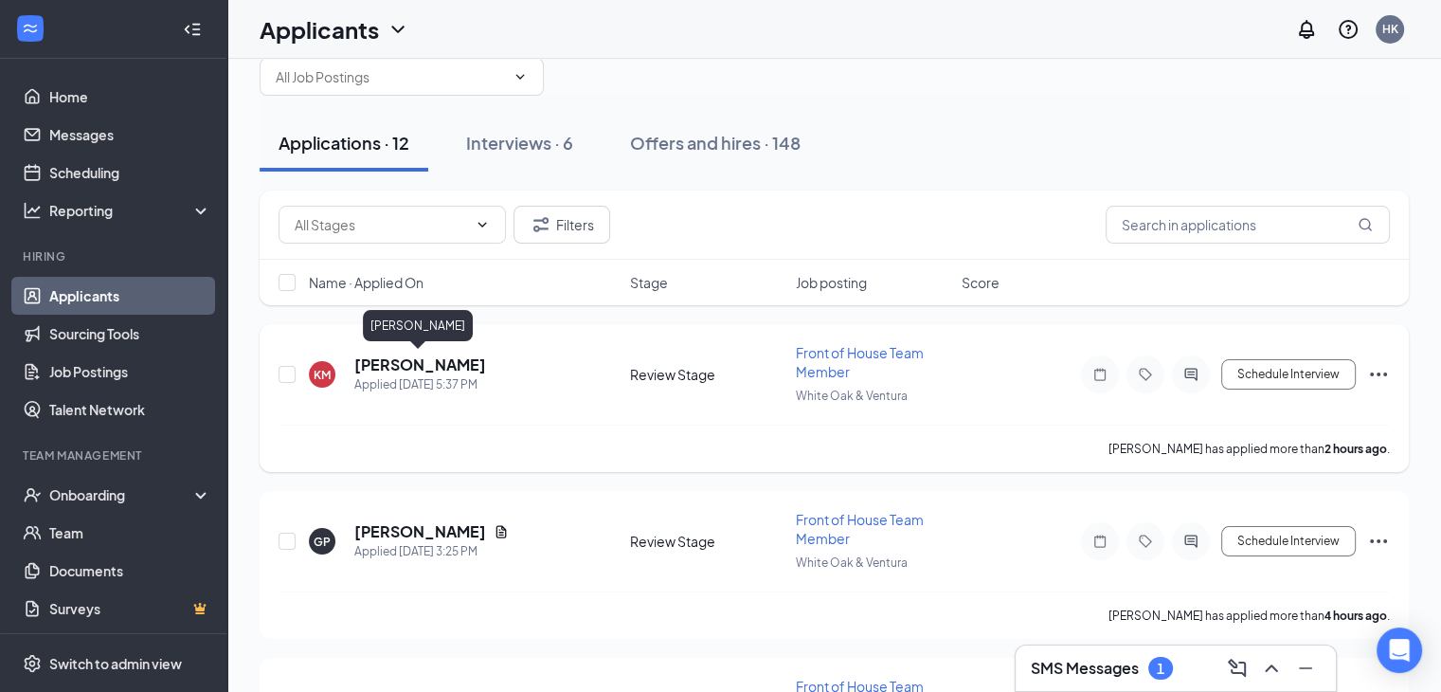
click at [403, 363] on h5 "[PERSON_NAME]" at bounding box center [420, 364] width 132 height 21
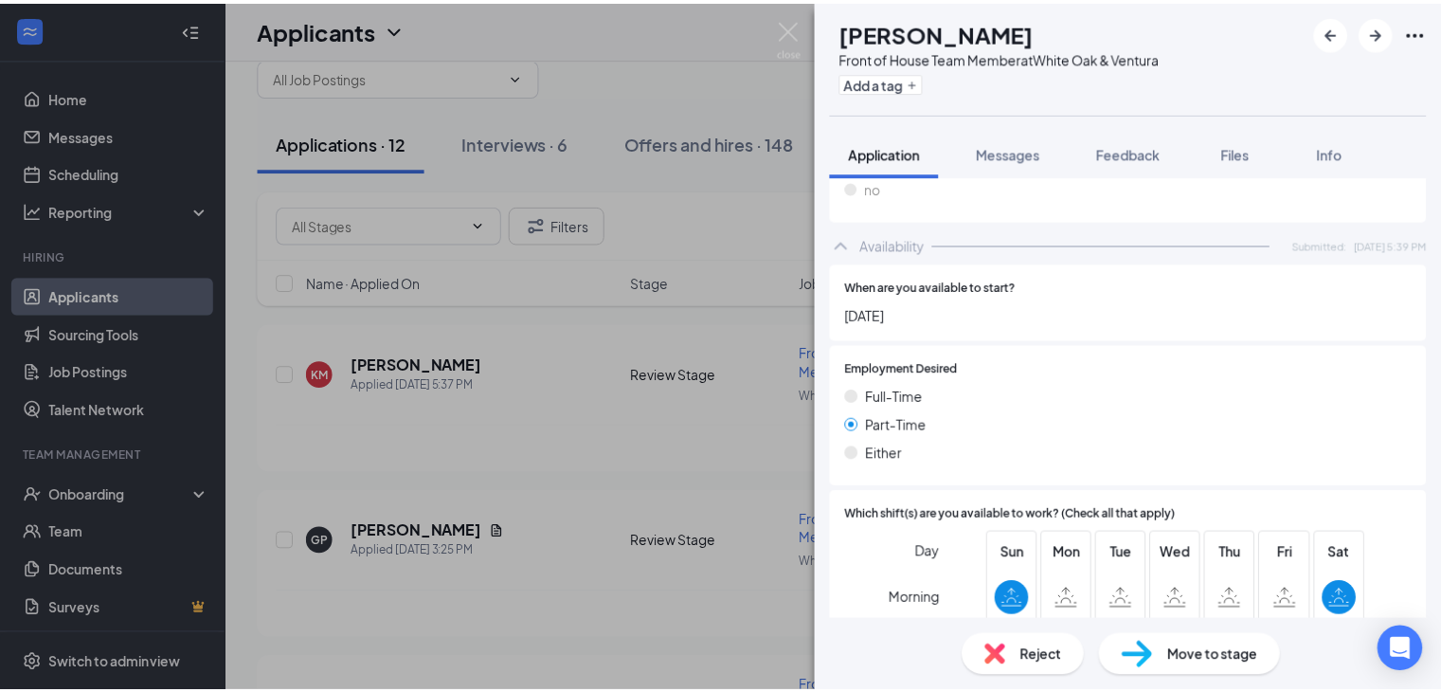
scroll to position [1089, 0]
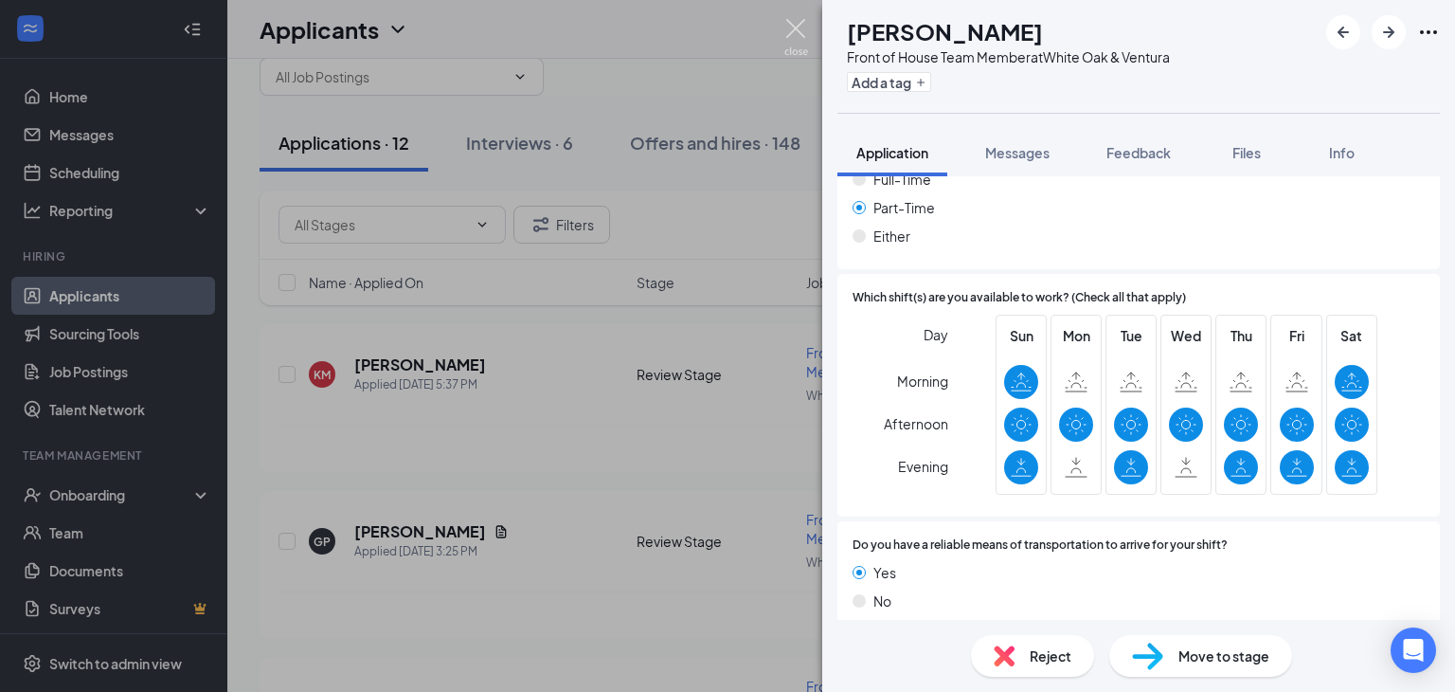
click at [803, 25] on img at bounding box center [797, 37] width 24 height 37
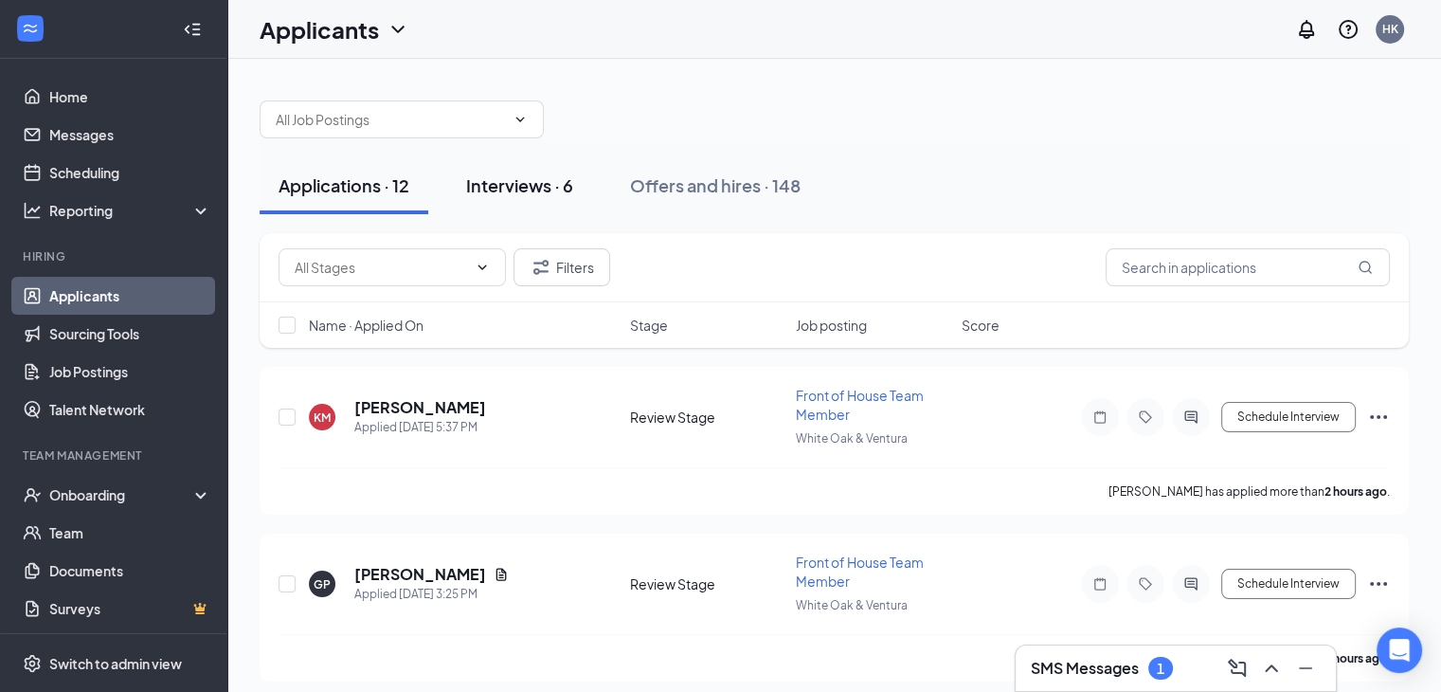
click at [529, 193] on div "Interviews · 6" at bounding box center [519, 185] width 107 height 24
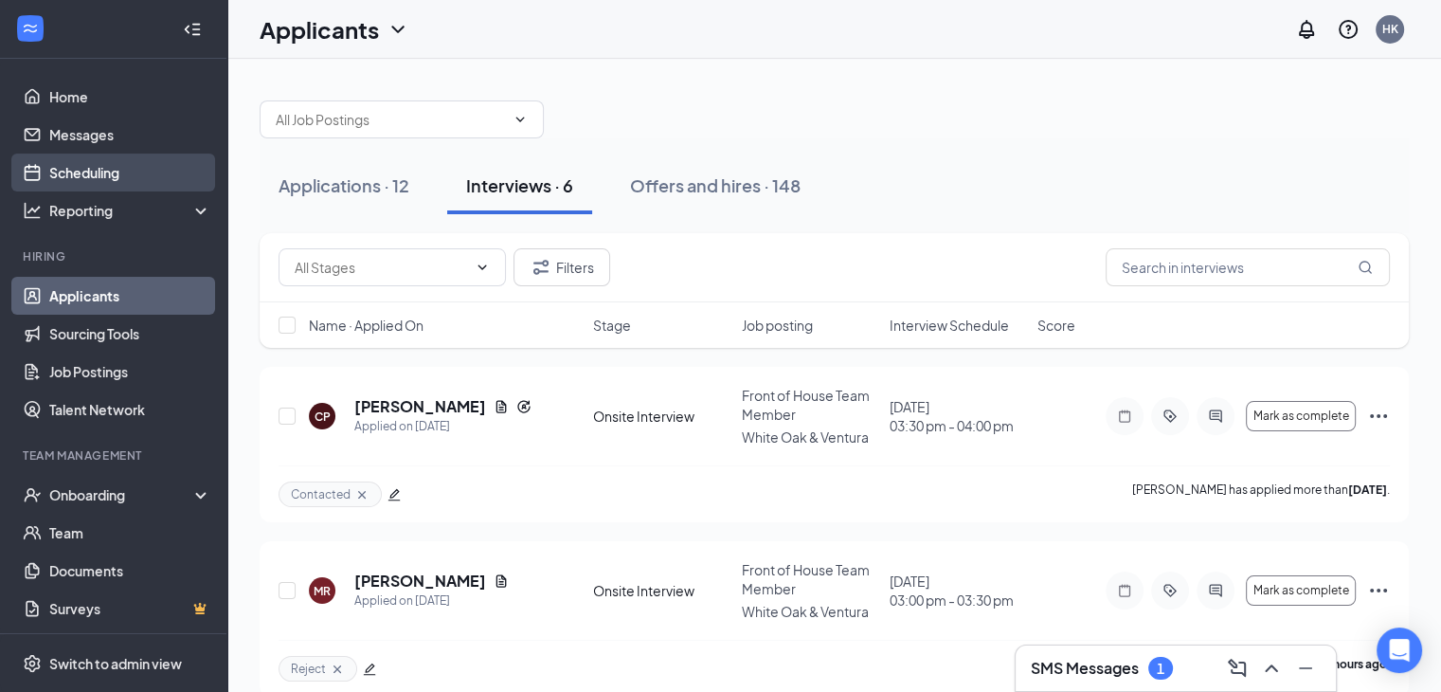
click at [84, 165] on link "Scheduling" at bounding box center [130, 172] width 162 height 38
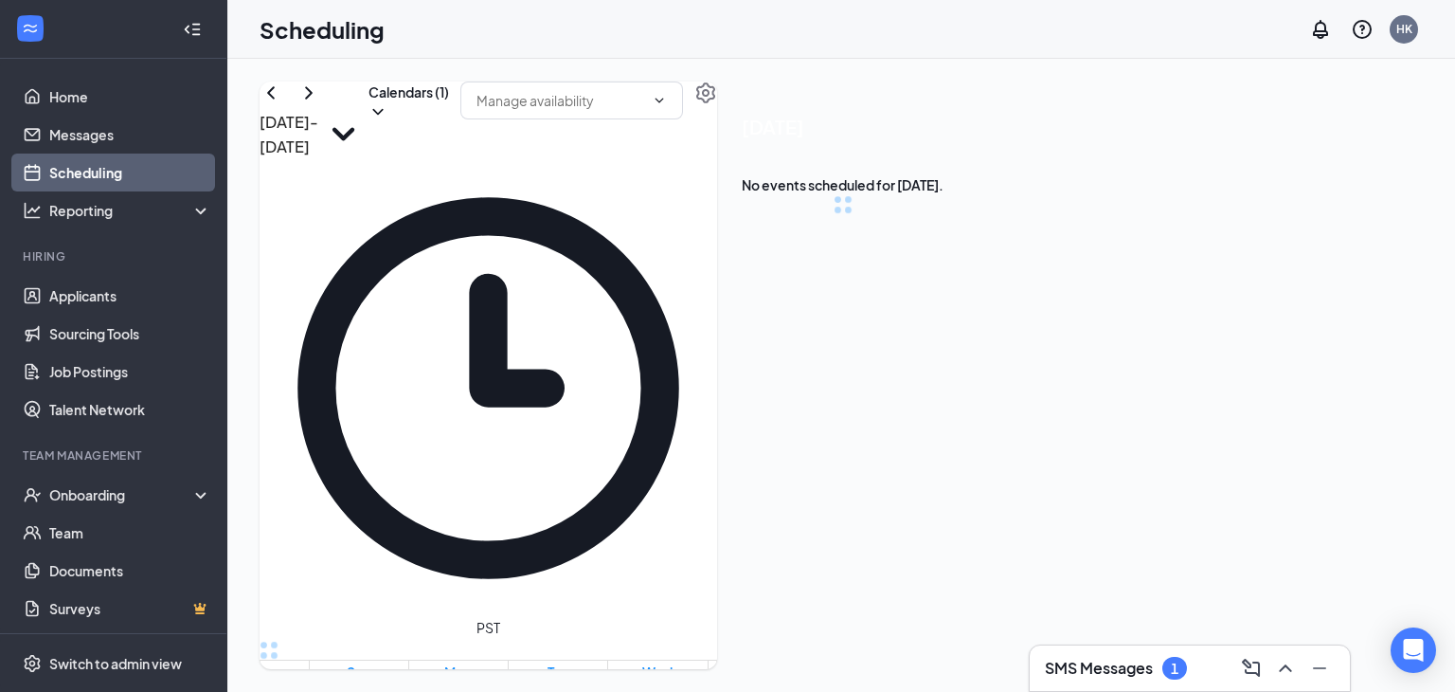
scroll to position [931, 0]
click at [449, 121] on button "Calendars (1)" at bounding box center [409, 101] width 81 height 40
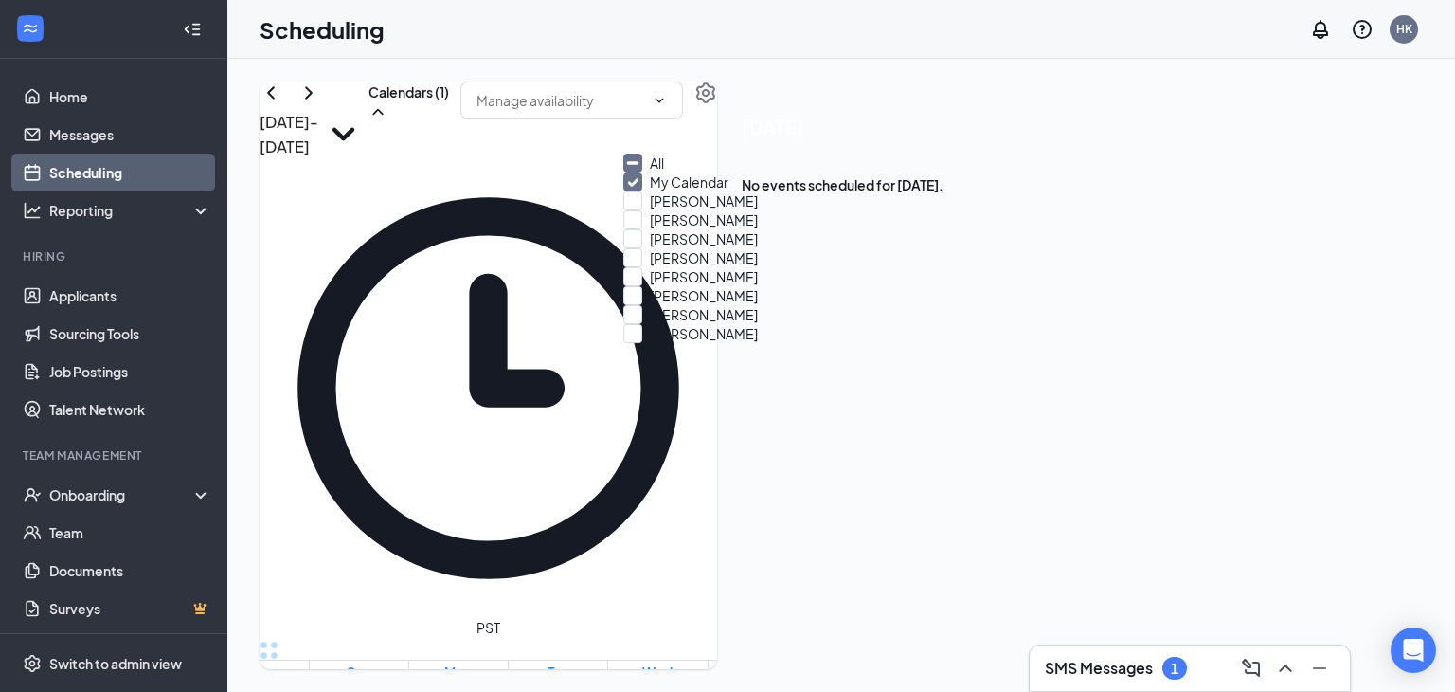
click at [701, 167] on div "All" at bounding box center [708, 162] width 171 height 19
checkbox input "true"
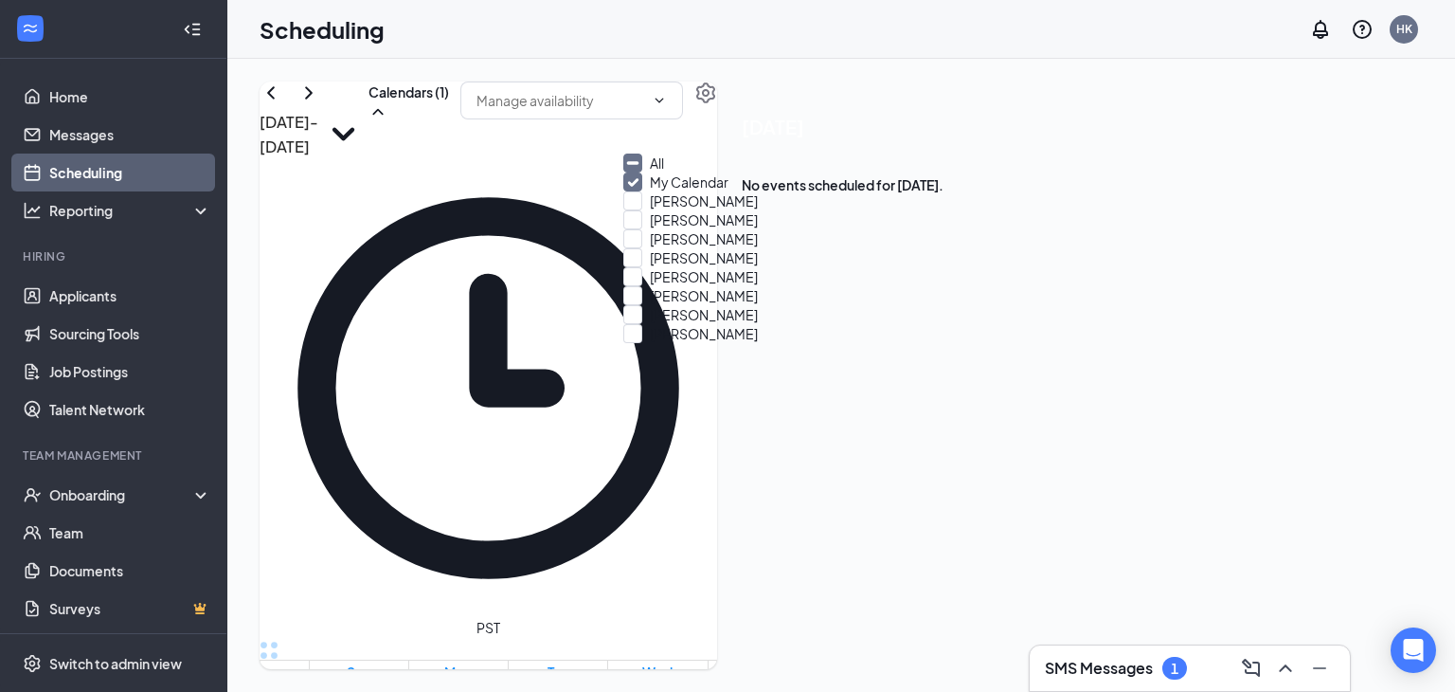
checkbox input "true"
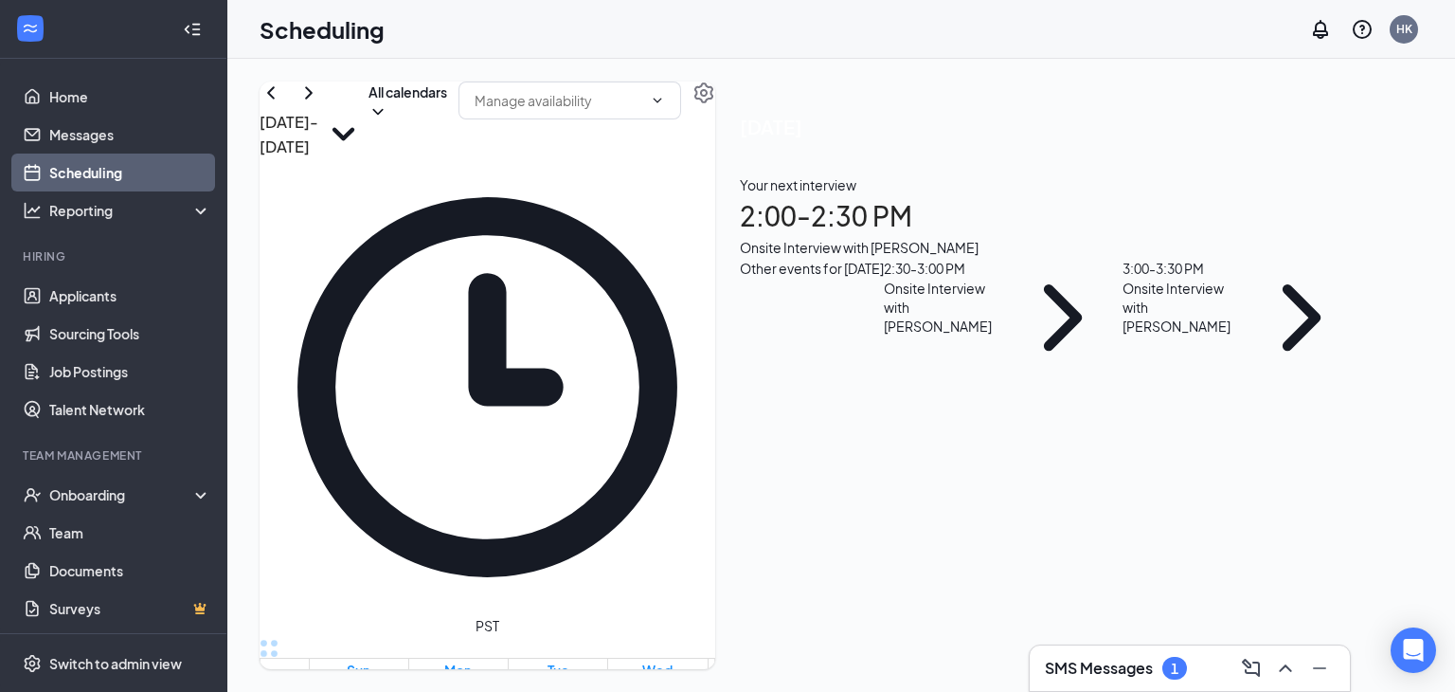
click at [738, 642] on td at bounding box center [658, 653] width 698 height 22
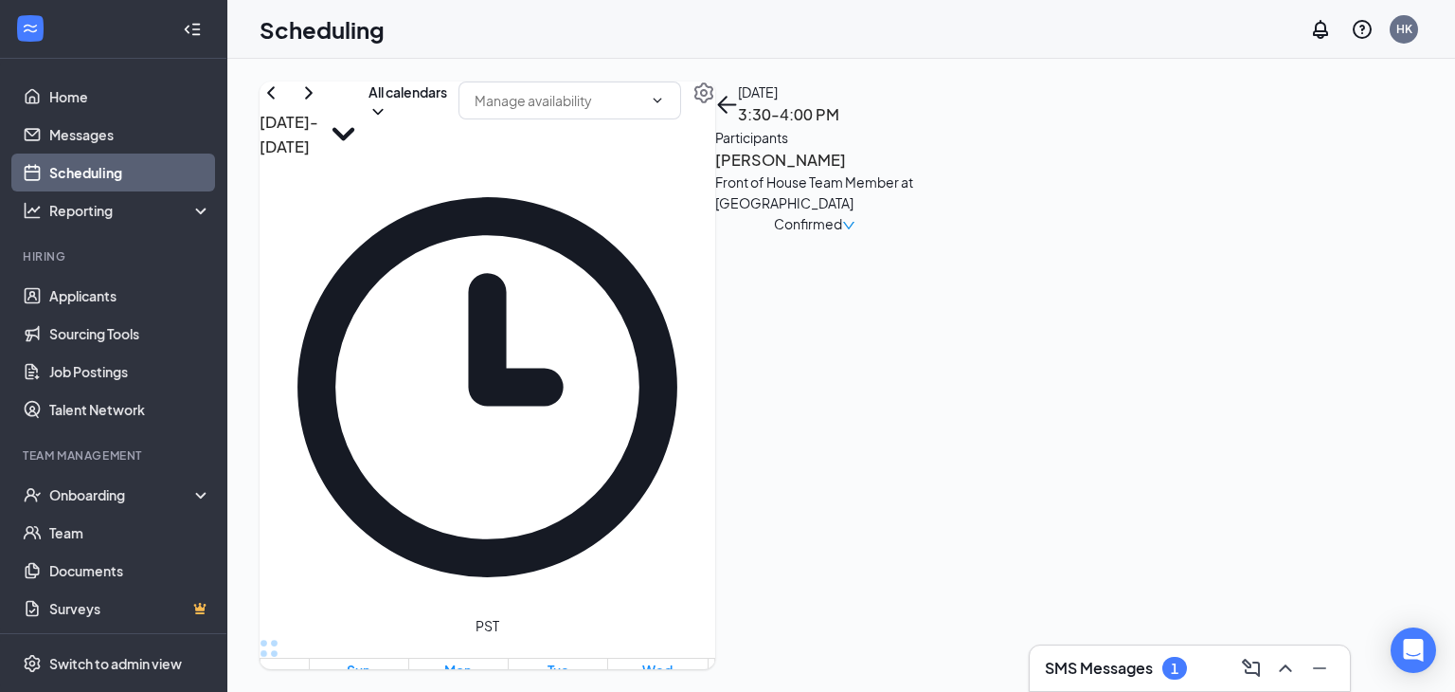
scroll to position [2116, 0]
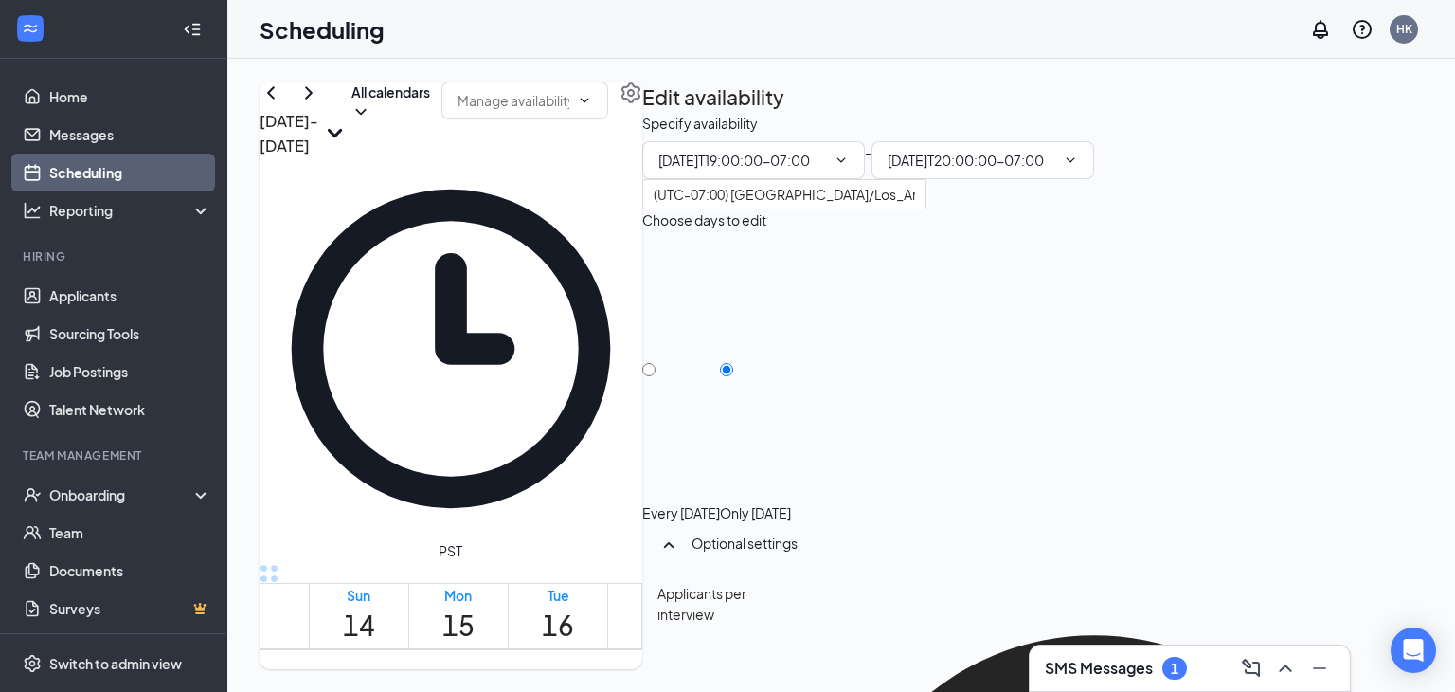
type input "07:00 PM"
type input "08:00 PM"
click at [122, 293] on link "Applicants" at bounding box center [130, 296] width 162 height 38
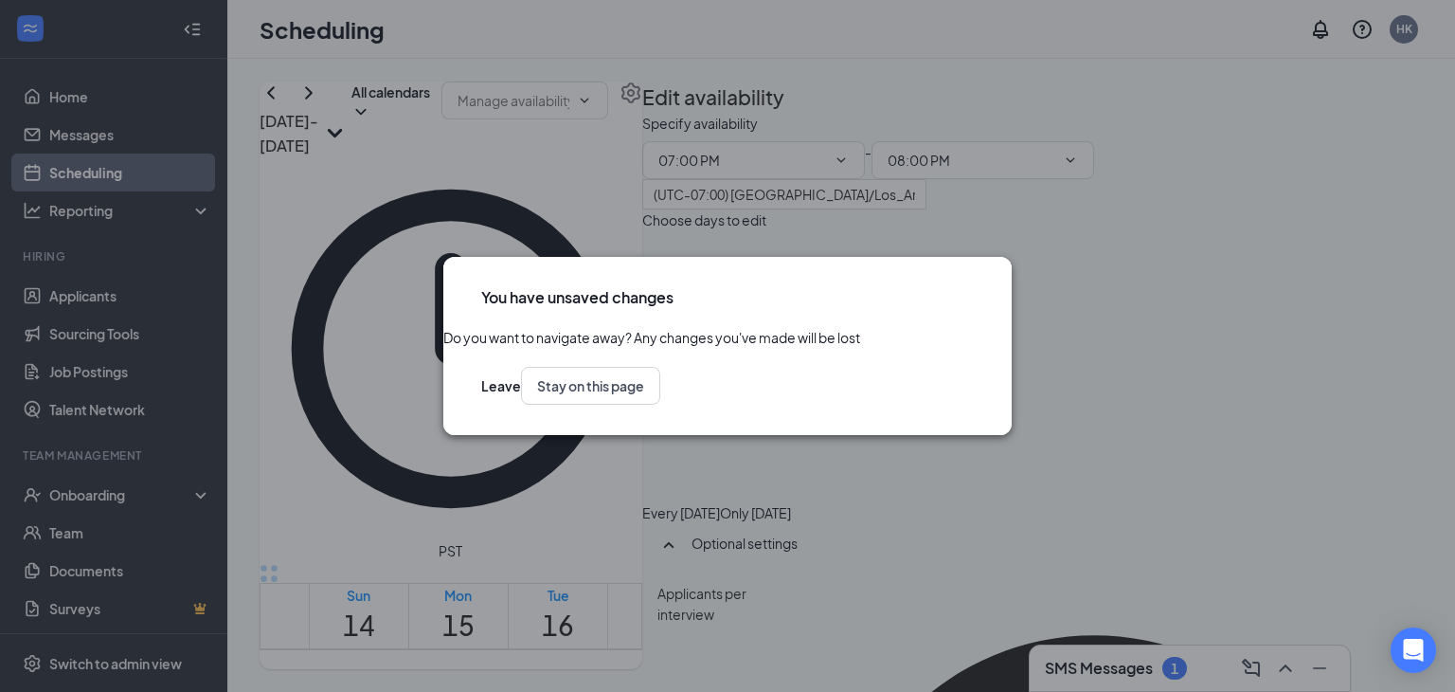
click at [974, 287] on icon "Cross" at bounding box center [974, 287] width 0 height 0
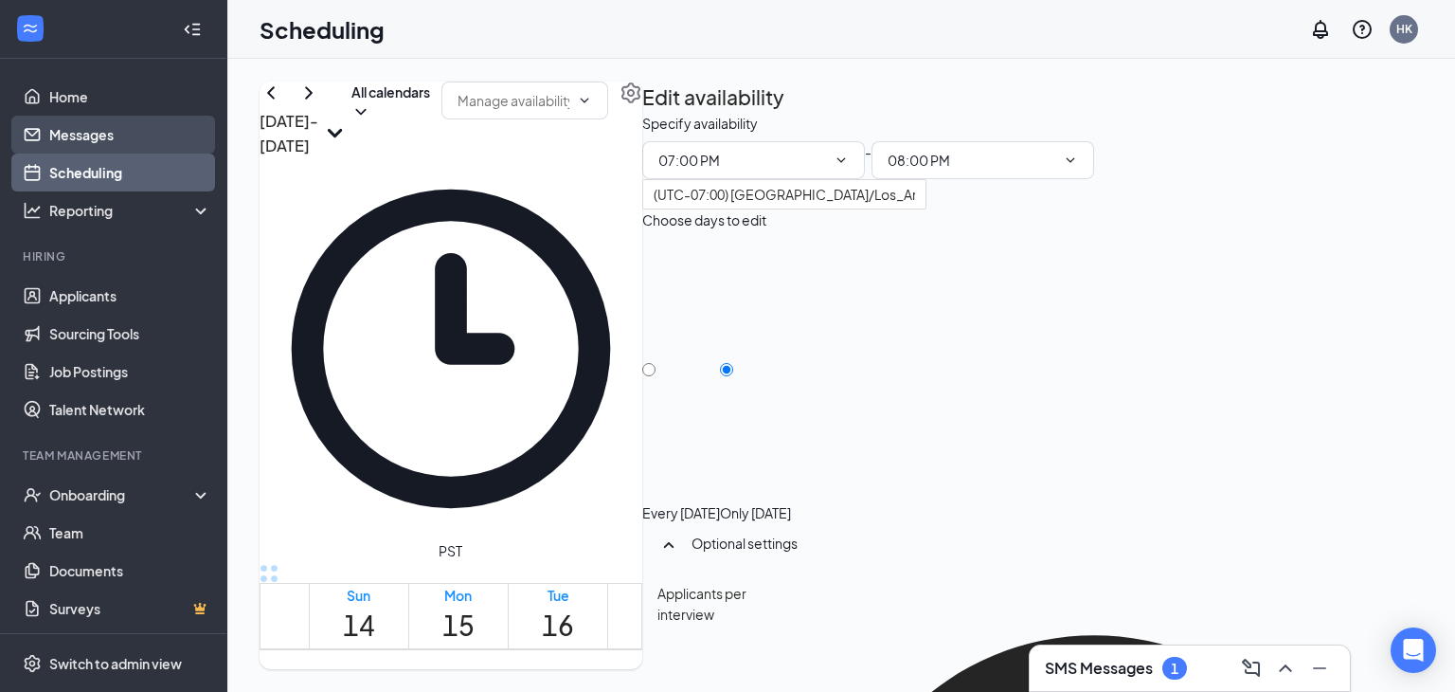
click at [90, 136] on link "Messages" at bounding box center [130, 135] width 162 height 38
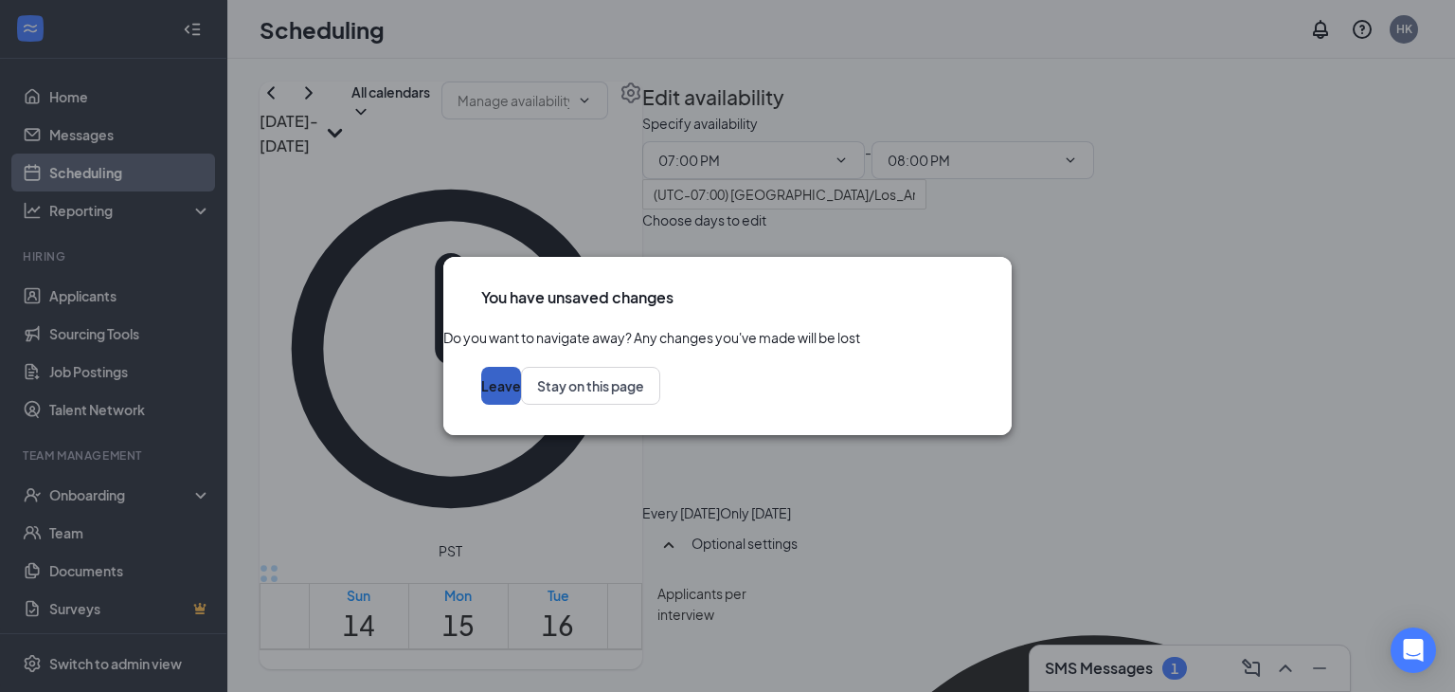
click at [521, 405] on button "Leave" at bounding box center [501, 386] width 40 height 38
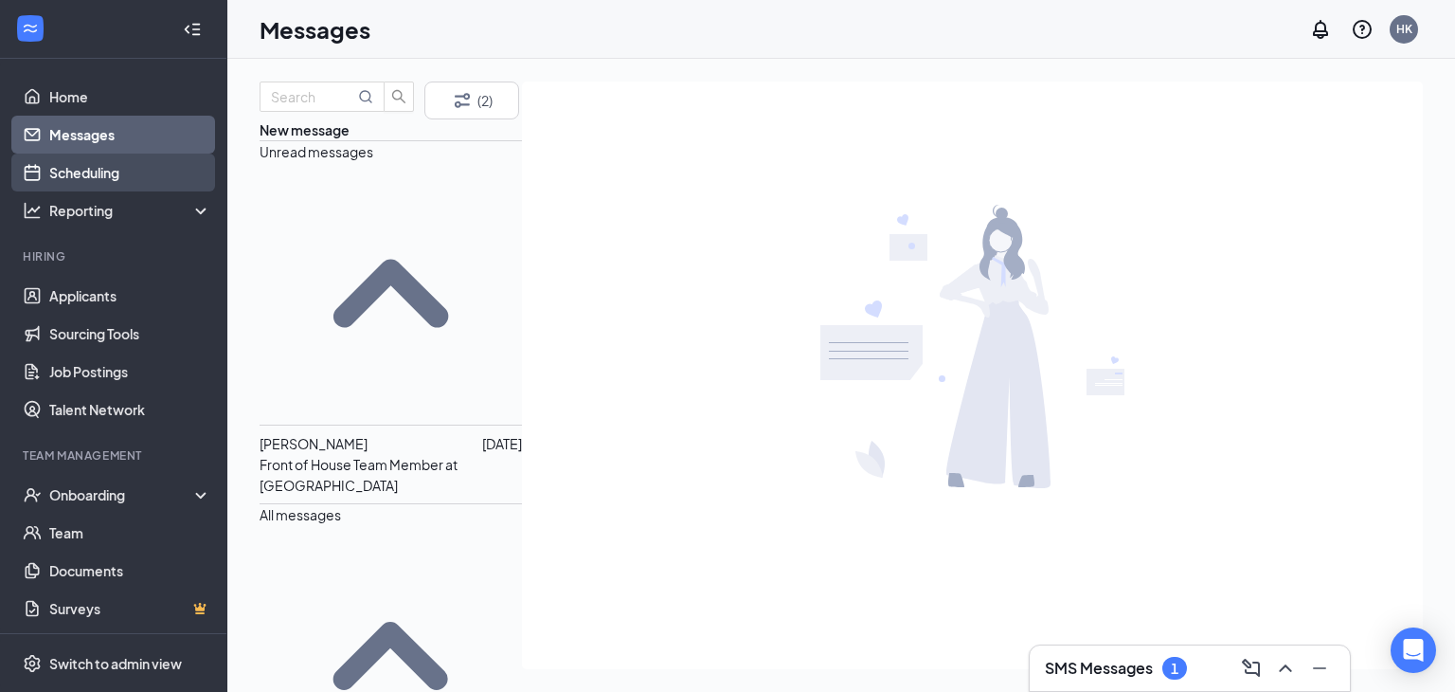
click at [52, 180] on link "Scheduling" at bounding box center [130, 172] width 162 height 38
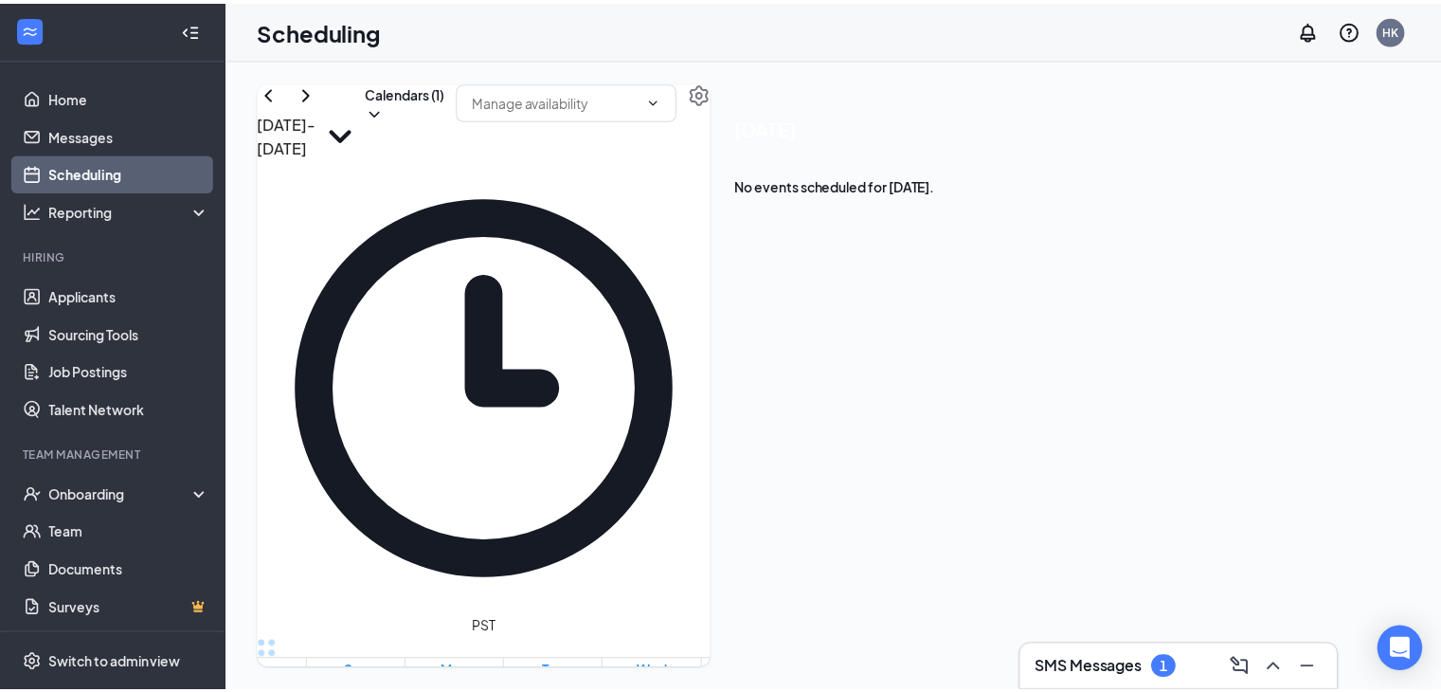
scroll to position [931, 0]
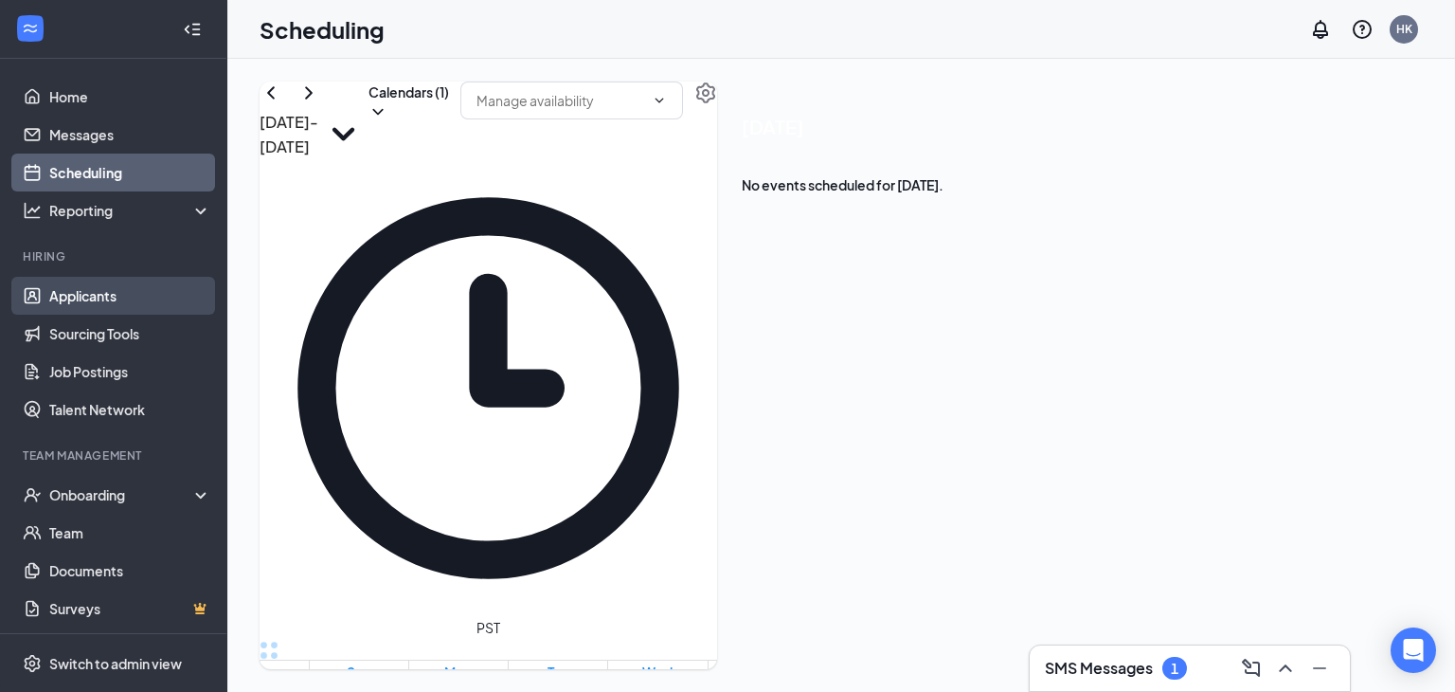
click at [129, 284] on link "Applicants" at bounding box center [130, 296] width 162 height 38
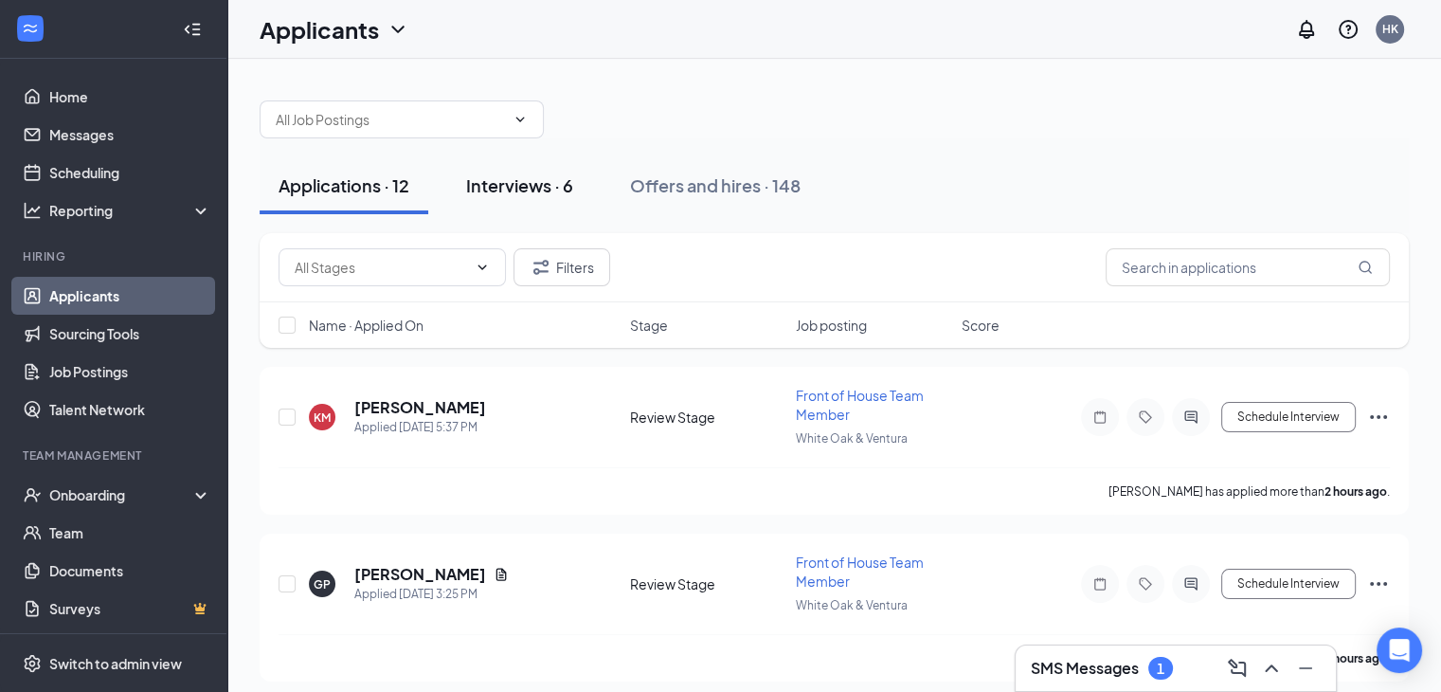
click at [536, 168] on button "Interviews · 6" at bounding box center [519, 185] width 145 height 57
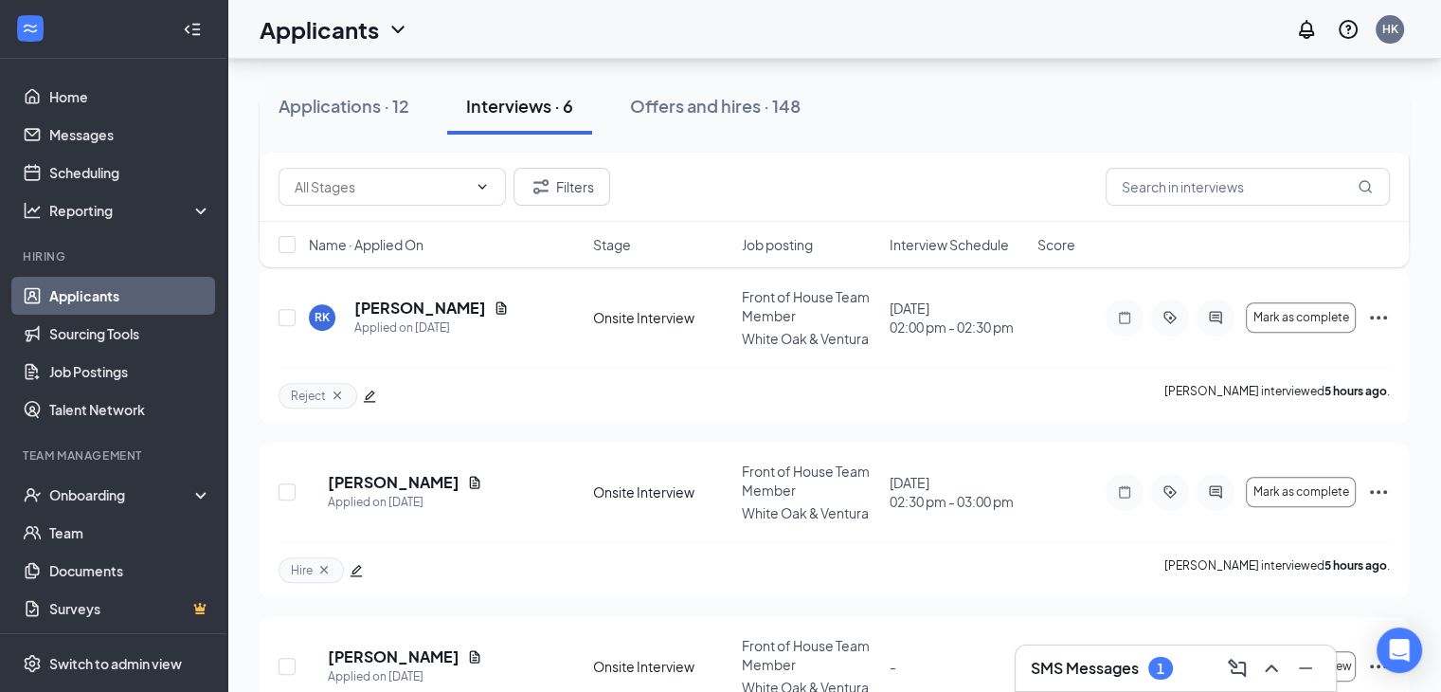
scroll to position [704, 0]
